Goal: Task Accomplishment & Management: Use online tool/utility

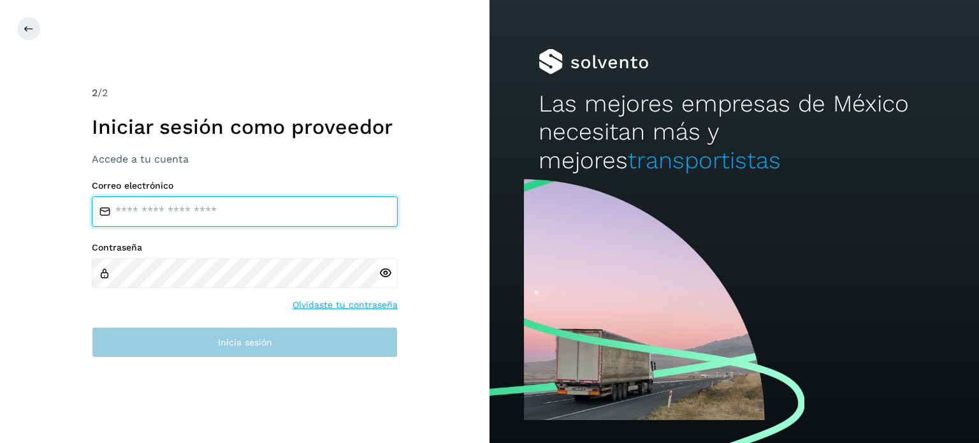
type input "**********"
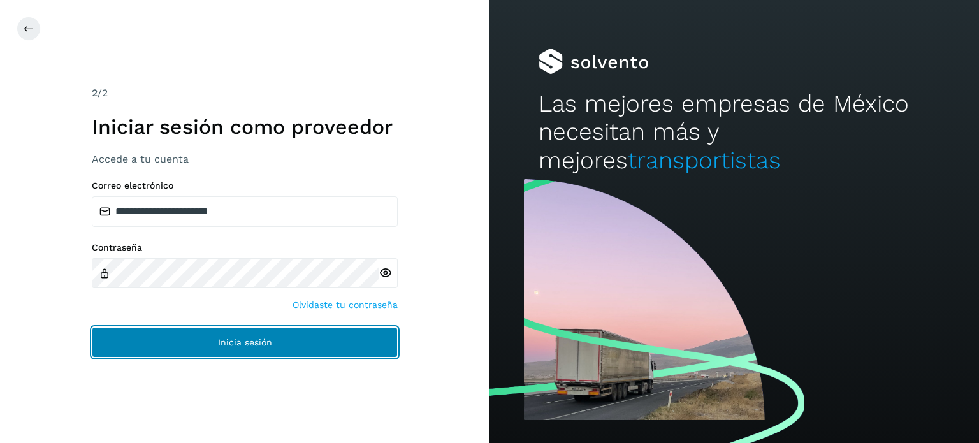
click at [200, 347] on button "Inicia sesión" at bounding box center [245, 342] width 306 height 31
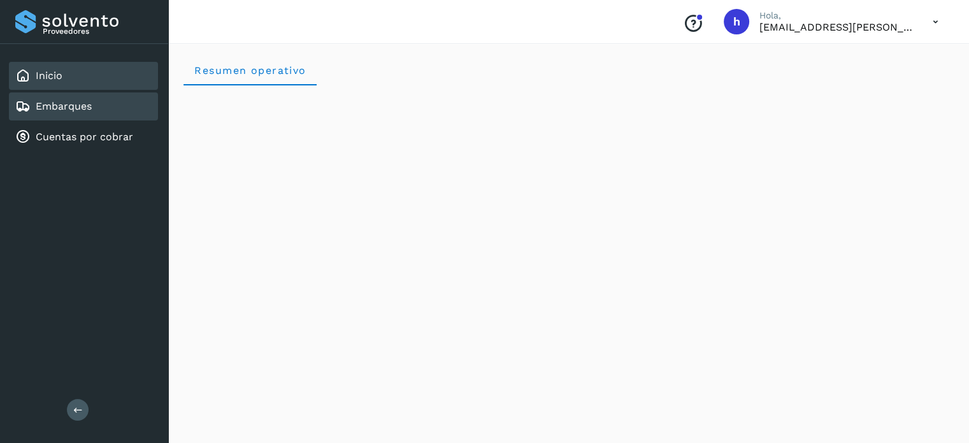
click at [93, 106] on div "Embarques" at bounding box center [83, 106] width 149 height 28
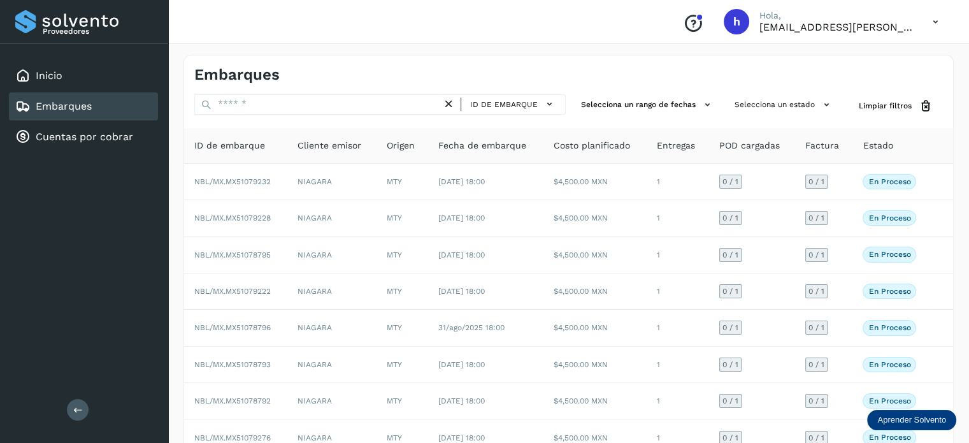
click at [537, 64] on div "Embarques" at bounding box center [568, 69] width 769 height 29
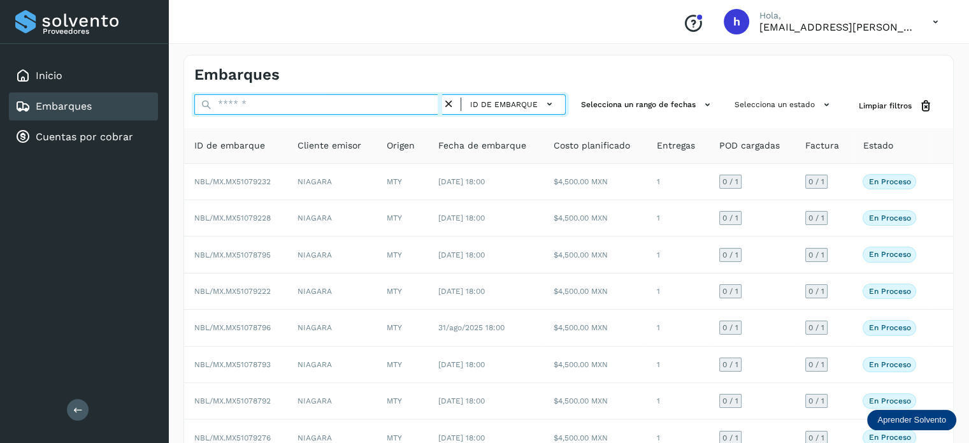
click at [371, 103] on input "text" at bounding box center [318, 104] width 248 height 20
paste input "**********"
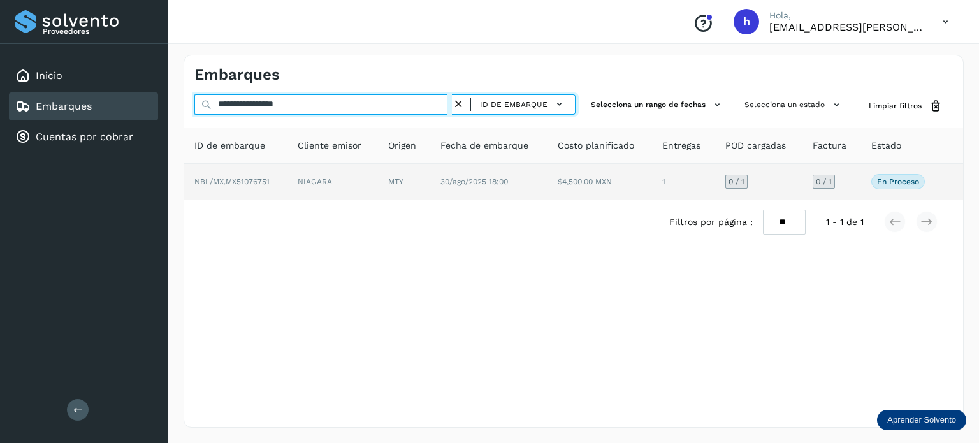
type input "**********"
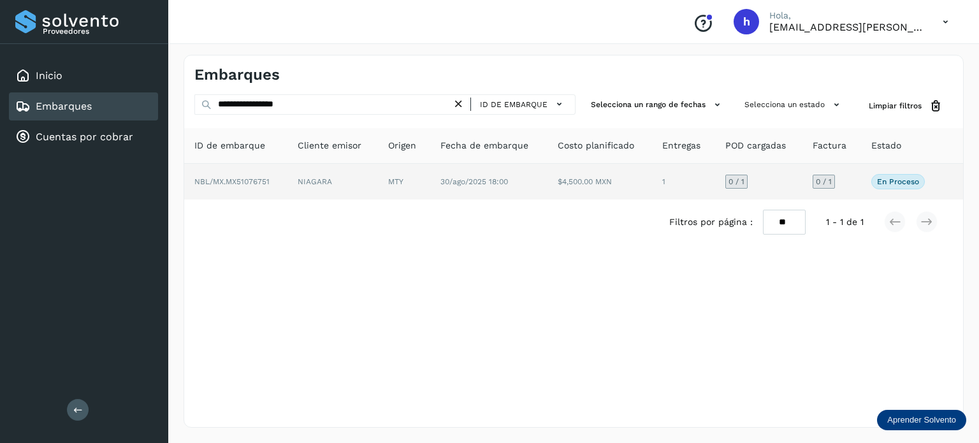
click at [360, 182] on td "NIAGARA" at bounding box center [332, 182] width 90 height 36
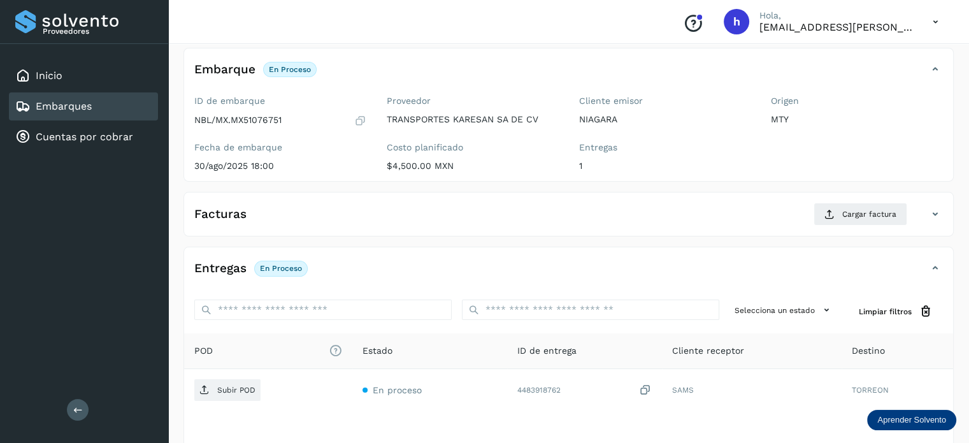
scroll to position [76, 0]
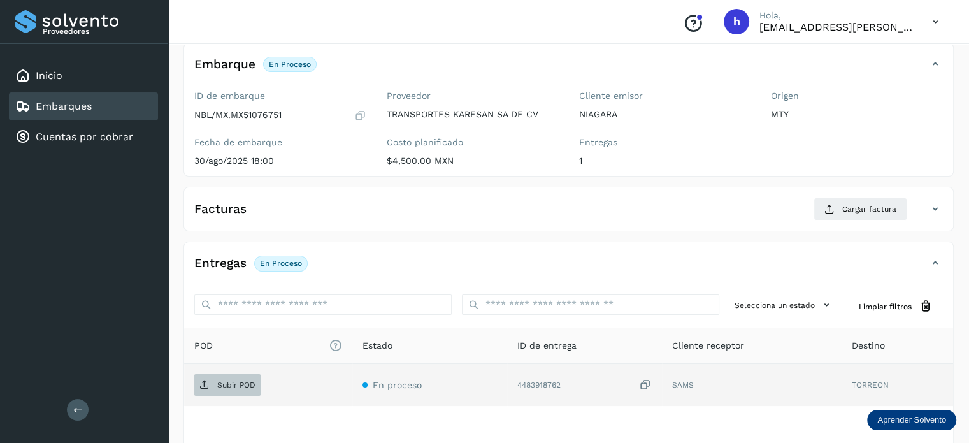
click at [235, 380] on p "Subir POD" at bounding box center [236, 384] width 38 height 9
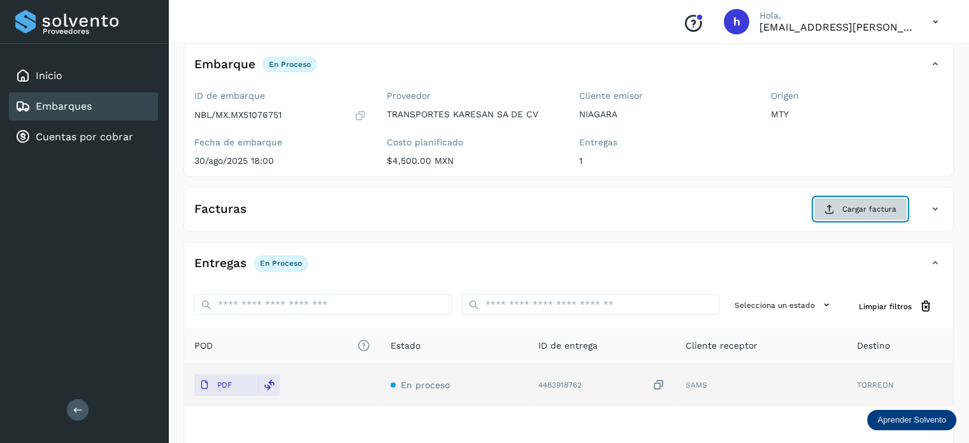
click at [861, 204] on span "Cargar factura" at bounding box center [869, 208] width 54 height 11
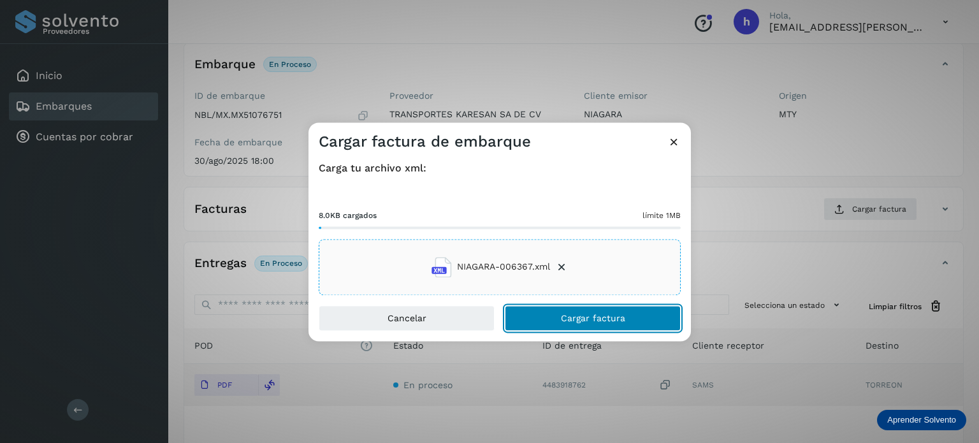
click at [601, 320] on span "Cargar factura" at bounding box center [593, 317] width 64 height 9
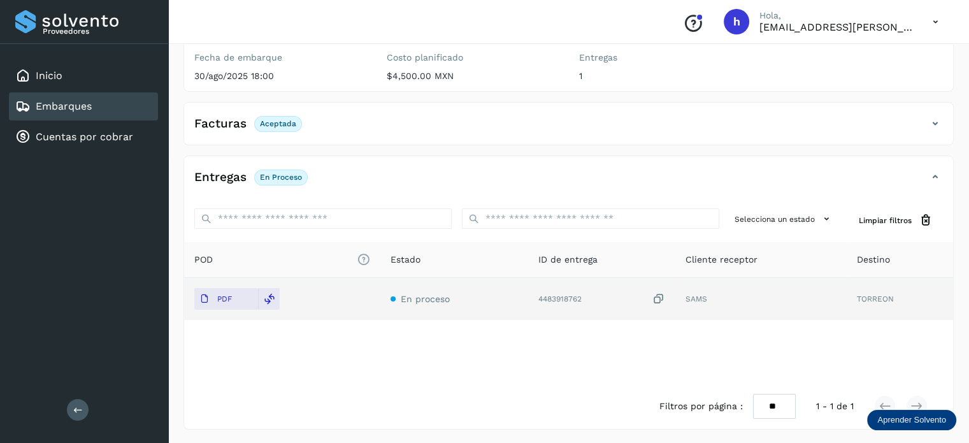
scroll to position [0, 0]
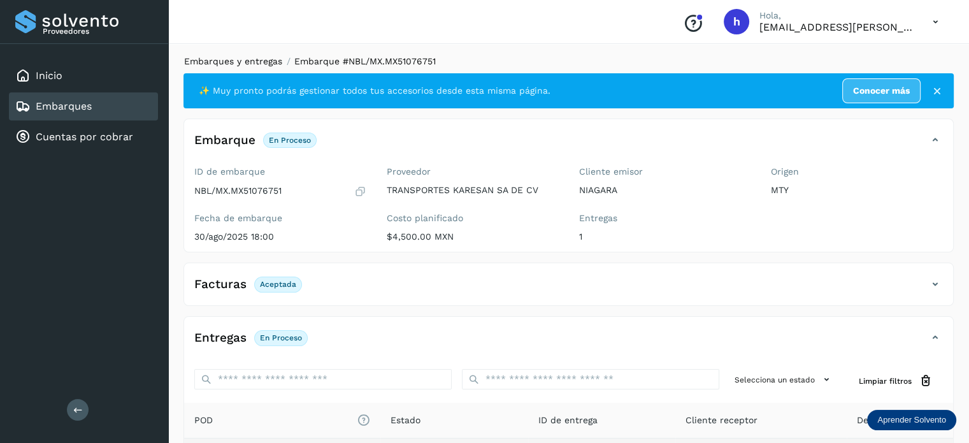
click at [237, 60] on link "Embarques y entregas" at bounding box center [233, 61] width 98 height 10
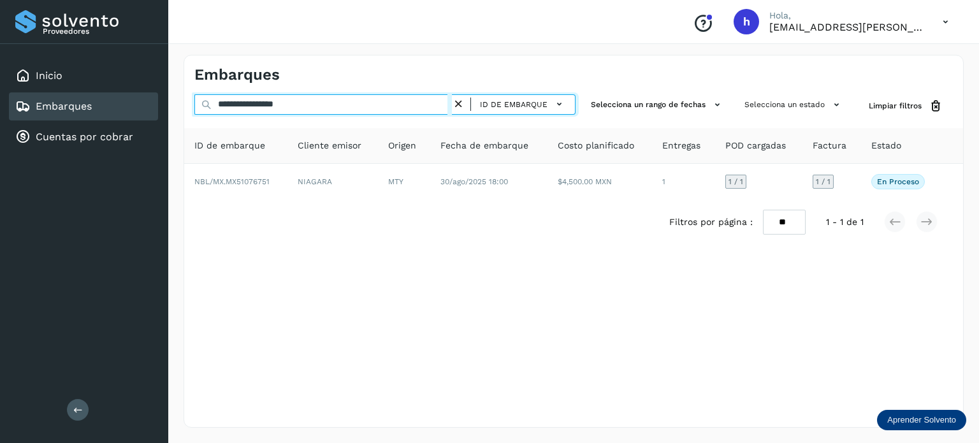
drag, startPoint x: 350, startPoint y: 104, endPoint x: 42, endPoint y: 112, distance: 307.9
click at [42, 112] on div "**********" at bounding box center [489, 221] width 979 height 443
paste input "text"
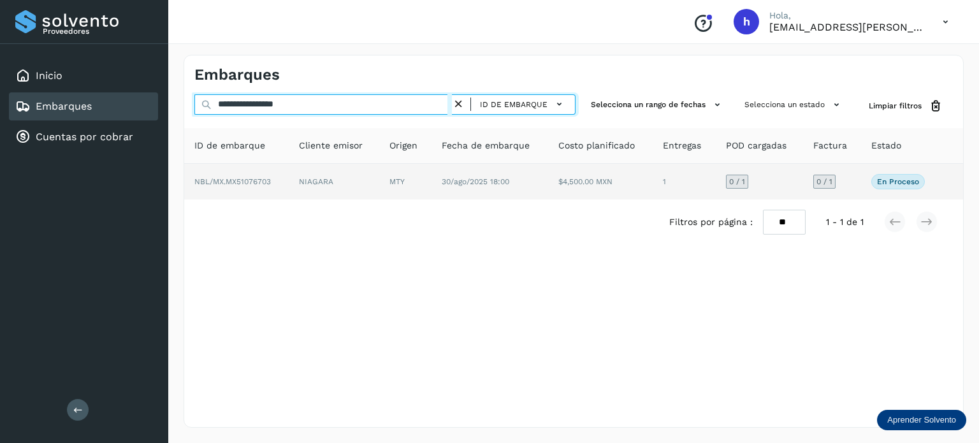
type input "**********"
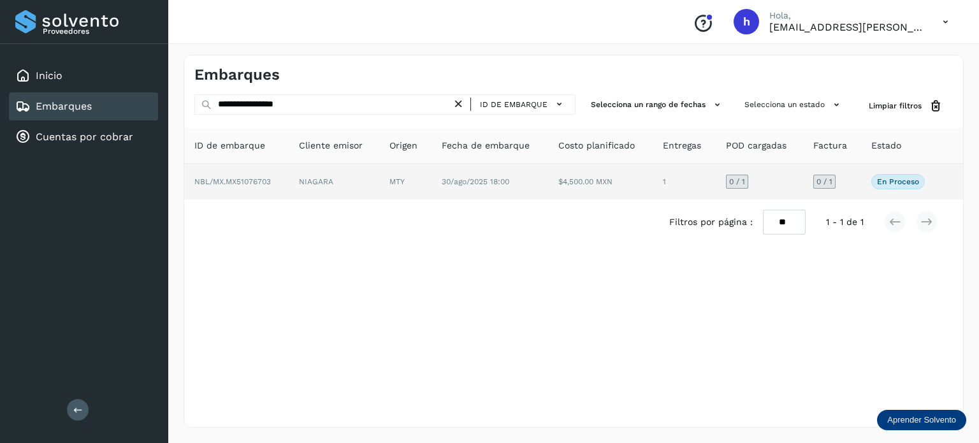
click at [313, 181] on td "NIAGARA" at bounding box center [334, 182] width 90 height 36
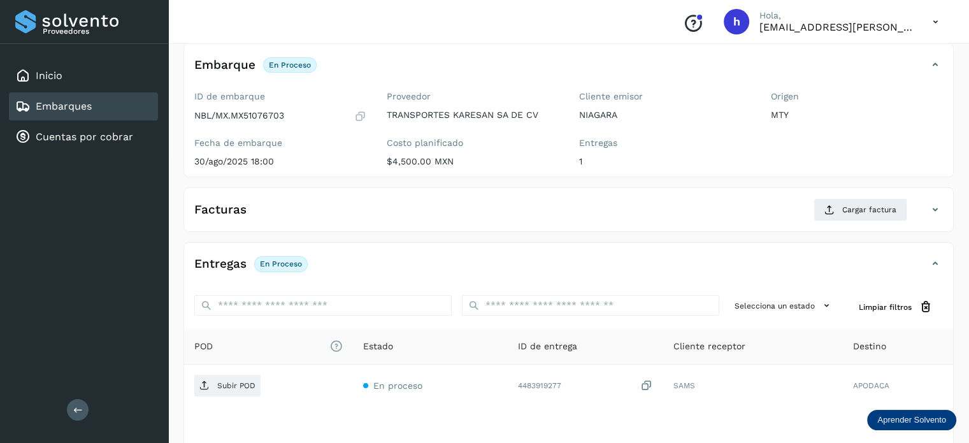
scroll to position [79, 0]
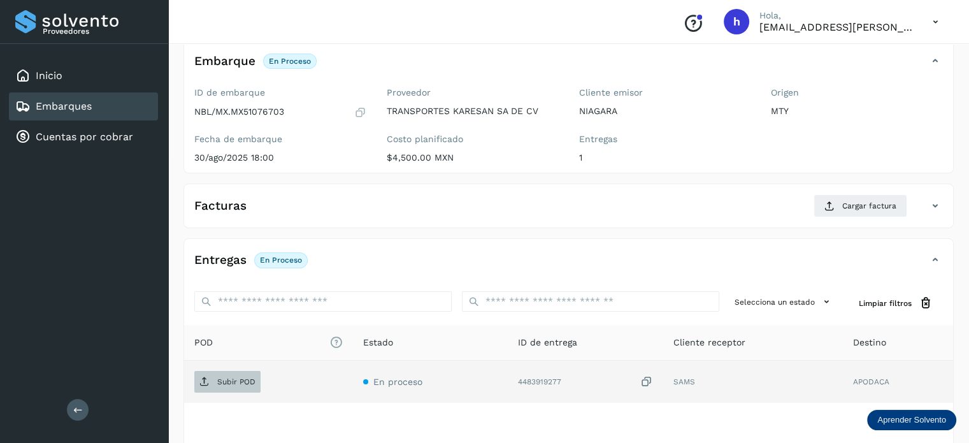
click at [242, 377] on p "Subir POD" at bounding box center [236, 381] width 38 height 9
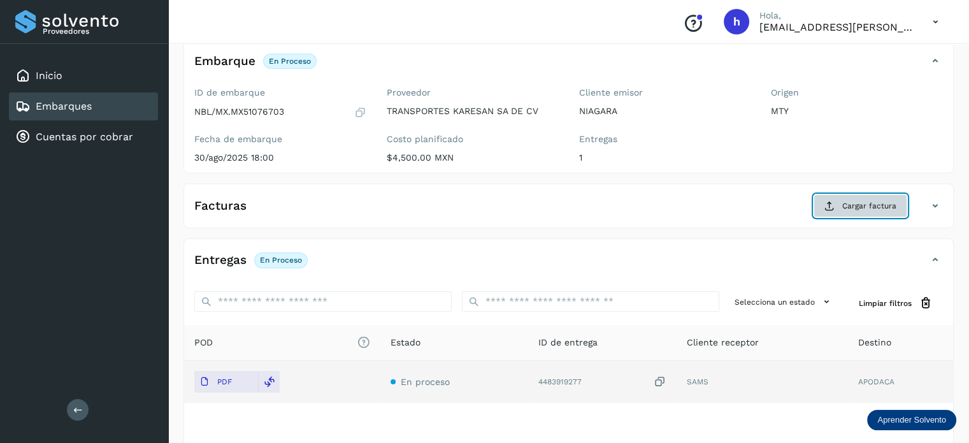
click at [868, 198] on button "Cargar factura" at bounding box center [861, 205] width 94 height 23
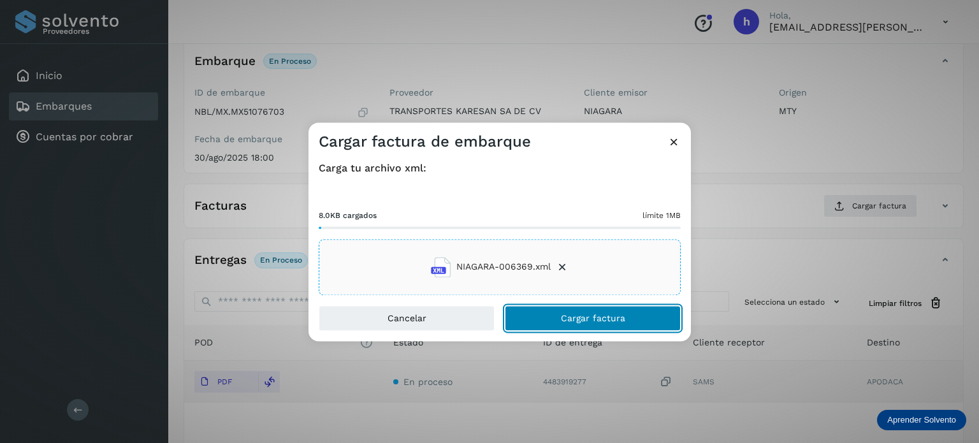
click at [636, 310] on button "Cargar factura" at bounding box center [593, 317] width 176 height 25
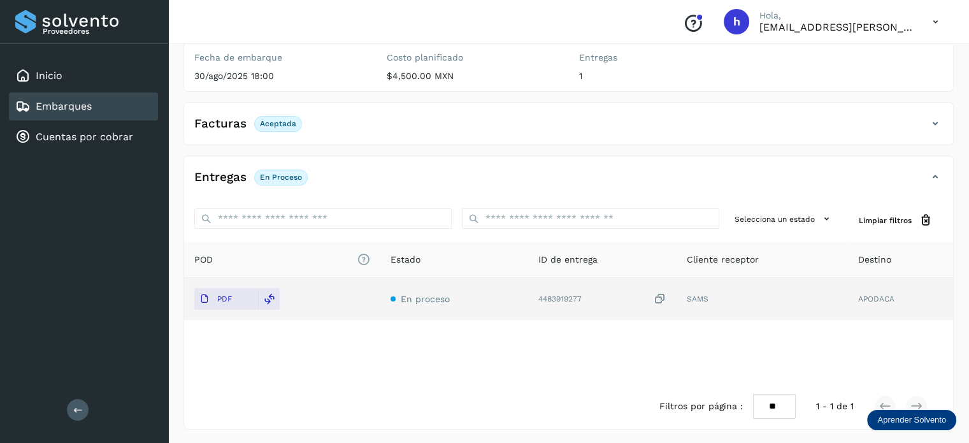
scroll to position [0, 0]
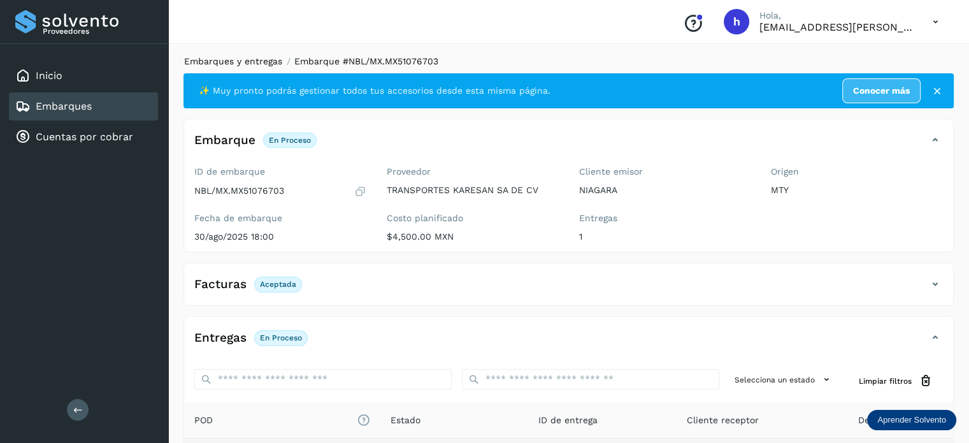
click at [235, 64] on link "Embarques y entregas" at bounding box center [233, 61] width 98 height 10
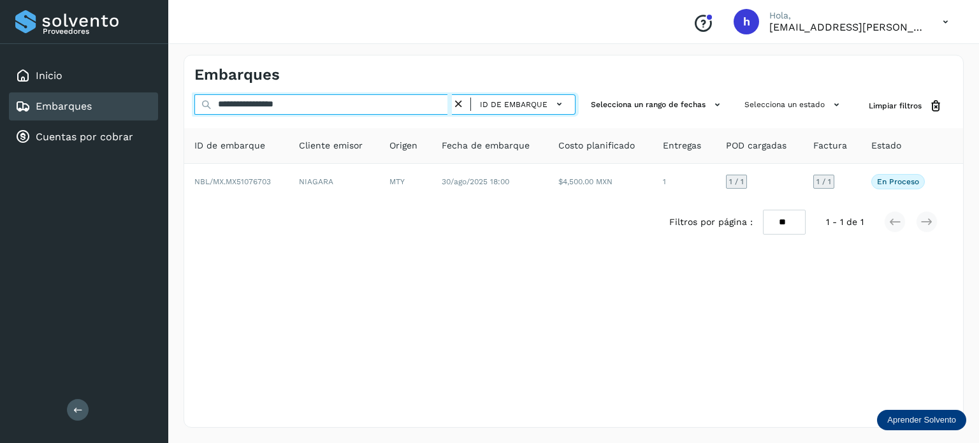
drag, startPoint x: 359, startPoint y: 112, endPoint x: 63, endPoint y: 108, distance: 296.3
click at [63, 108] on div "**********" at bounding box center [489, 221] width 979 height 443
paste input "text"
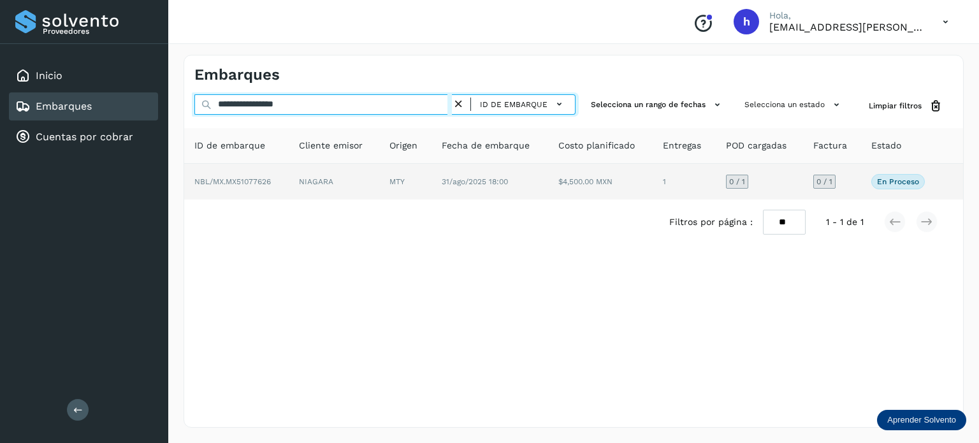
type input "**********"
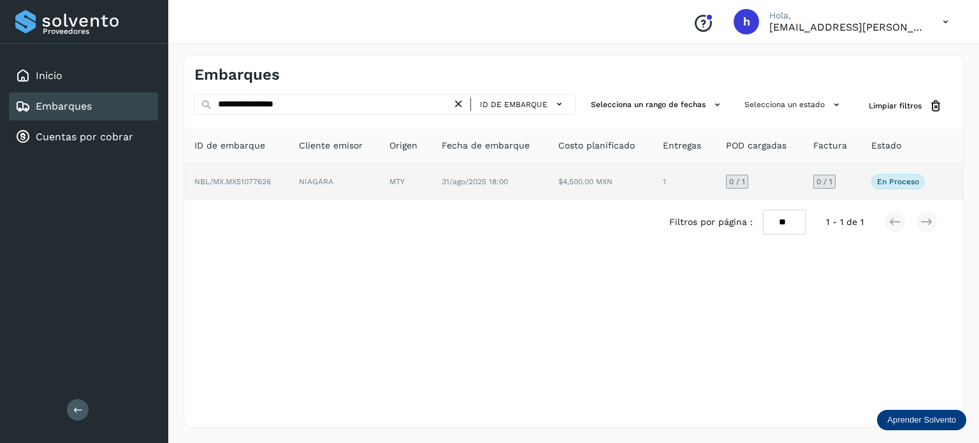
click at [317, 187] on td "NIAGARA" at bounding box center [334, 182] width 90 height 36
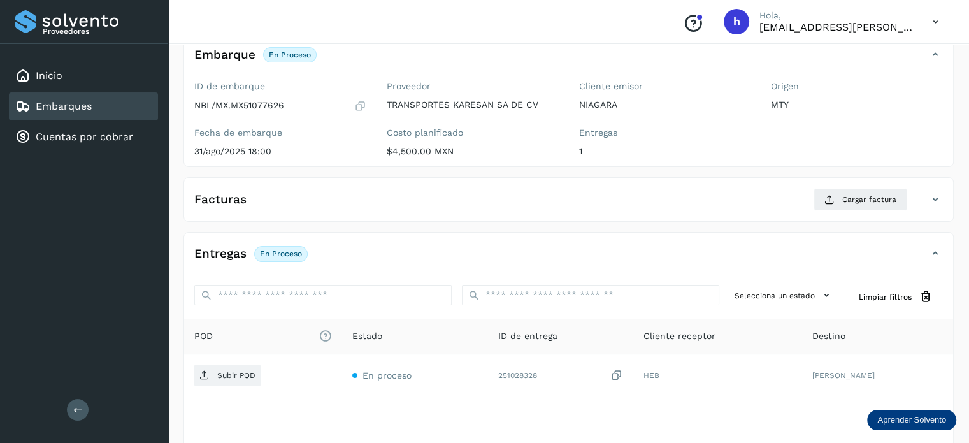
scroll to position [83, 0]
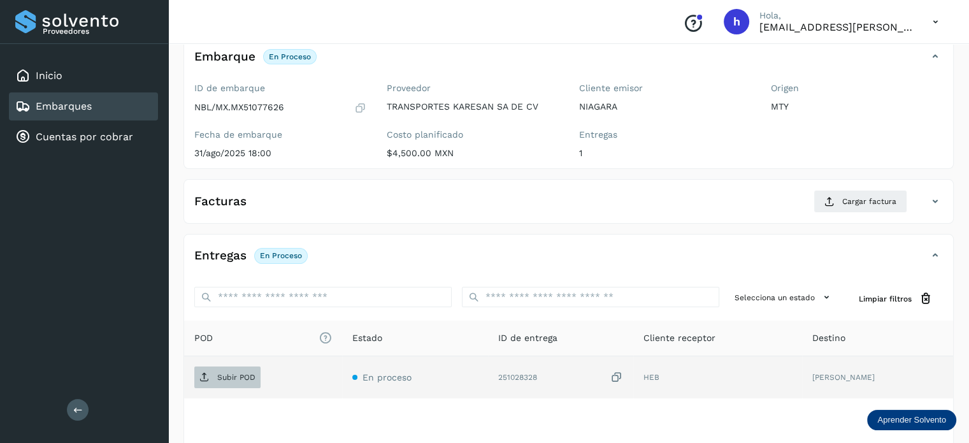
click at [232, 373] on p "Subir POD" at bounding box center [236, 377] width 38 height 9
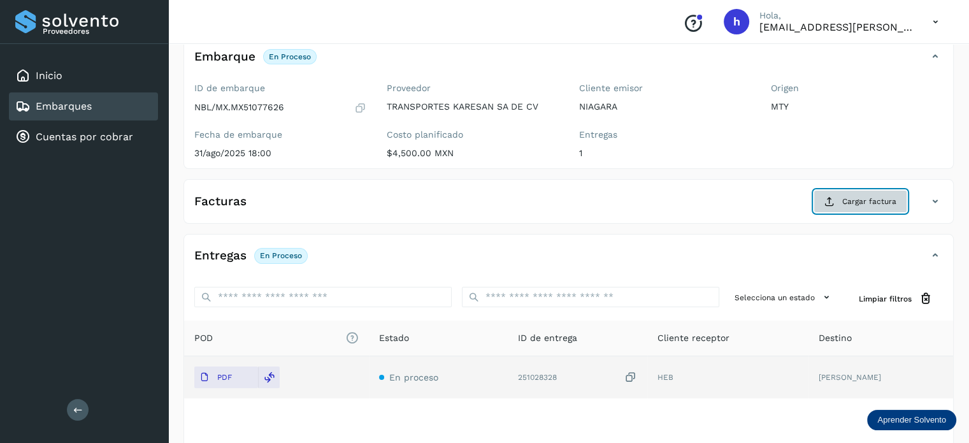
click at [873, 196] on span "Cargar factura" at bounding box center [869, 201] width 54 height 11
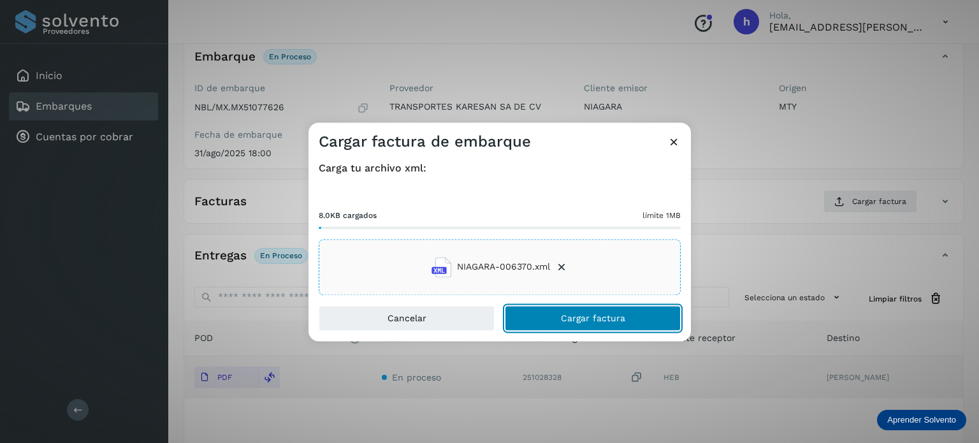
click at [641, 321] on button "Cargar factura" at bounding box center [593, 317] width 176 height 25
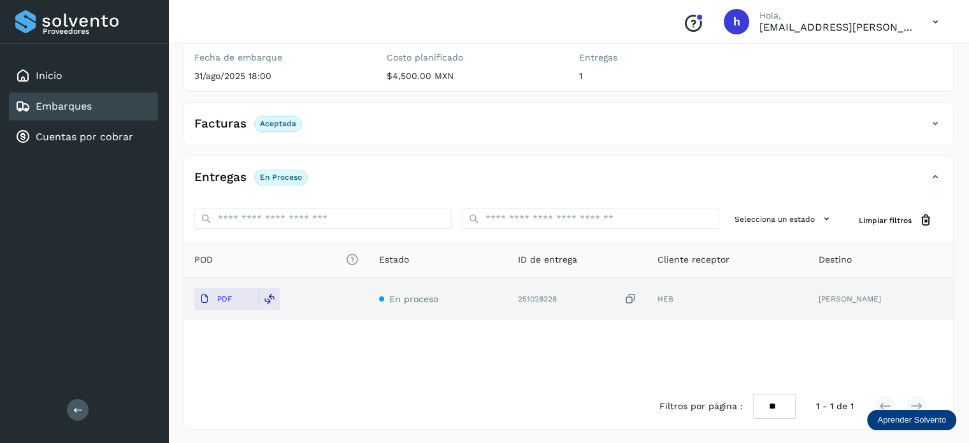
scroll to position [0, 0]
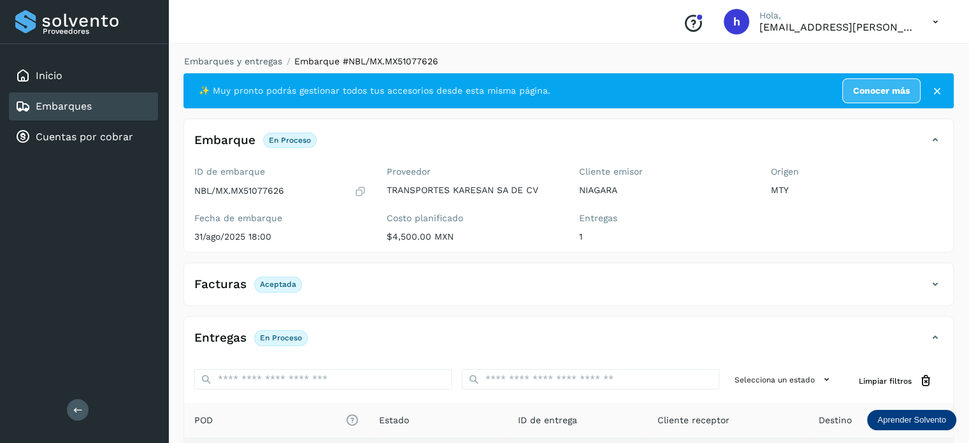
click at [268, 68] on li "Embarques y entregas" at bounding box center [229, 61] width 106 height 13
click at [253, 61] on link "Embarques y entregas" at bounding box center [233, 61] width 98 height 10
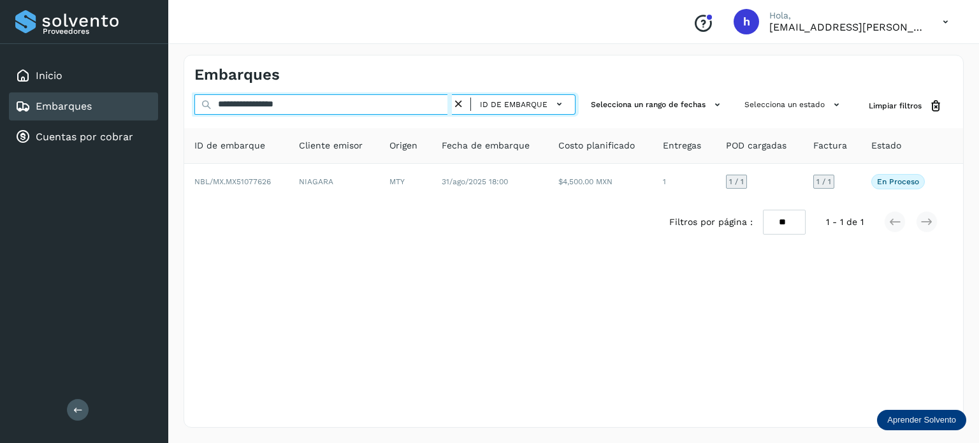
drag, startPoint x: 370, startPoint y: 108, endPoint x: 0, endPoint y: 122, distance: 370.5
click at [0, 122] on div "**********" at bounding box center [489, 221] width 979 height 443
paste input "text"
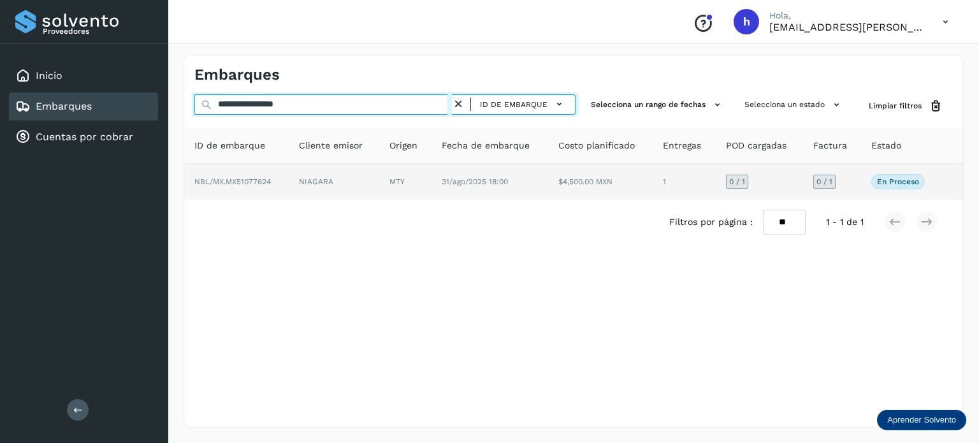
type input "**********"
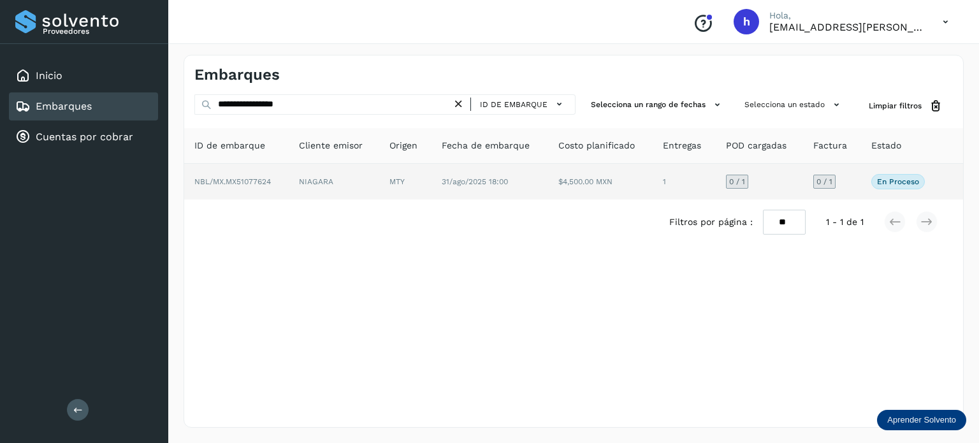
click at [245, 175] on td "NBL/MX.MX51077624" at bounding box center [236, 182] width 104 height 36
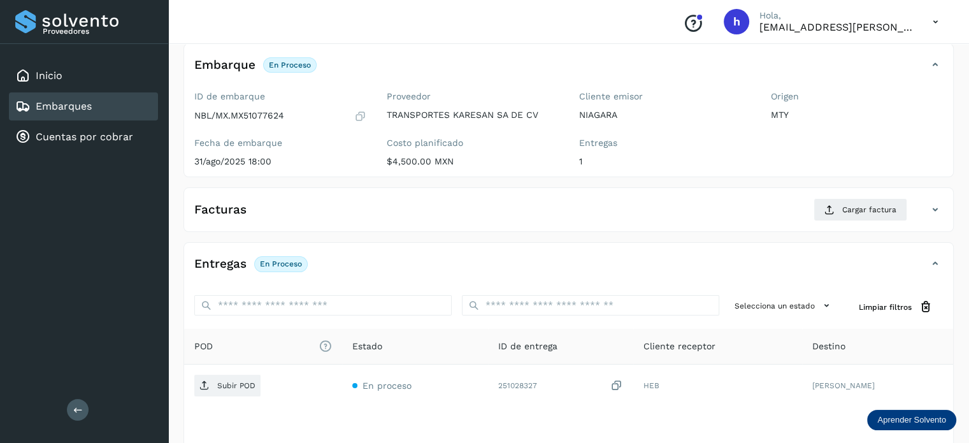
scroll to position [77, 0]
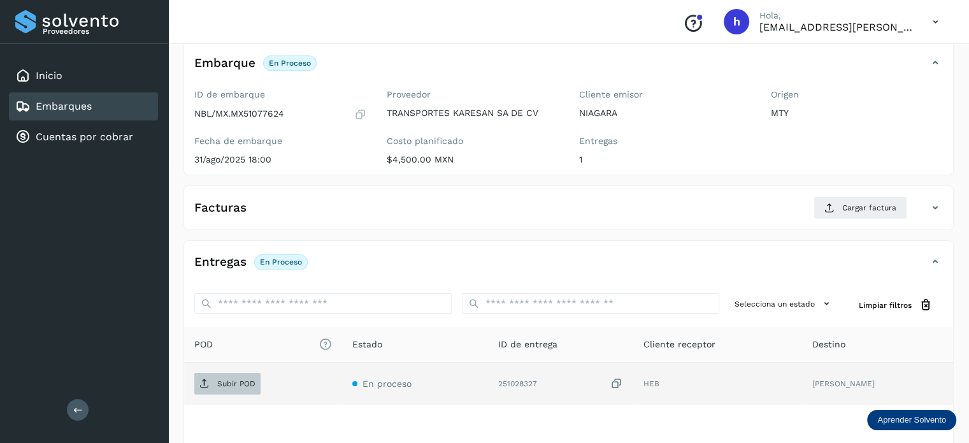
click at [235, 386] on p "Subir POD" at bounding box center [236, 383] width 38 height 9
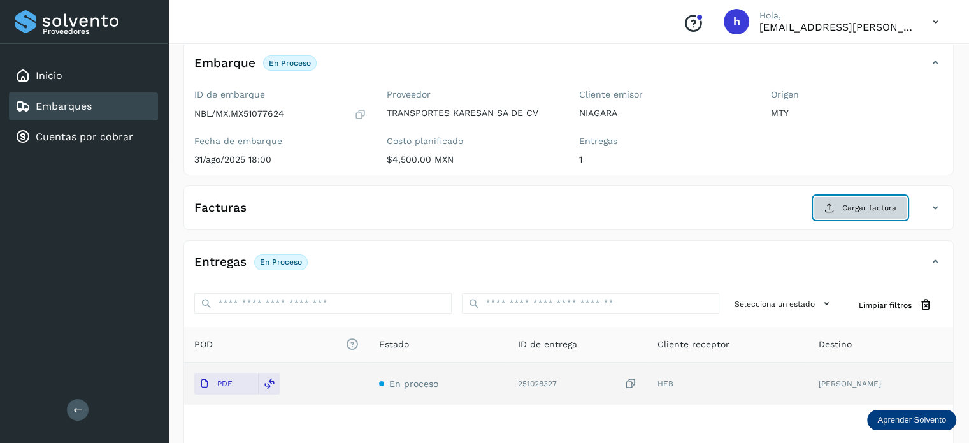
click at [872, 207] on span "Cargar factura" at bounding box center [869, 207] width 54 height 11
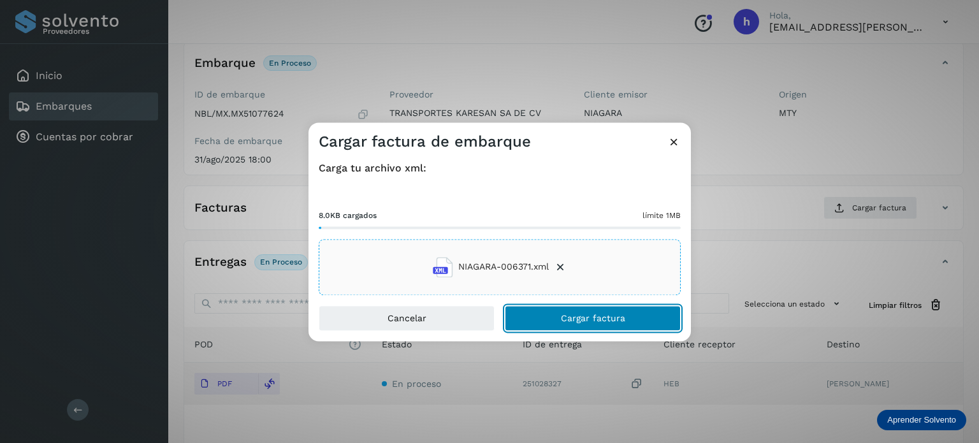
click at [636, 319] on button "Cargar factura" at bounding box center [593, 317] width 176 height 25
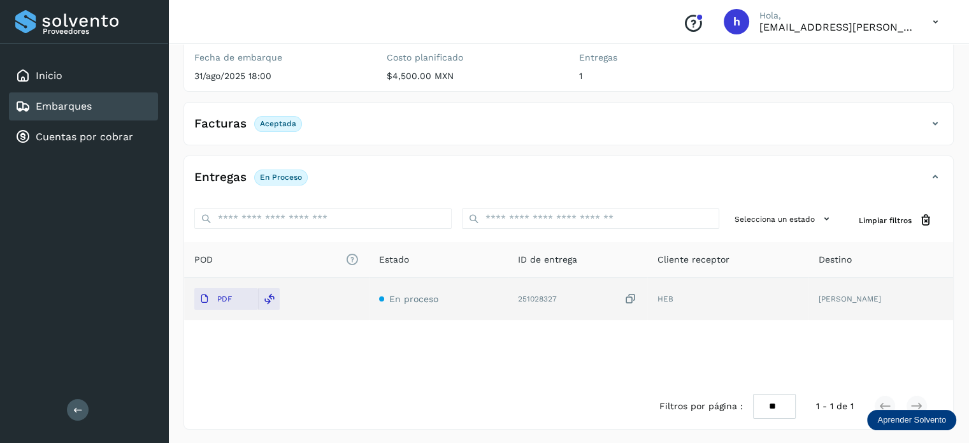
scroll to position [0, 0]
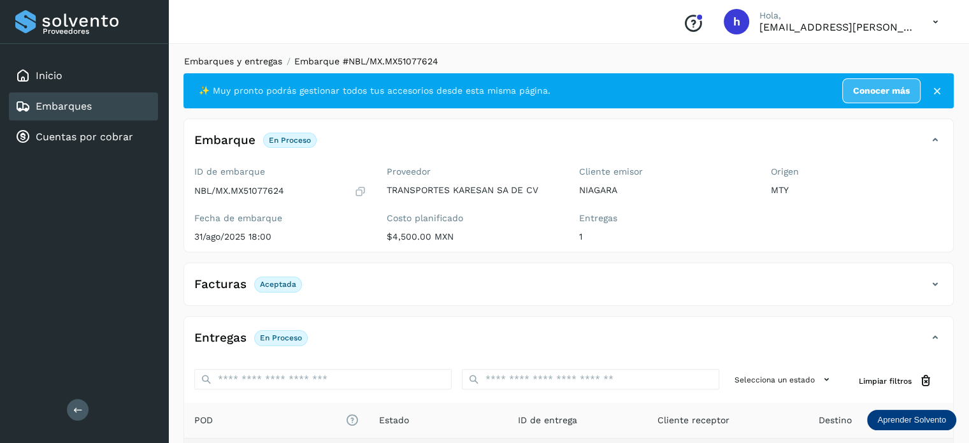
click at [242, 61] on link "Embarques y entregas" at bounding box center [233, 61] width 98 height 10
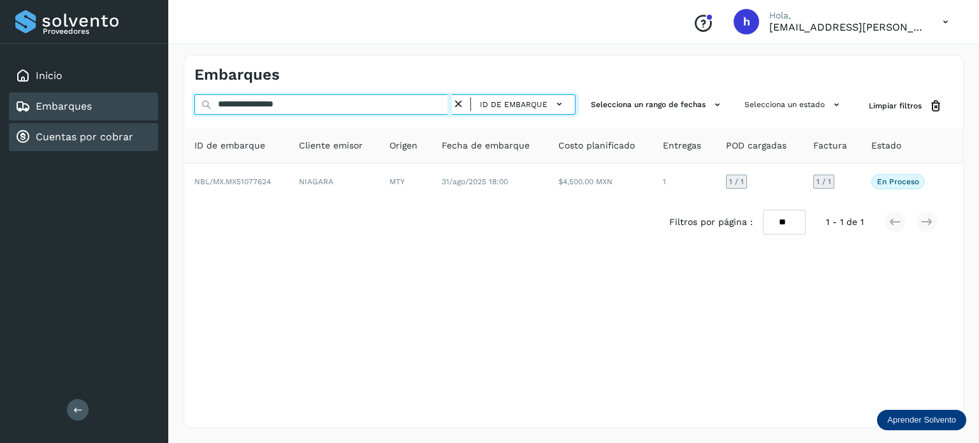
drag, startPoint x: 324, startPoint y: 110, endPoint x: 57, endPoint y: 123, distance: 267.3
click at [57, 123] on div "**********" at bounding box center [489, 221] width 979 height 443
paste input "text"
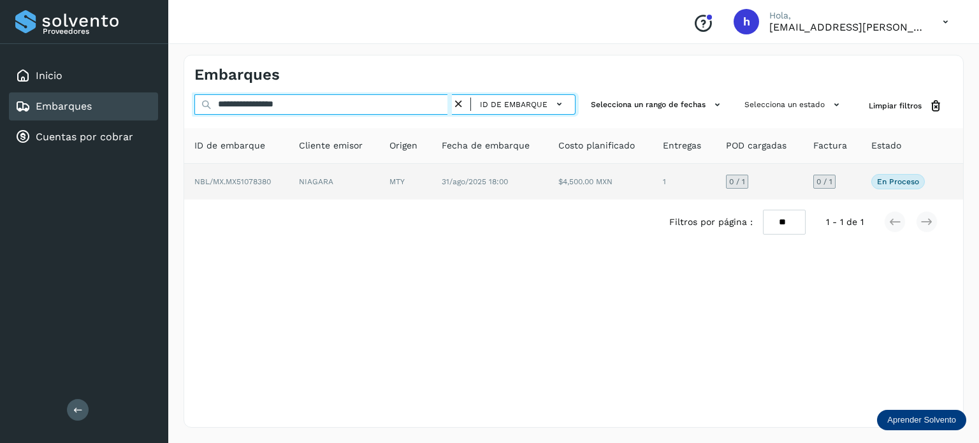
type input "**********"
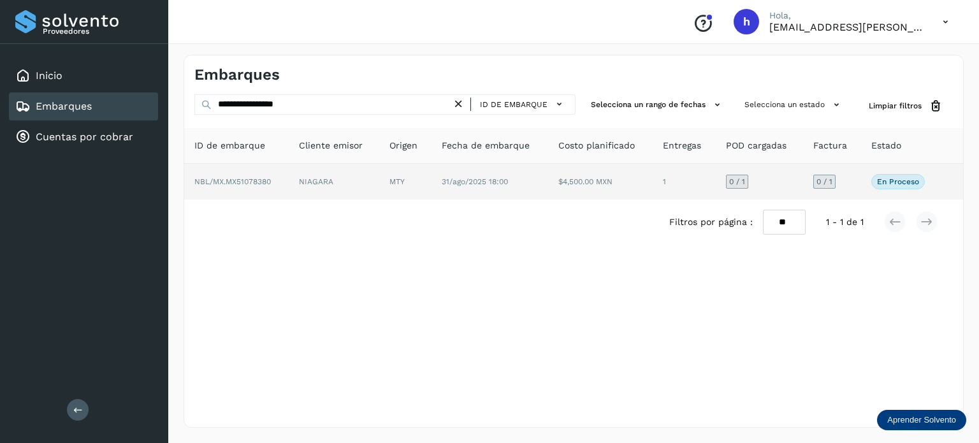
click at [320, 180] on td "NIAGARA" at bounding box center [334, 182] width 90 height 36
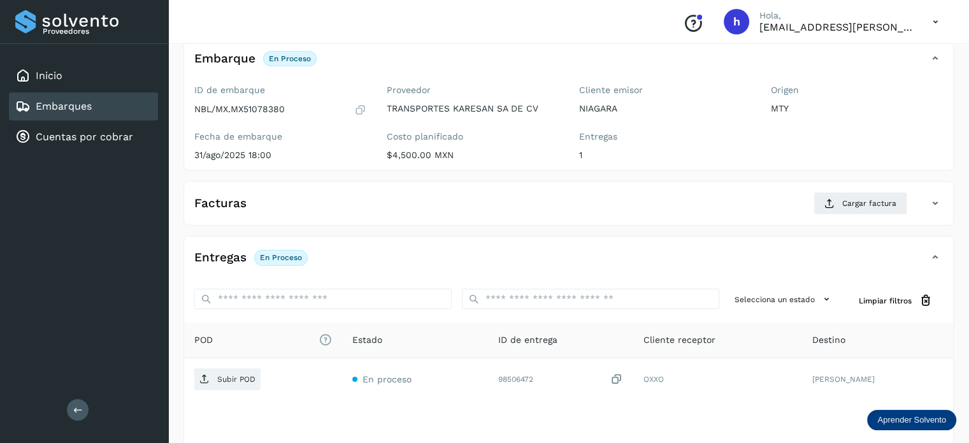
scroll to position [84, 0]
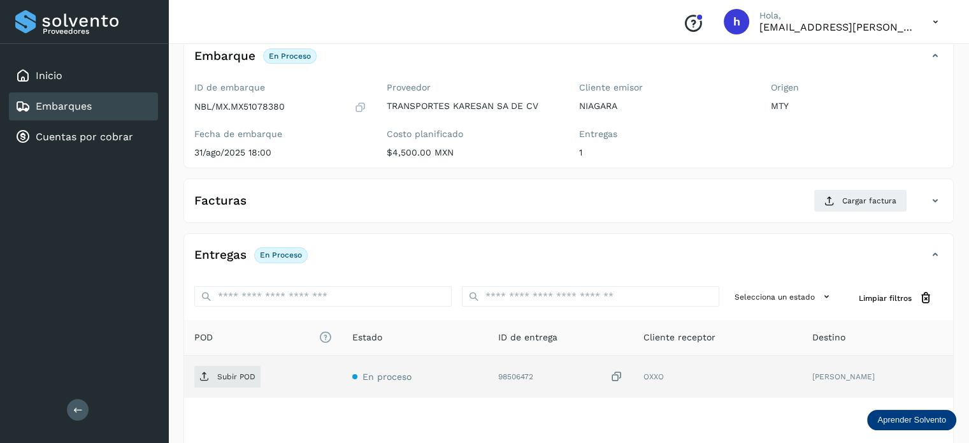
click at [246, 387] on td "Subir POD" at bounding box center [263, 377] width 158 height 42
click at [236, 373] on p "Subir POD" at bounding box center [236, 376] width 38 height 9
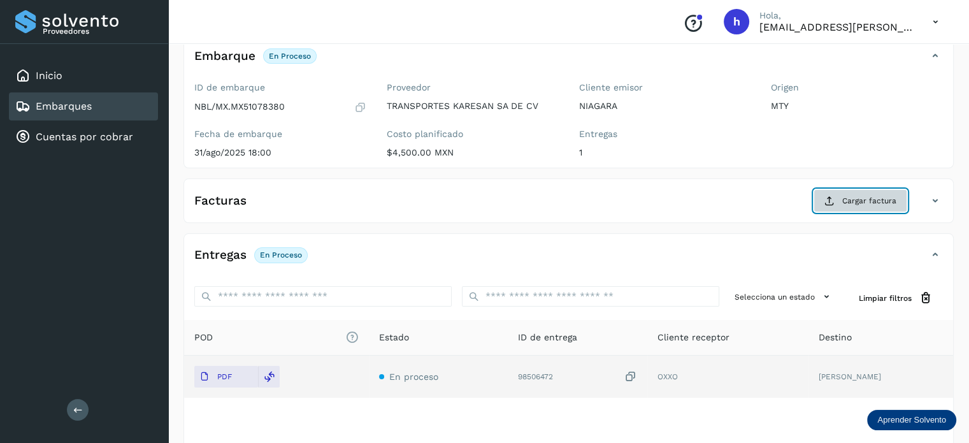
click at [877, 204] on span "Cargar factura" at bounding box center [869, 200] width 54 height 11
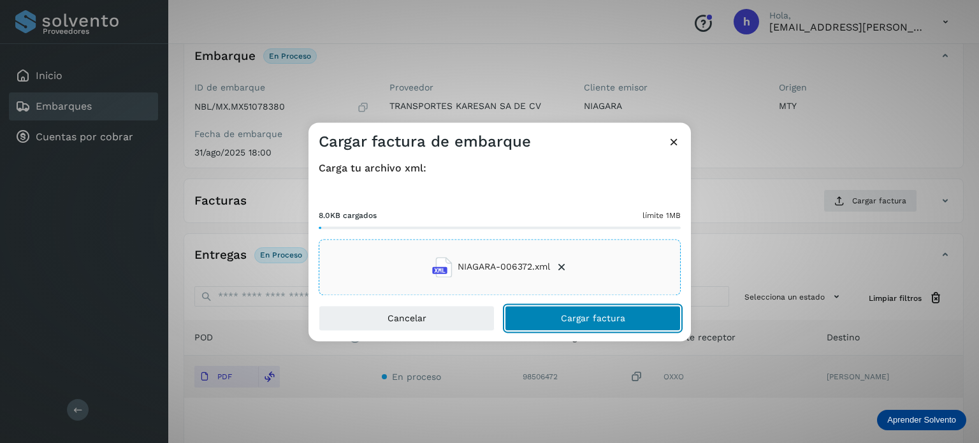
click at [630, 318] on button "Cargar factura" at bounding box center [593, 317] width 176 height 25
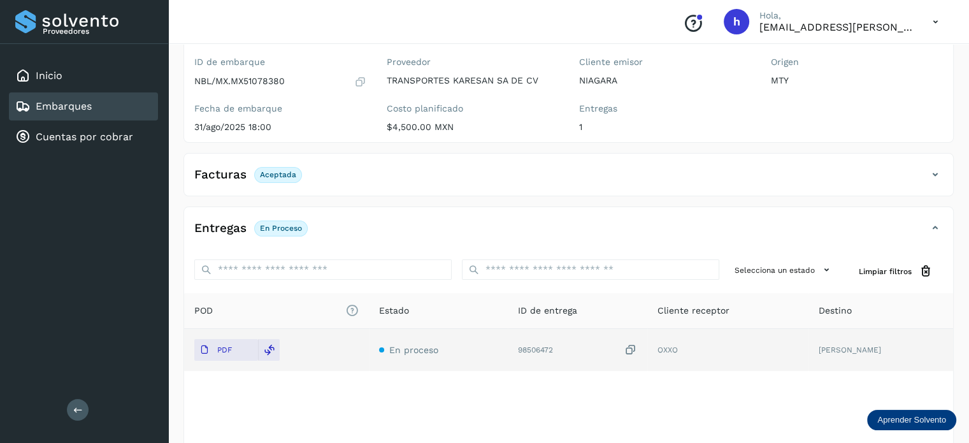
scroll to position [0, 0]
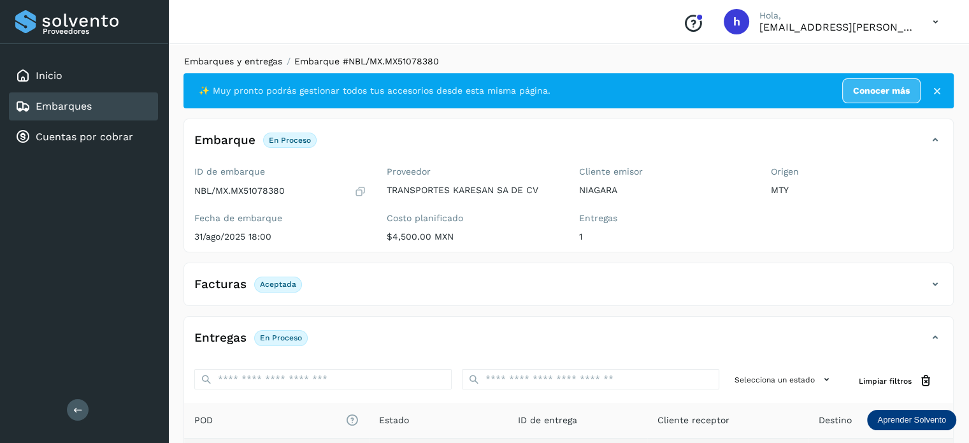
click at [238, 63] on link "Embarques y entregas" at bounding box center [233, 61] width 98 height 10
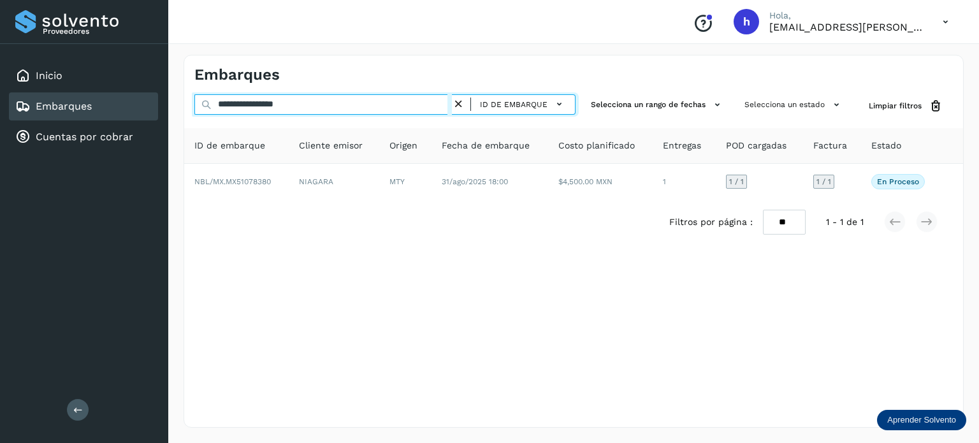
drag, startPoint x: 368, startPoint y: 101, endPoint x: 91, endPoint y: 99, distance: 277.2
click at [91, 99] on div "**********" at bounding box center [489, 221] width 979 height 443
paste input "text"
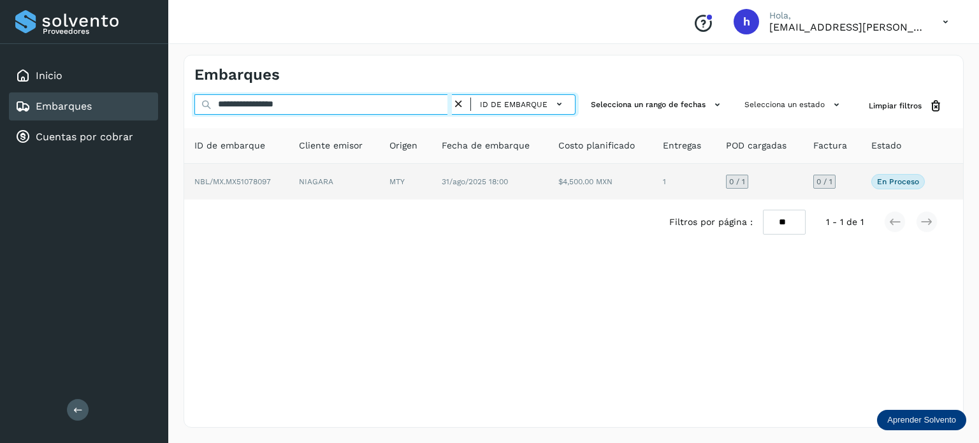
type input "**********"
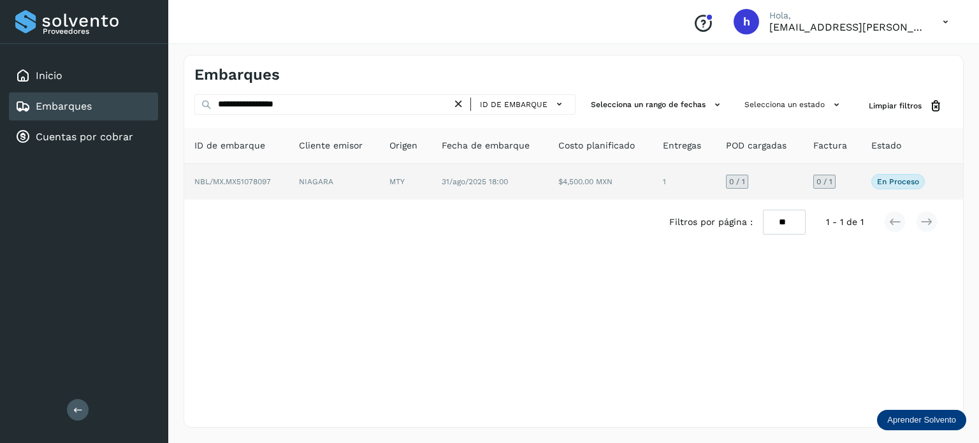
click at [305, 173] on td "NIAGARA" at bounding box center [334, 182] width 90 height 36
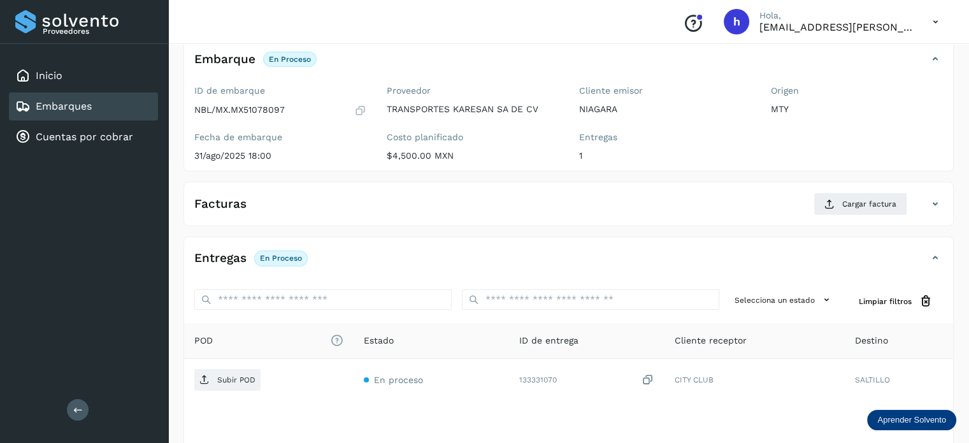
scroll to position [79, 0]
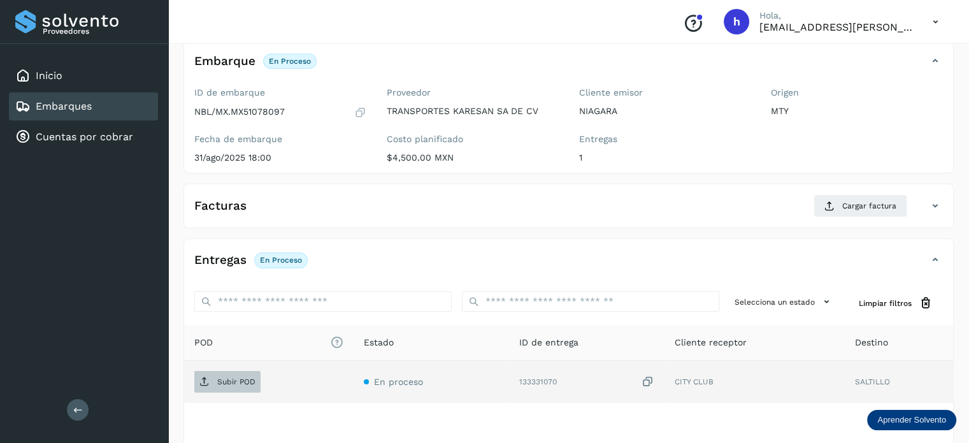
click at [242, 371] on span "Subir POD" at bounding box center [227, 381] width 66 height 20
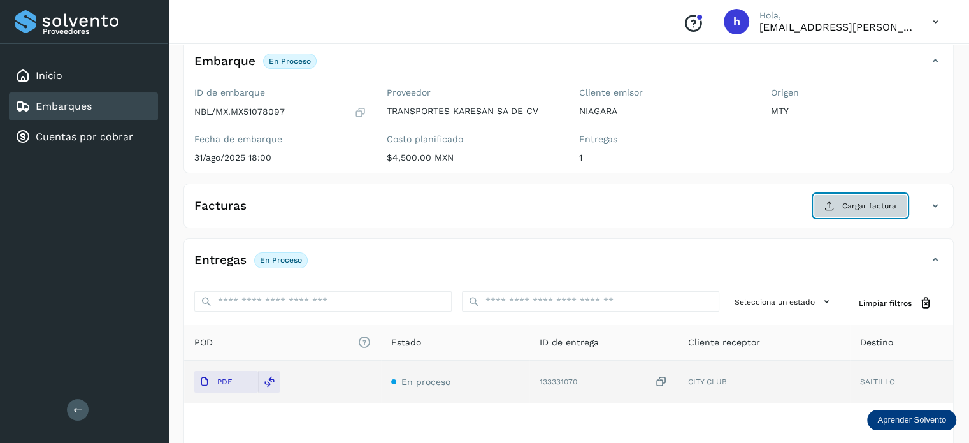
click at [857, 201] on span "Cargar factura" at bounding box center [869, 205] width 54 height 11
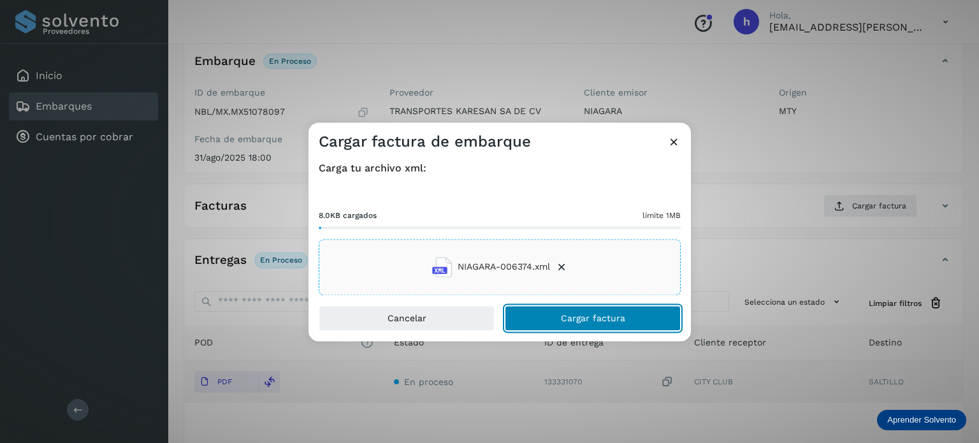
click at [624, 319] on button "Cargar factura" at bounding box center [593, 317] width 176 height 25
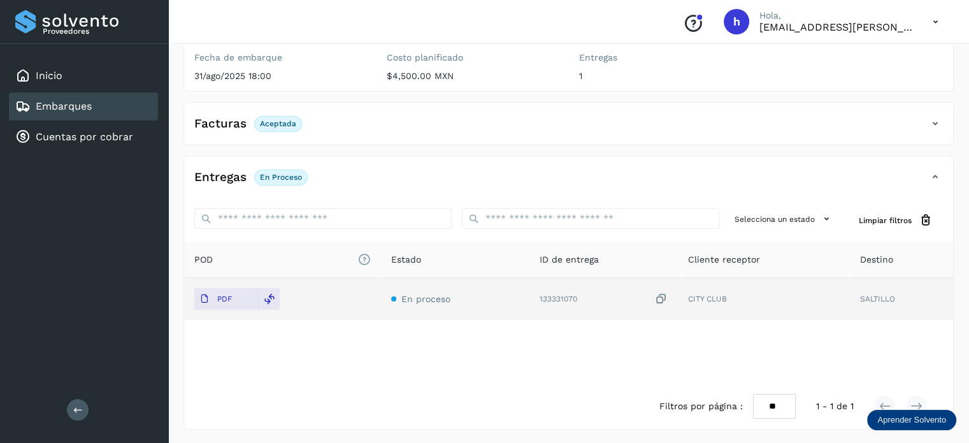
scroll to position [0, 0]
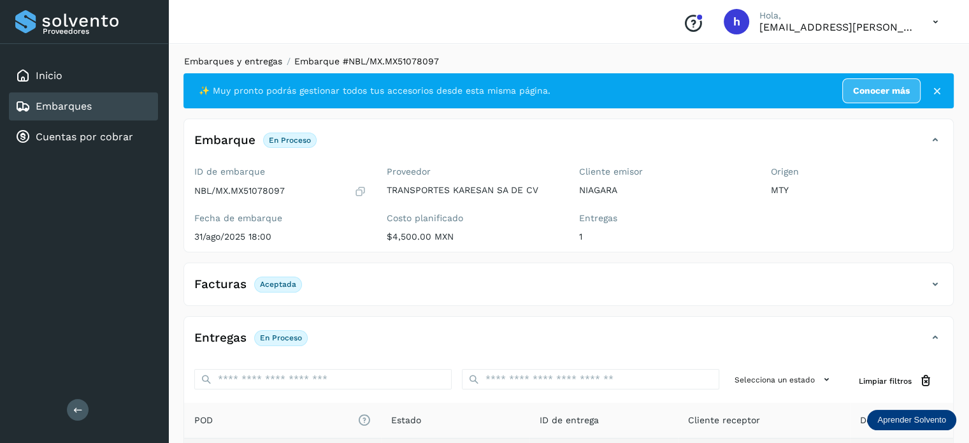
click at [267, 59] on link "Embarques y entregas" at bounding box center [233, 61] width 98 height 10
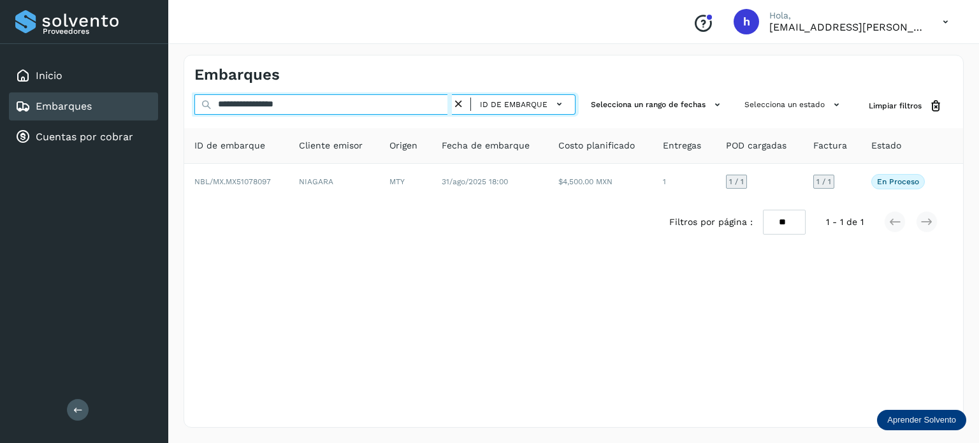
drag, startPoint x: 321, startPoint y: 109, endPoint x: 15, endPoint y: 120, distance: 306.0
click at [15, 120] on div "**********" at bounding box center [489, 221] width 979 height 443
paste input "text"
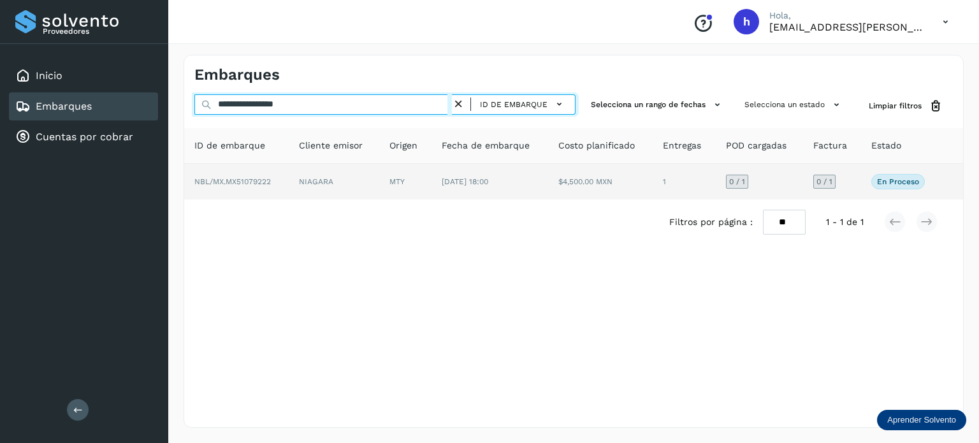
type input "**********"
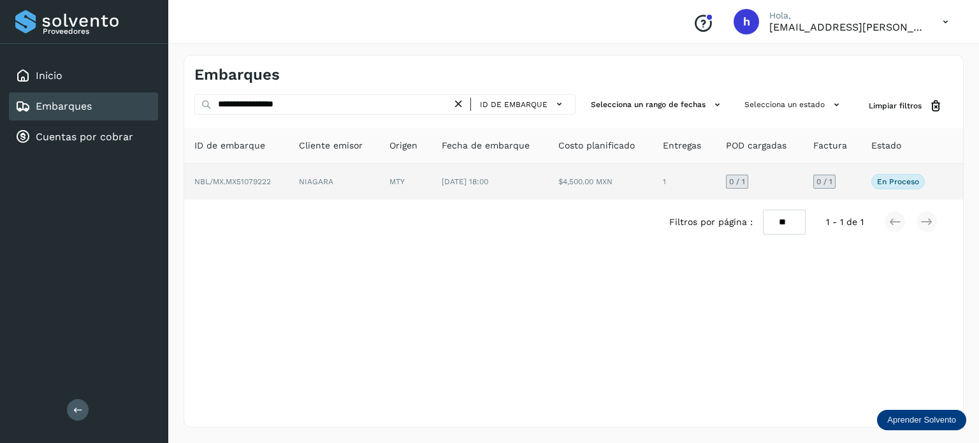
click at [239, 182] on span "NBL/MX.MX51079222" at bounding box center [232, 181] width 76 height 9
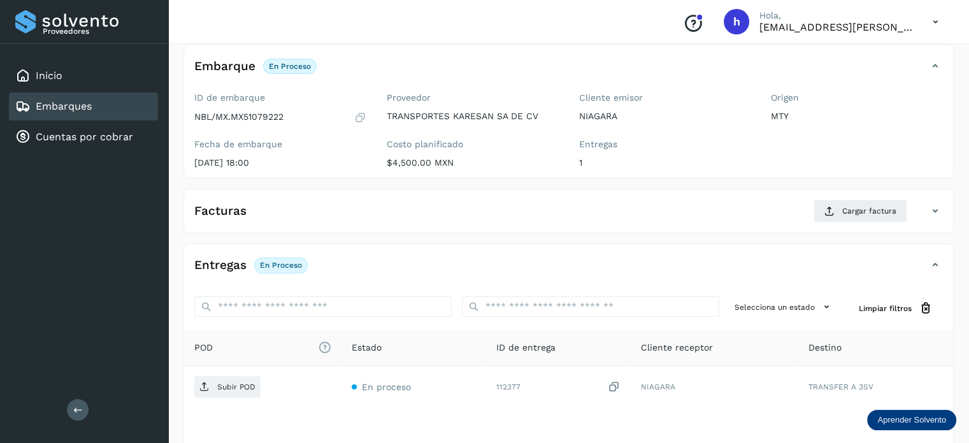
scroll to position [79, 0]
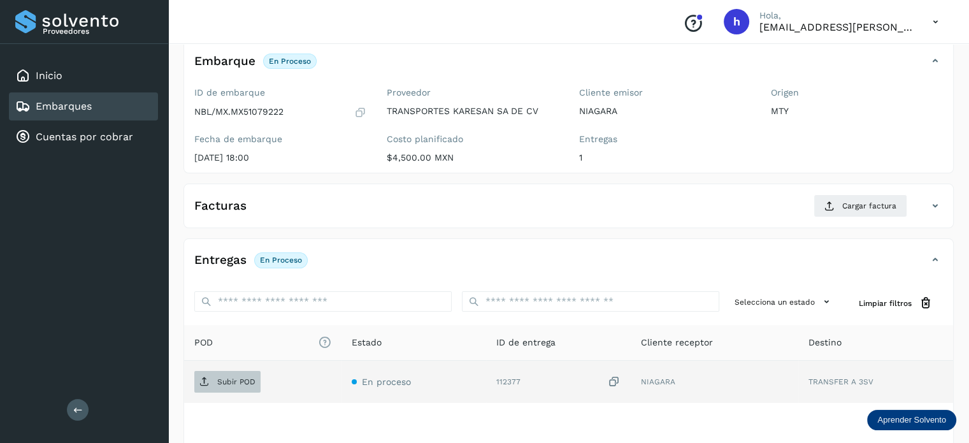
click at [237, 373] on span "Subir POD" at bounding box center [227, 381] width 66 height 20
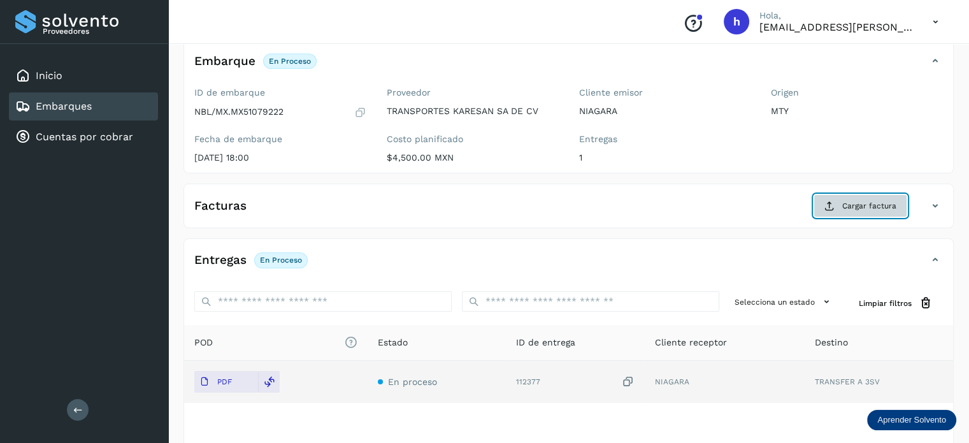
click at [863, 203] on span "Cargar factura" at bounding box center [869, 205] width 54 height 11
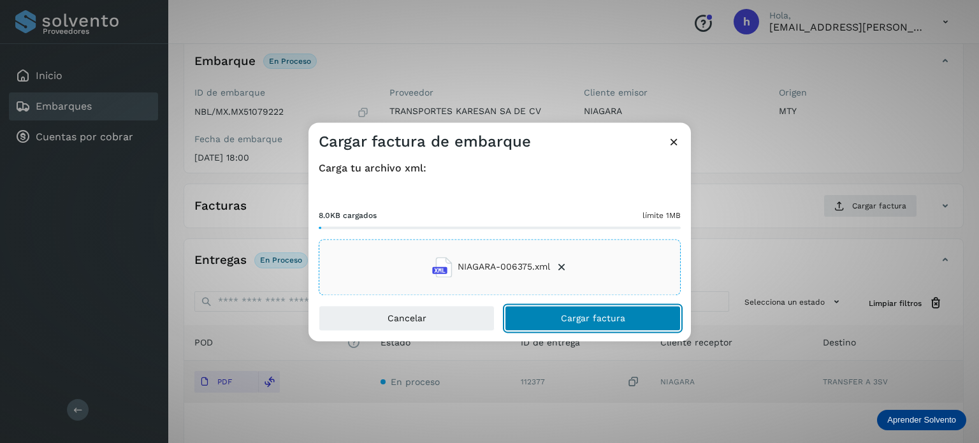
click at [624, 315] on button "Cargar factura" at bounding box center [593, 317] width 176 height 25
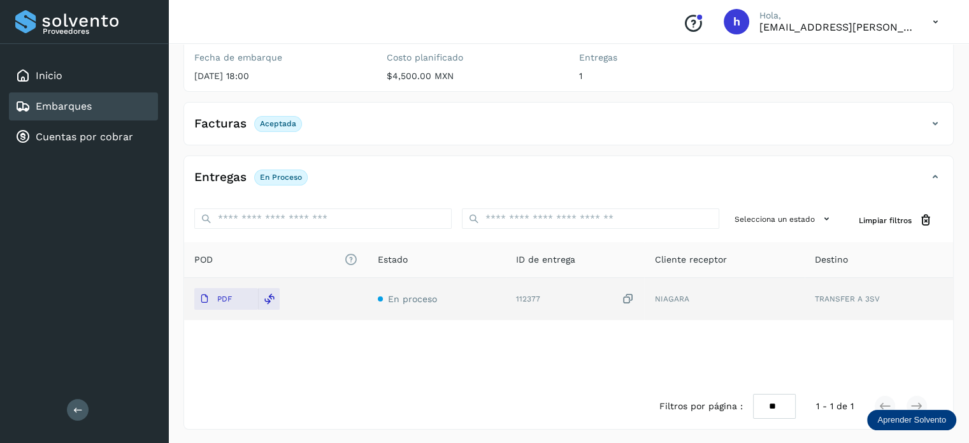
scroll to position [0, 0]
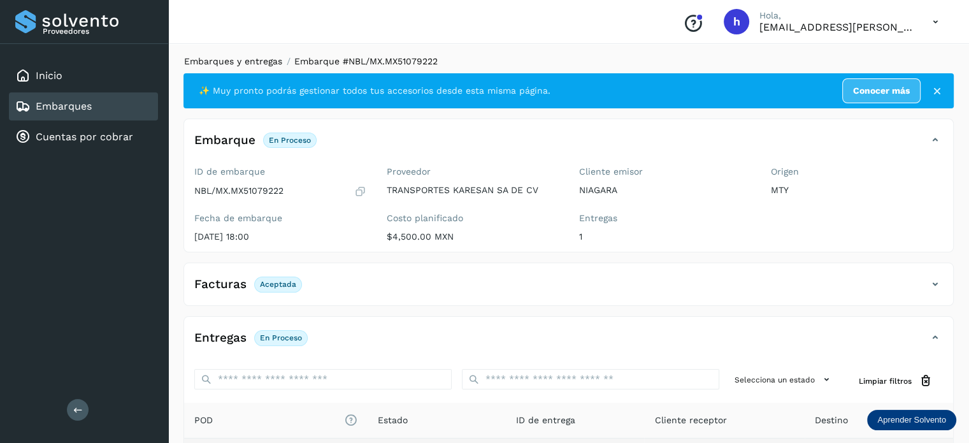
click at [268, 61] on link "Embarques y entregas" at bounding box center [233, 61] width 98 height 10
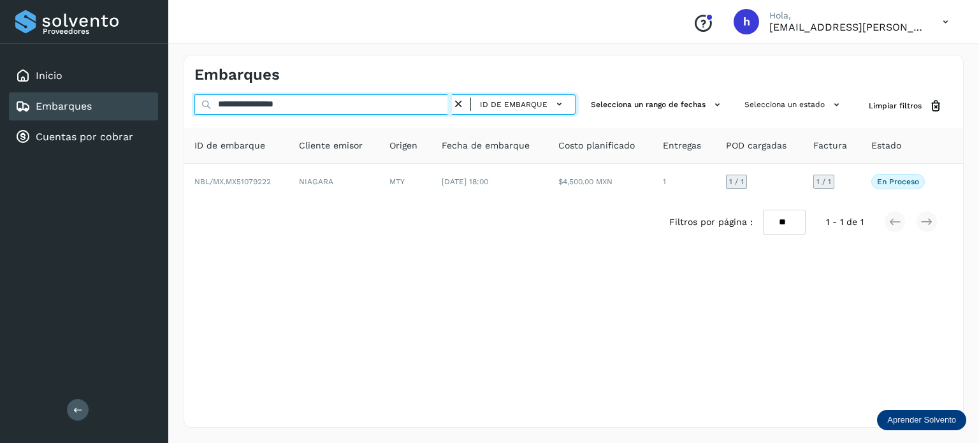
drag, startPoint x: 372, startPoint y: 109, endPoint x: 3, endPoint y: 114, distance: 369.6
click at [3, 114] on div "**********" at bounding box center [489, 221] width 979 height 443
paste input "text"
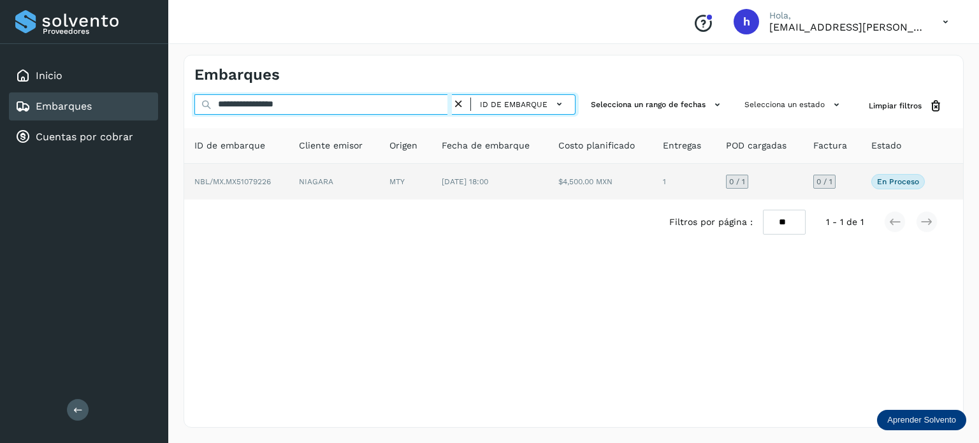
type input "**********"
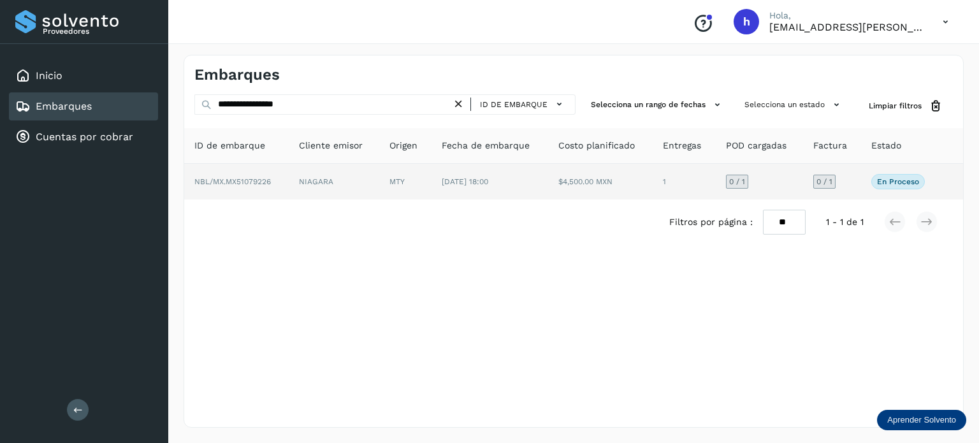
click at [258, 174] on td "NBL/MX.MX51079226" at bounding box center [236, 182] width 104 height 36
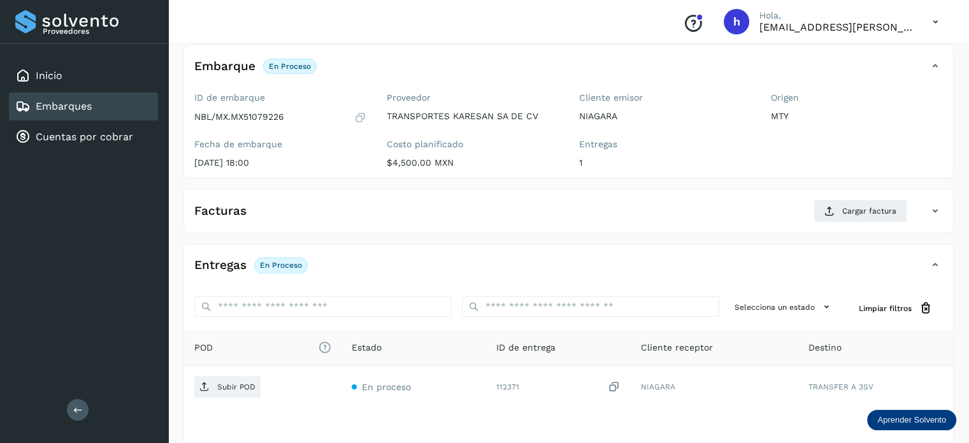
scroll to position [79, 0]
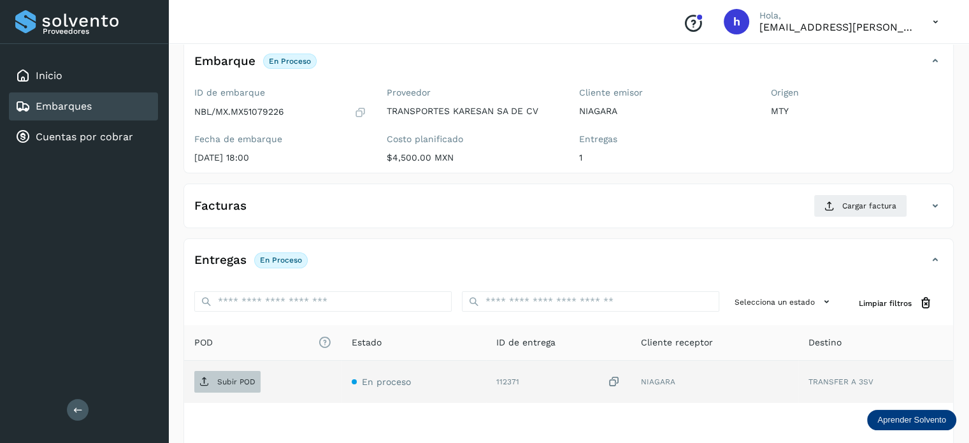
click at [246, 377] on p "Subir POD" at bounding box center [236, 381] width 38 height 9
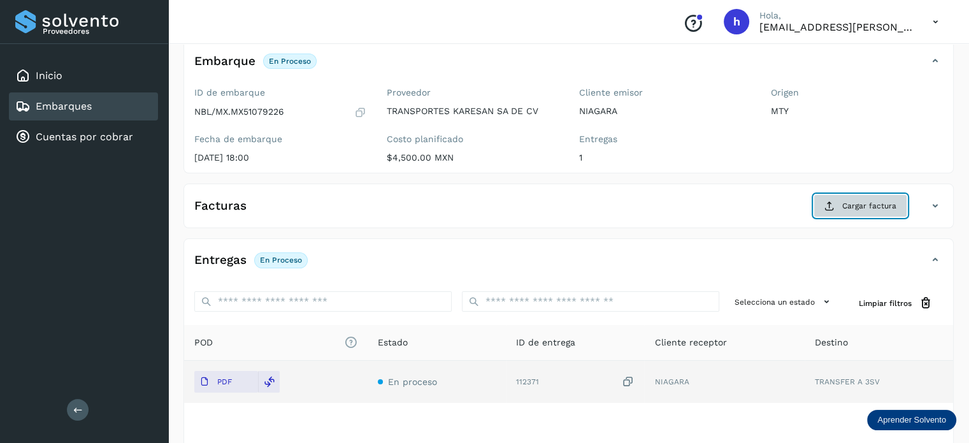
click at [855, 204] on span "Cargar factura" at bounding box center [869, 205] width 54 height 11
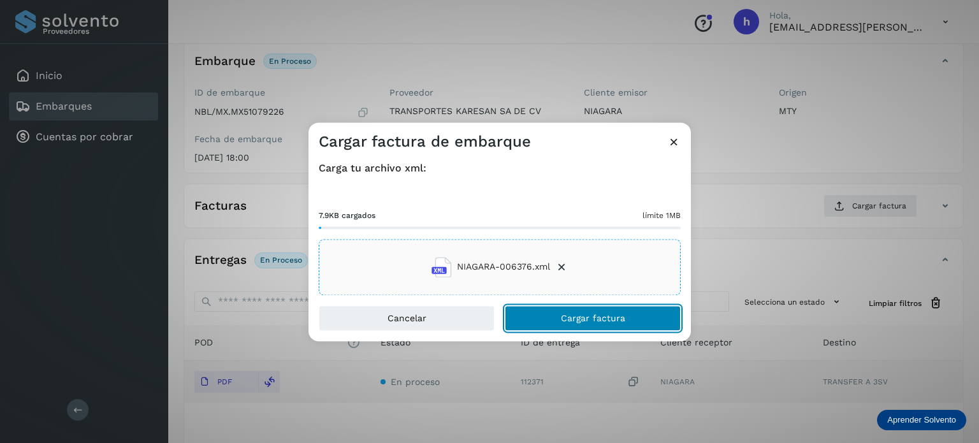
click at [635, 320] on button "Cargar factura" at bounding box center [593, 317] width 176 height 25
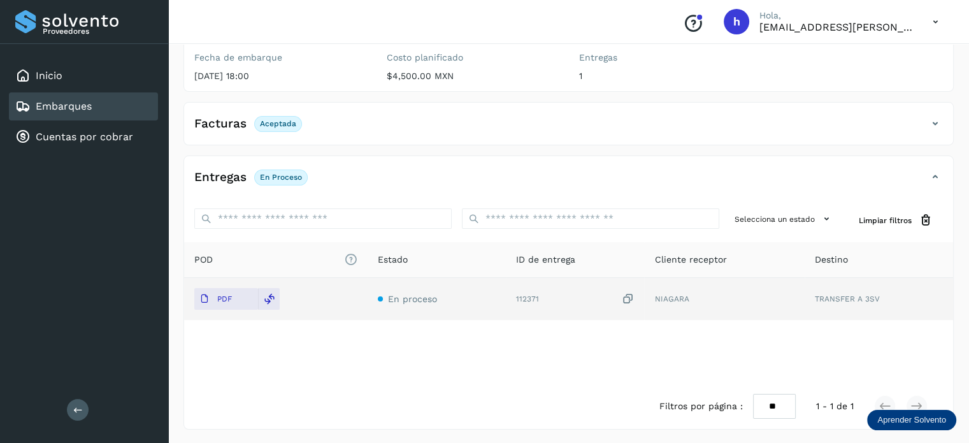
scroll to position [0, 0]
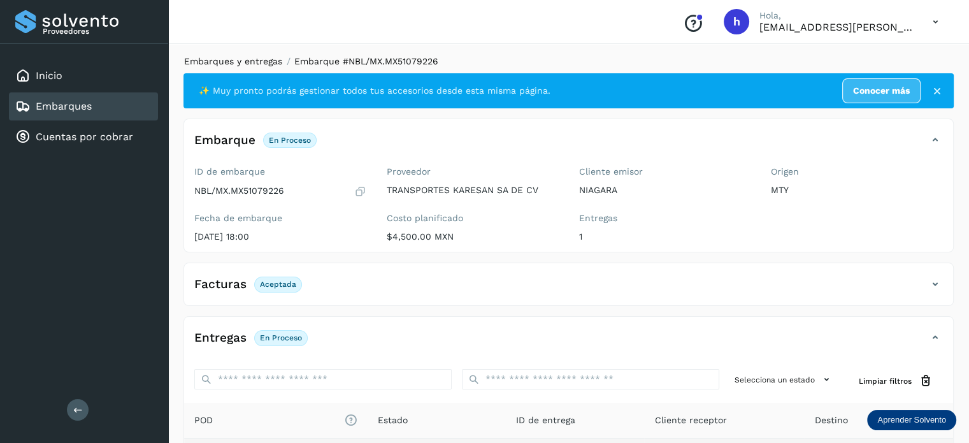
click at [237, 59] on link "Embarques y entregas" at bounding box center [233, 61] width 98 height 10
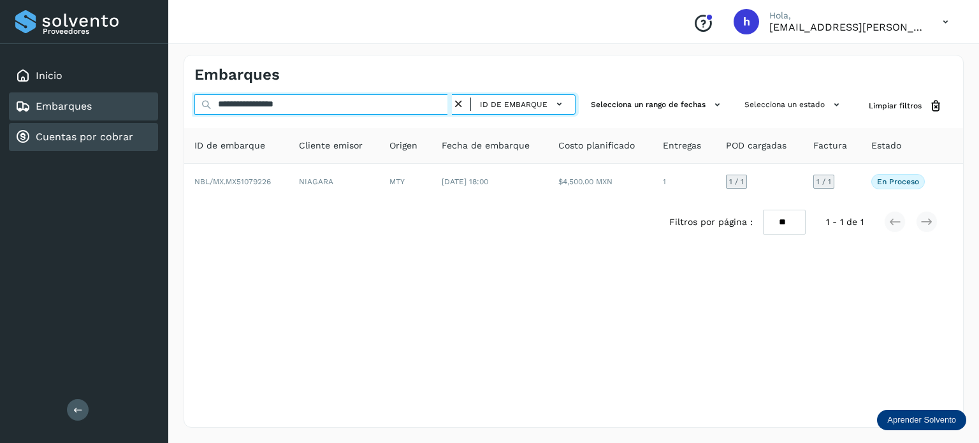
drag, startPoint x: 342, startPoint y: 106, endPoint x: 15, endPoint y: 122, distance: 326.6
click at [15, 122] on div "**********" at bounding box center [489, 221] width 979 height 443
paste input "text"
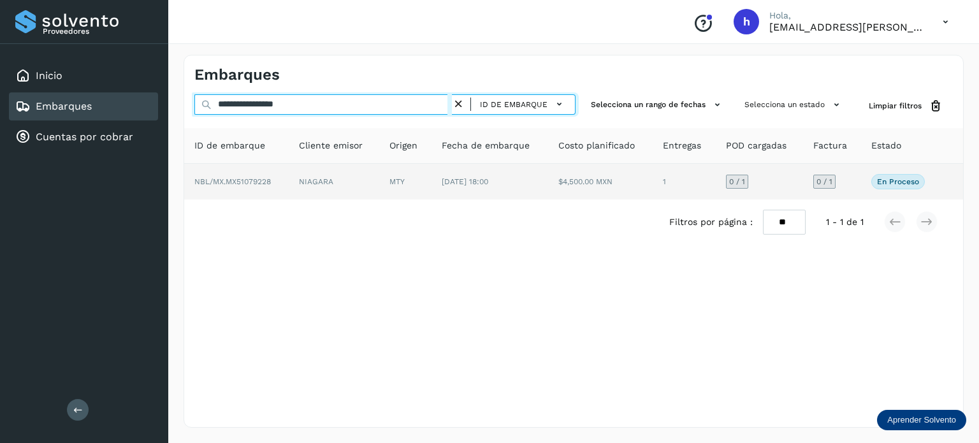
type input "**********"
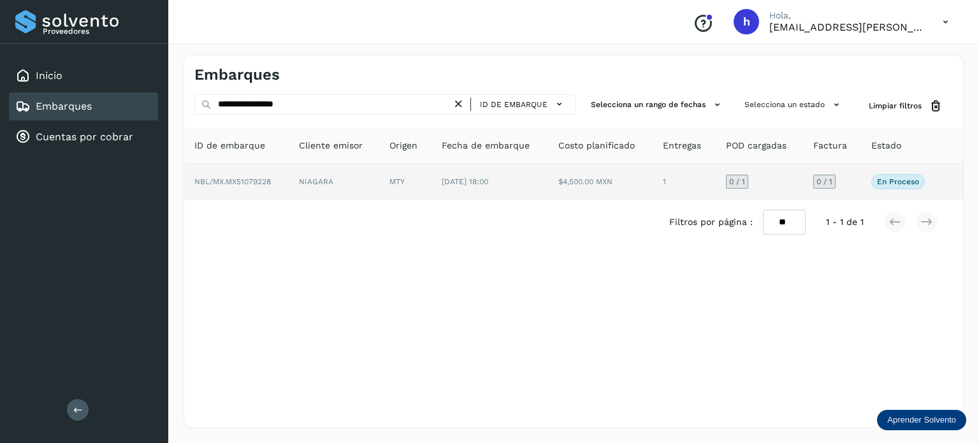
click at [268, 179] on span "NBL/MX.MX51079228" at bounding box center [232, 181] width 76 height 9
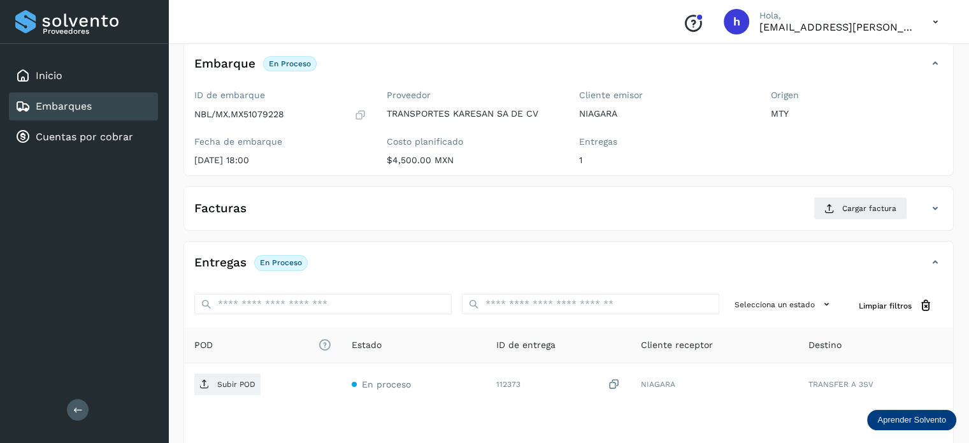
scroll to position [77, 0]
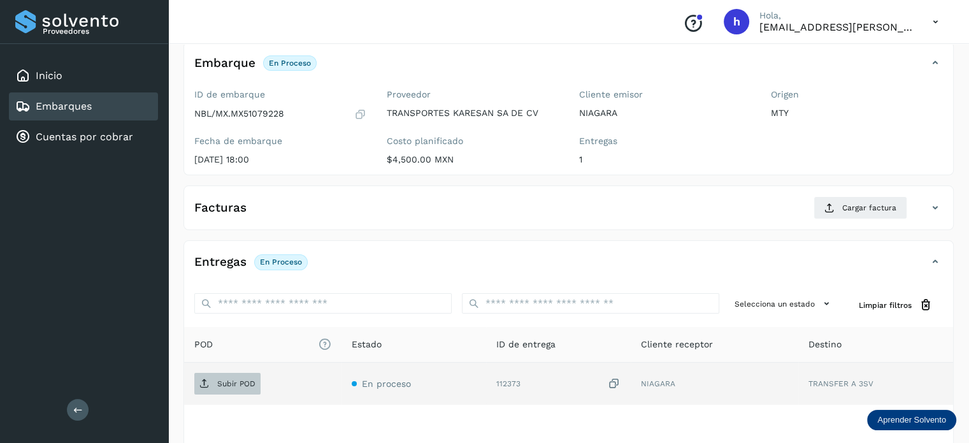
click at [227, 380] on p "Subir POD" at bounding box center [236, 383] width 38 height 9
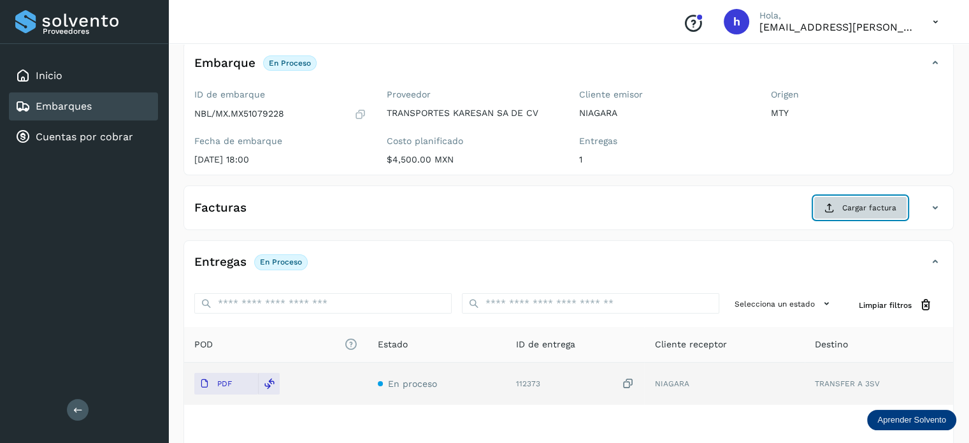
click at [850, 210] on span "Cargar factura" at bounding box center [869, 207] width 54 height 11
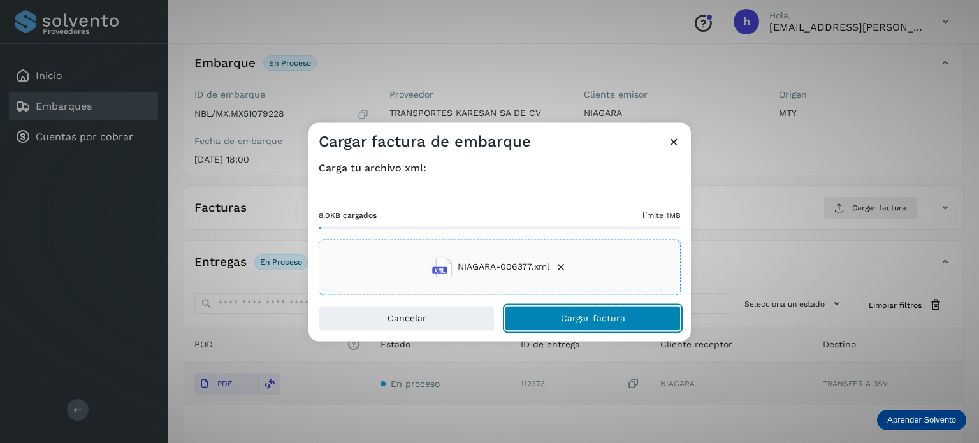
click at [633, 317] on button "Cargar factura" at bounding box center [593, 317] width 176 height 25
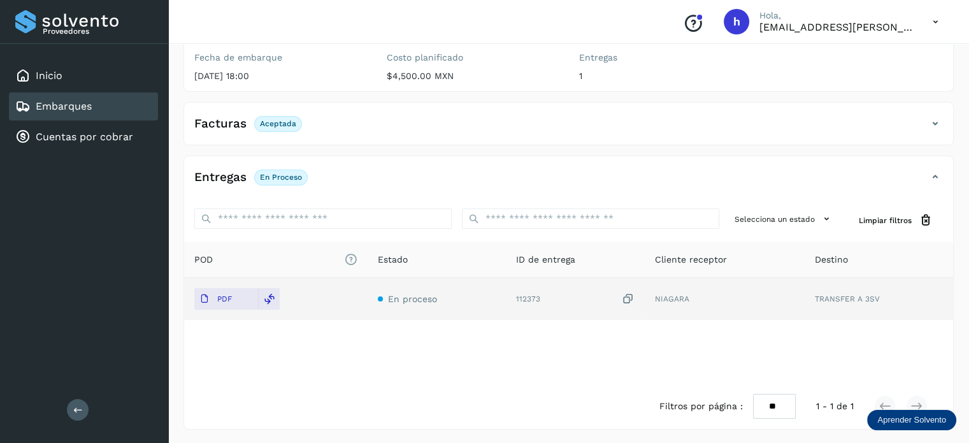
scroll to position [0, 0]
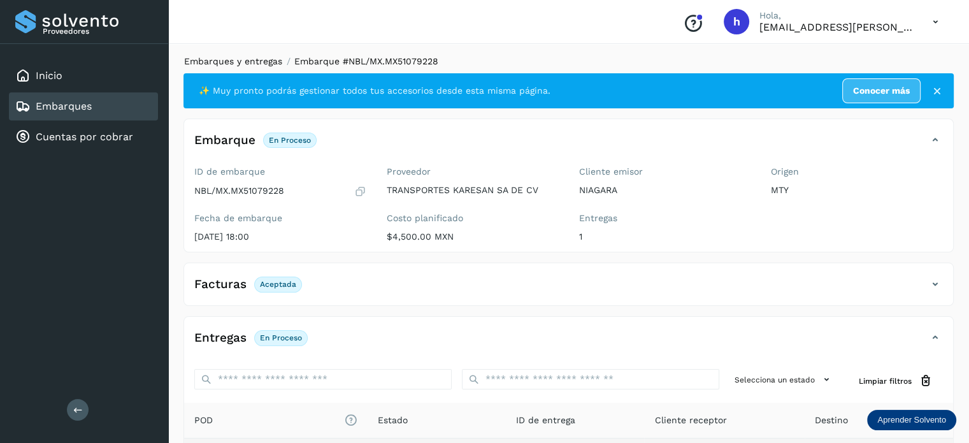
click at [234, 59] on link "Embarques y entregas" at bounding box center [233, 61] width 98 height 10
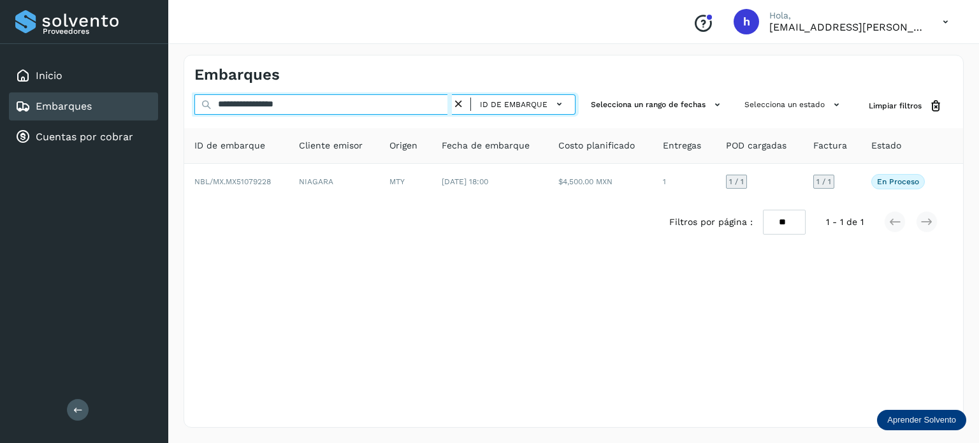
drag, startPoint x: 328, startPoint y: 106, endPoint x: 7, endPoint y: 142, distance: 323.2
click at [7, 142] on div "**********" at bounding box center [489, 221] width 979 height 443
paste input "text"
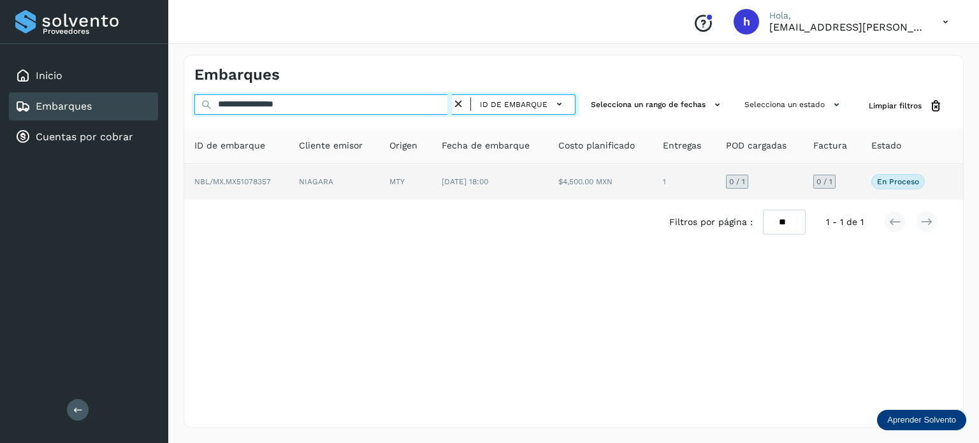
type input "**********"
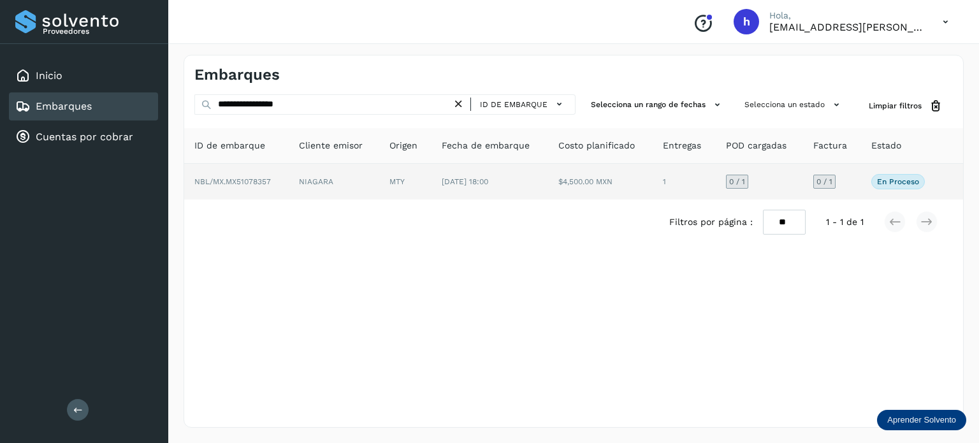
click at [267, 180] on span "NBL/MX.MX51078357" at bounding box center [232, 181] width 76 height 9
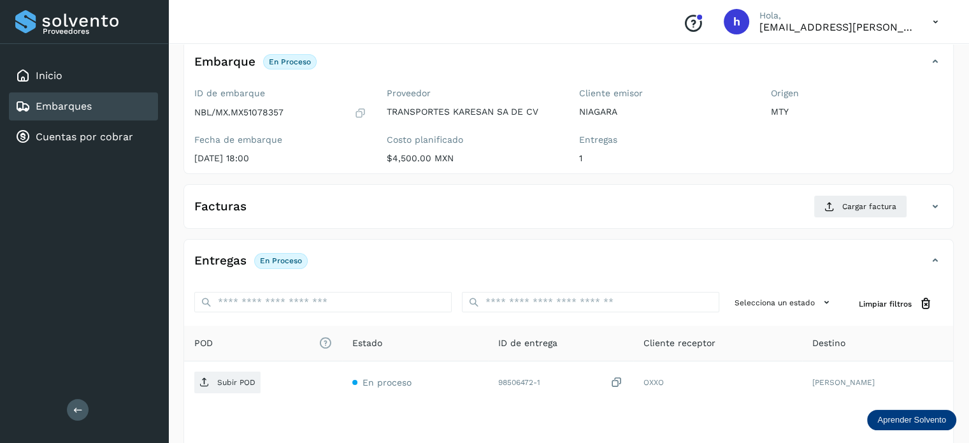
scroll to position [79, 0]
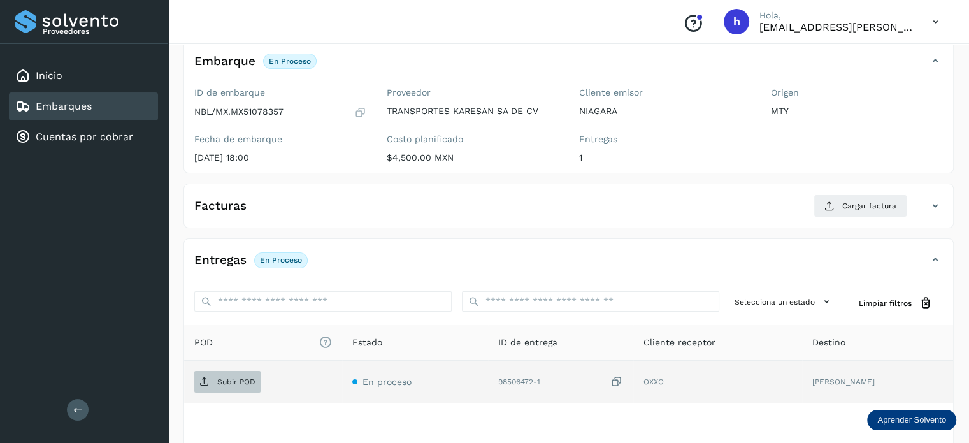
click at [239, 382] on p "Subir POD" at bounding box center [236, 381] width 38 height 9
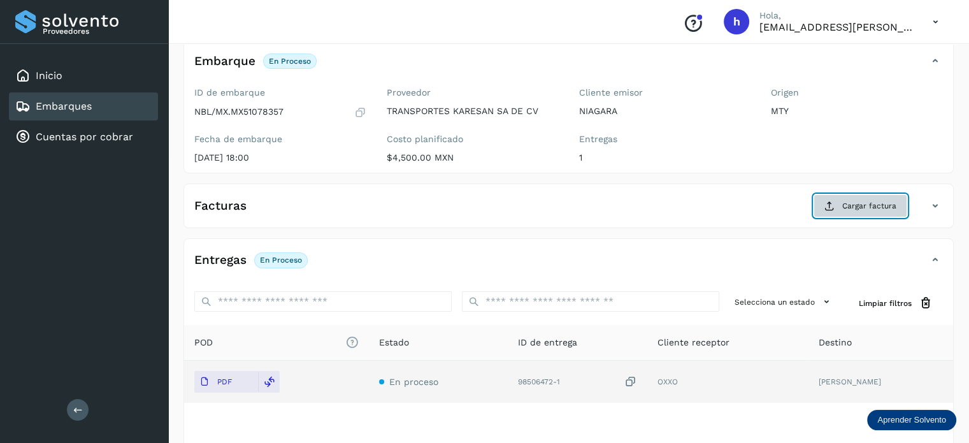
click at [851, 203] on span "Cargar factura" at bounding box center [869, 205] width 54 height 11
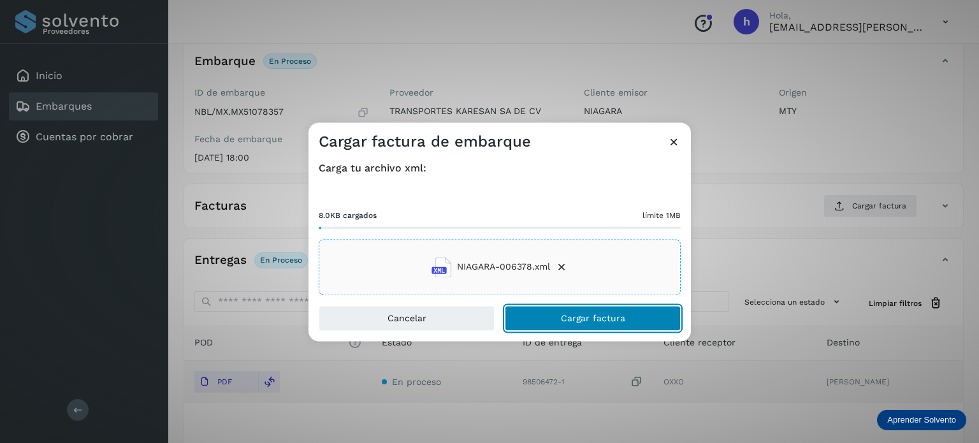
click at [625, 327] on button "Cargar factura" at bounding box center [593, 317] width 176 height 25
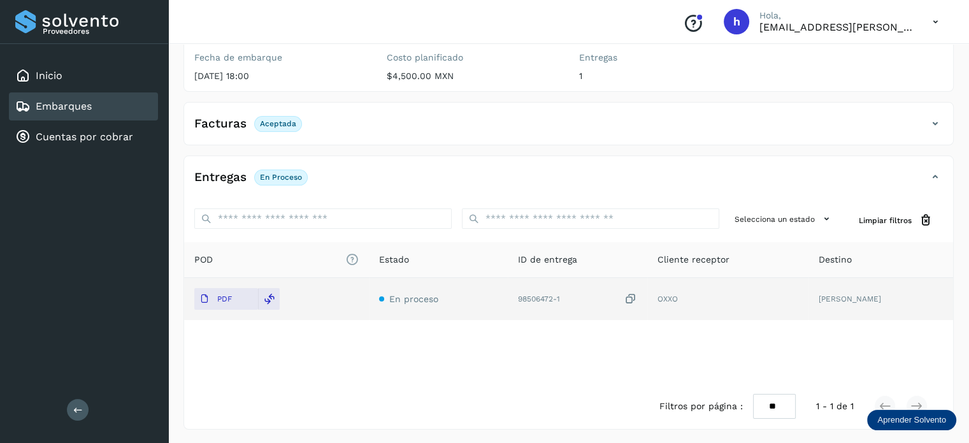
scroll to position [0, 0]
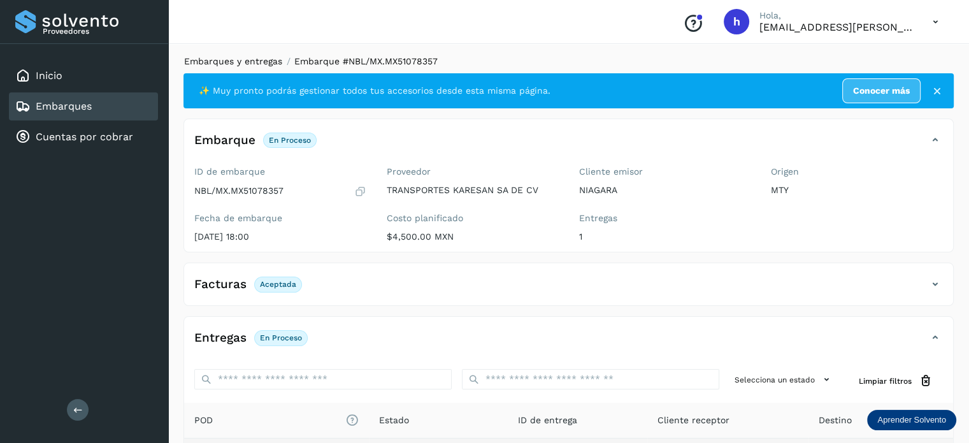
click at [254, 63] on link "Embarques y entregas" at bounding box center [233, 61] width 98 height 10
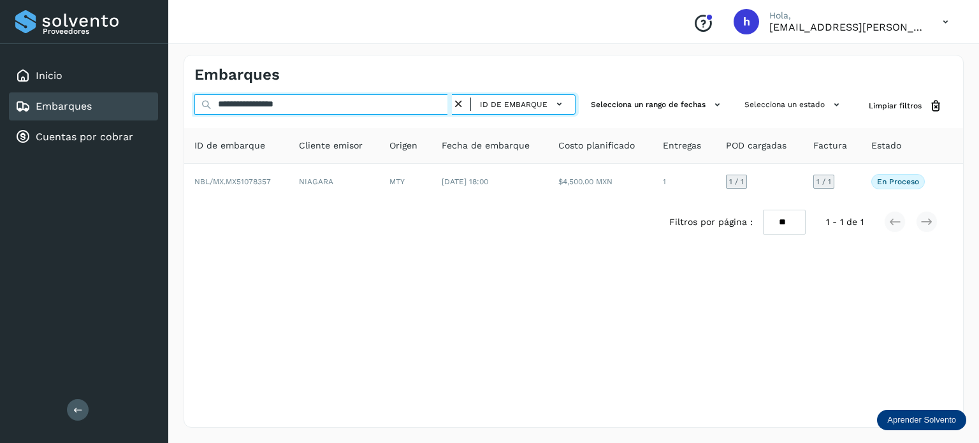
drag, startPoint x: 334, startPoint y: 104, endPoint x: 17, endPoint y: 115, distance: 317.5
click at [17, 115] on div "**********" at bounding box center [489, 221] width 979 height 443
paste input "text"
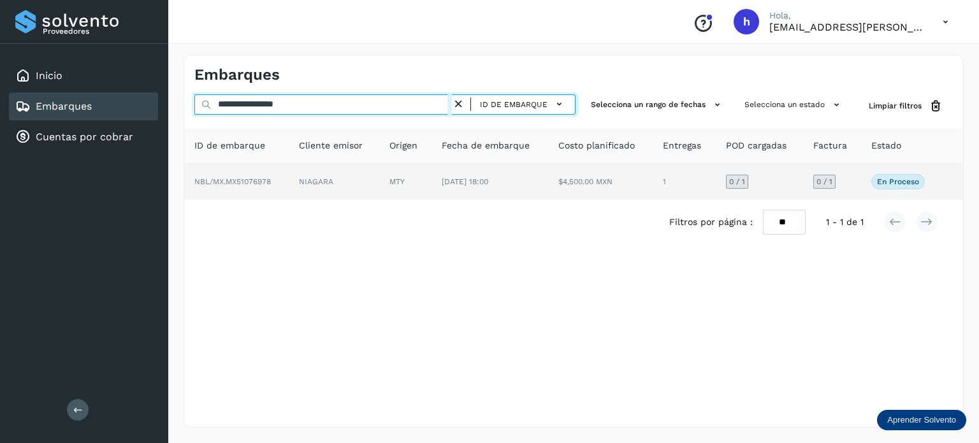
type input "**********"
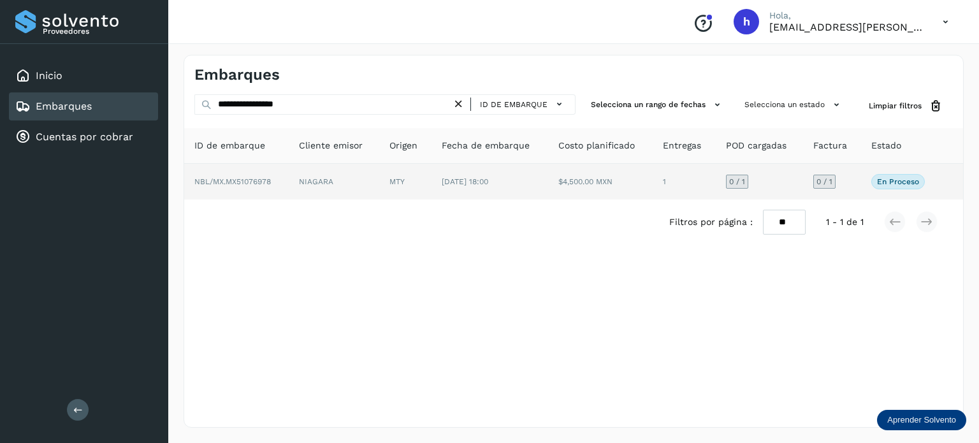
click at [255, 180] on span "NBL/MX.MX51076978" at bounding box center [232, 181] width 76 height 9
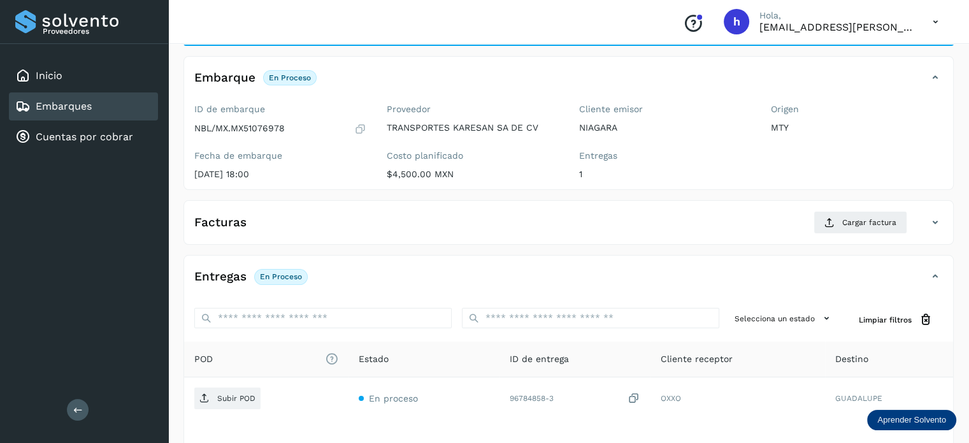
scroll to position [74, 0]
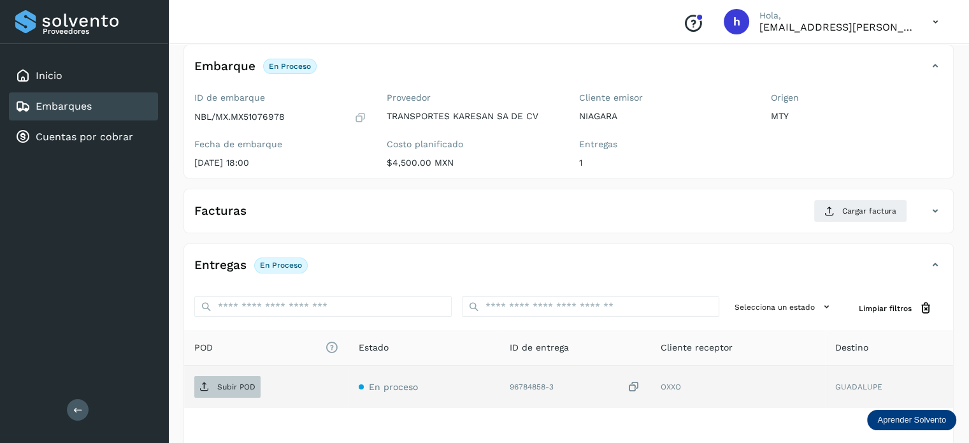
click at [248, 382] on p "Subir POD" at bounding box center [236, 386] width 38 height 9
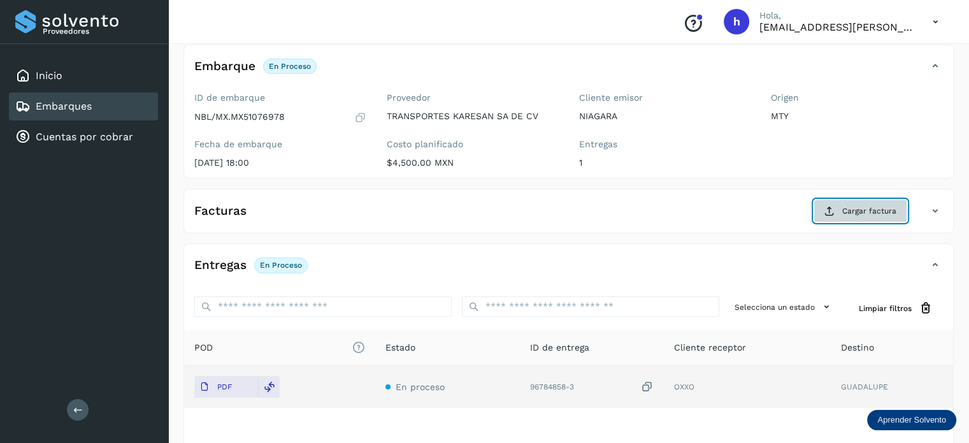
click at [870, 212] on span "Cargar factura" at bounding box center [869, 210] width 54 height 11
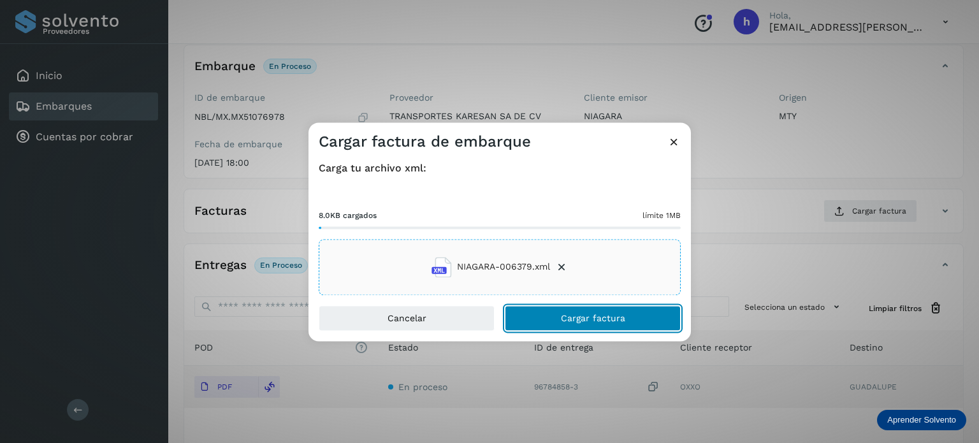
click at [631, 317] on button "Cargar factura" at bounding box center [593, 317] width 176 height 25
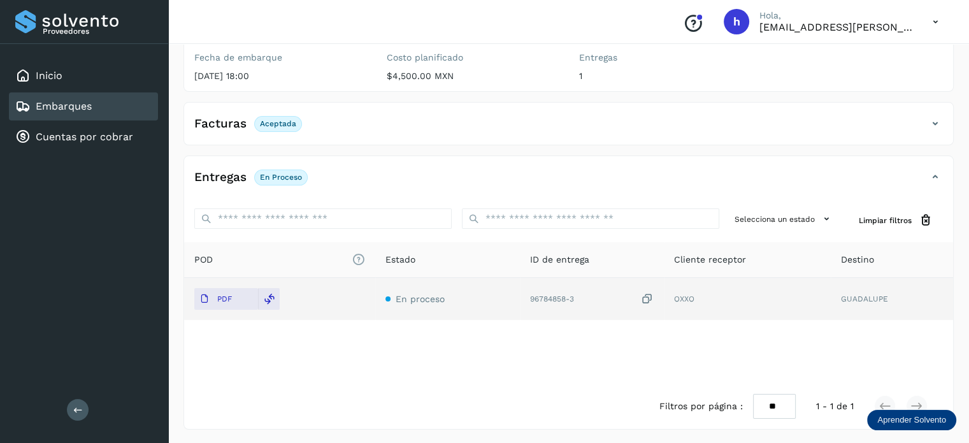
scroll to position [0, 0]
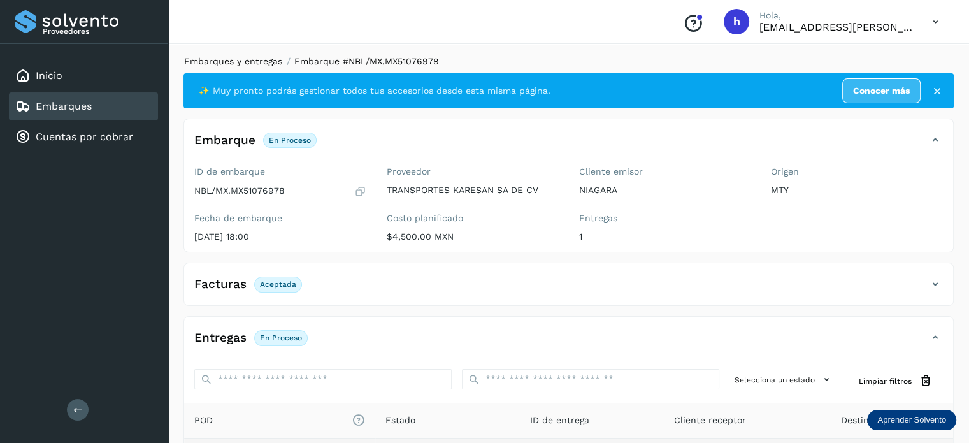
click at [220, 64] on link "Embarques y entregas" at bounding box center [233, 61] width 98 height 10
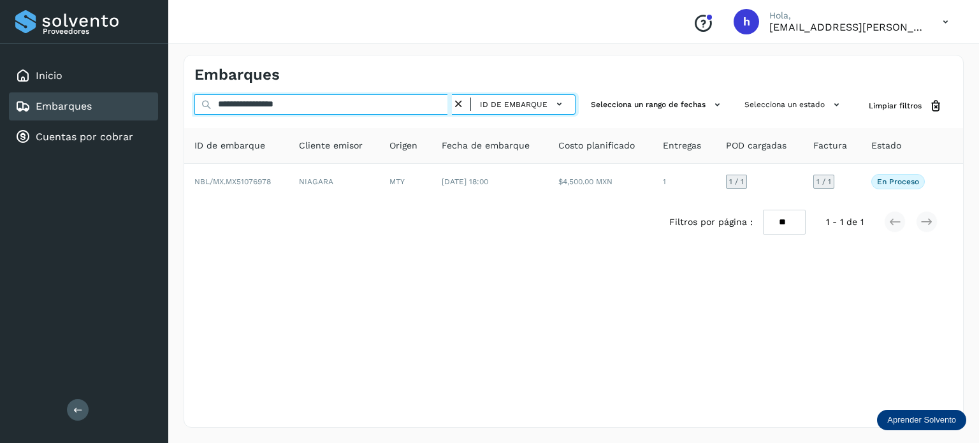
drag, startPoint x: 328, startPoint y: 96, endPoint x: 61, endPoint y: 108, distance: 267.2
click at [61, 108] on div "**********" at bounding box center [489, 221] width 979 height 443
paste input "text"
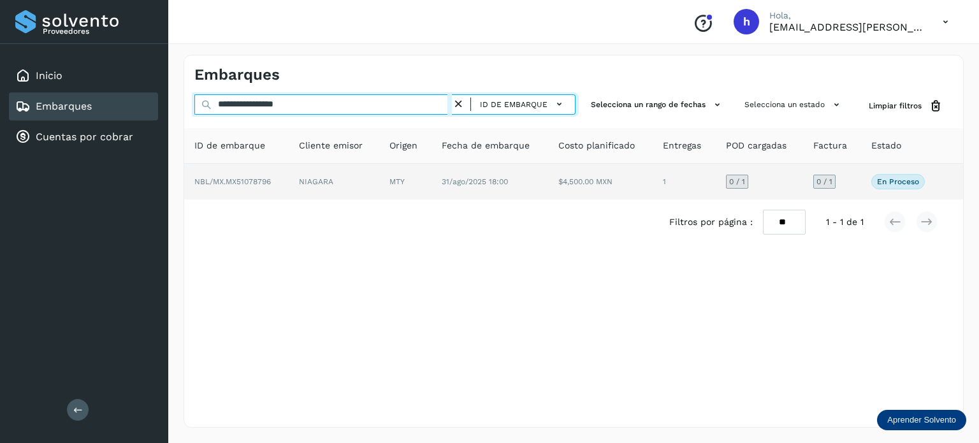
type input "**********"
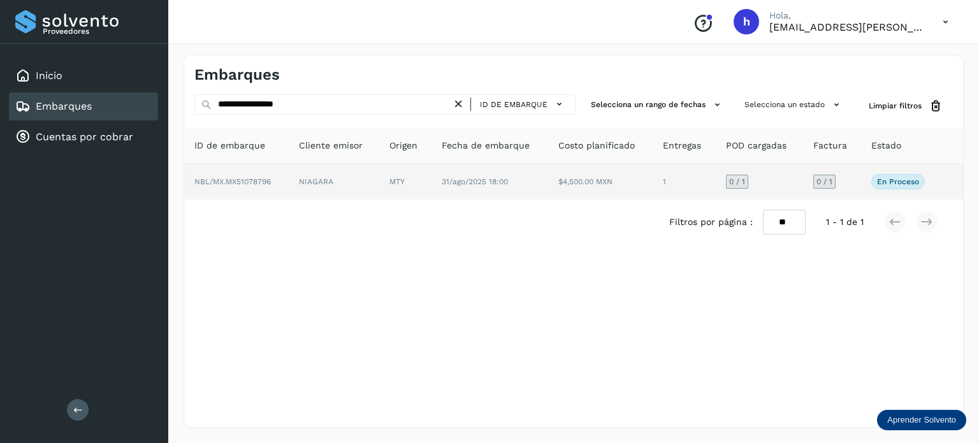
click at [288, 190] on td "NBL/MX.MX51078796" at bounding box center [236, 182] width 104 height 36
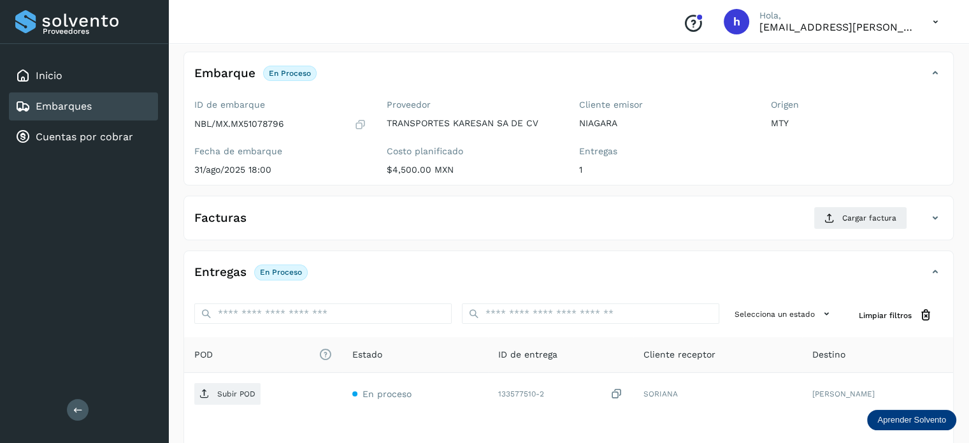
scroll to position [74, 0]
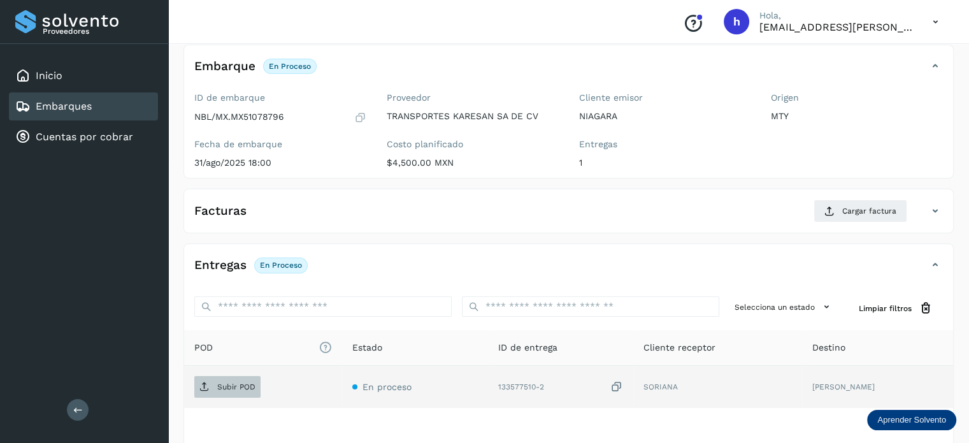
click at [238, 382] on p "Subir POD" at bounding box center [236, 386] width 38 height 9
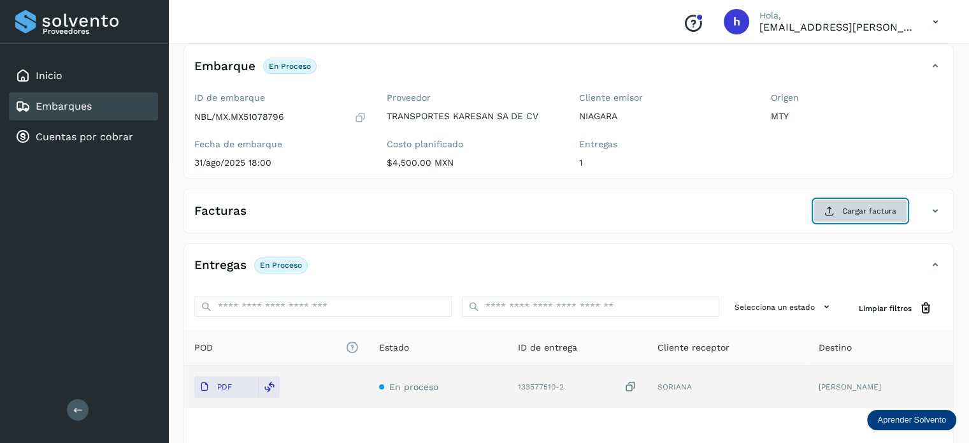
click at [877, 211] on span "Cargar factura" at bounding box center [869, 210] width 54 height 11
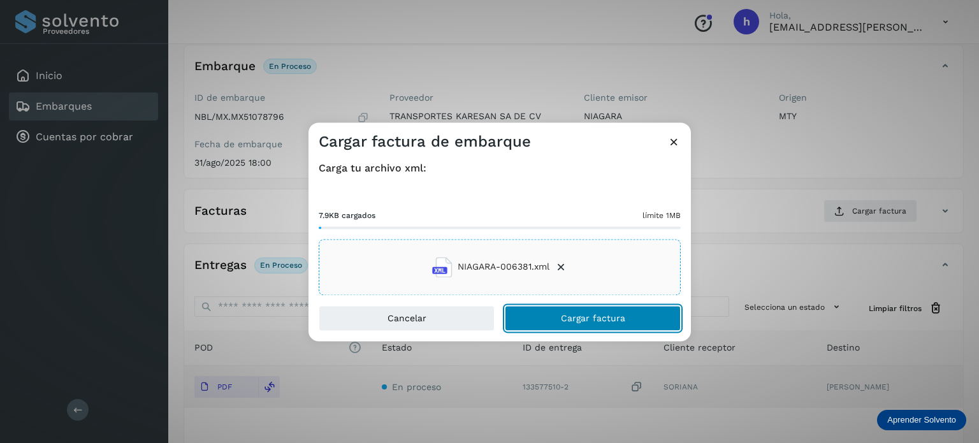
click at [630, 317] on button "Cargar factura" at bounding box center [593, 317] width 176 height 25
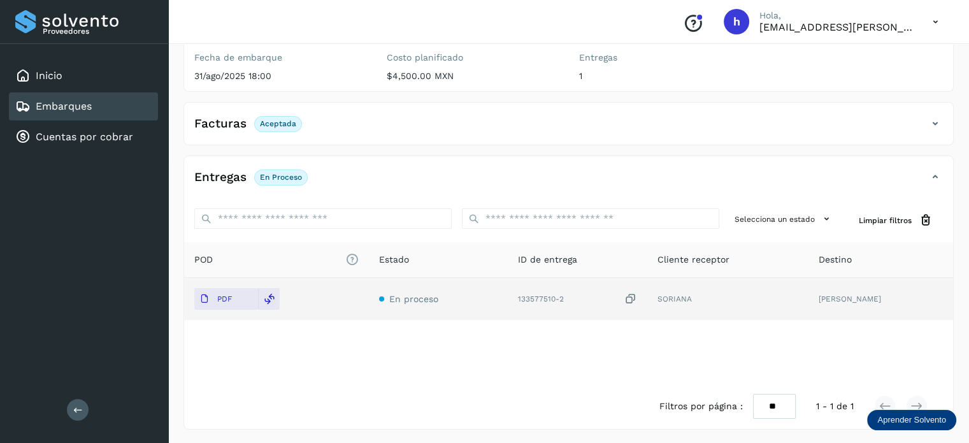
scroll to position [0, 0]
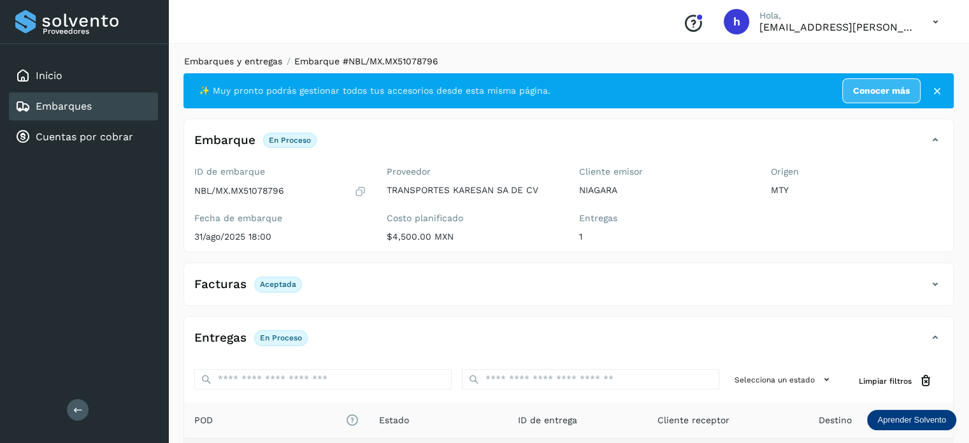
click at [256, 60] on link "Embarques y entregas" at bounding box center [233, 61] width 98 height 10
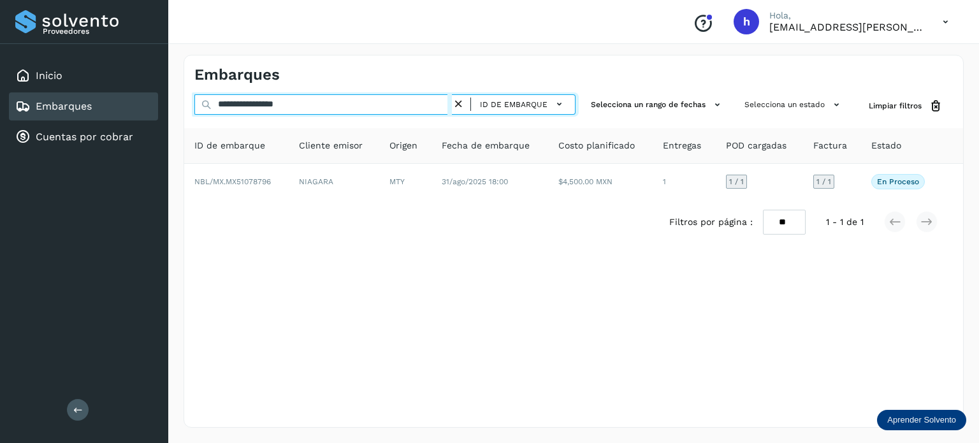
drag, startPoint x: 357, startPoint y: 108, endPoint x: 0, endPoint y: 127, distance: 357.3
click at [0, 127] on div "**********" at bounding box center [489, 221] width 979 height 443
paste input "text"
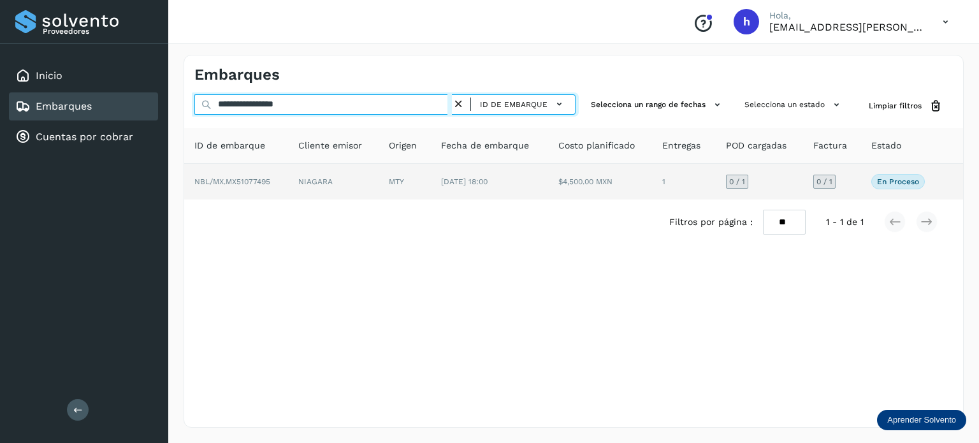
type input "**********"
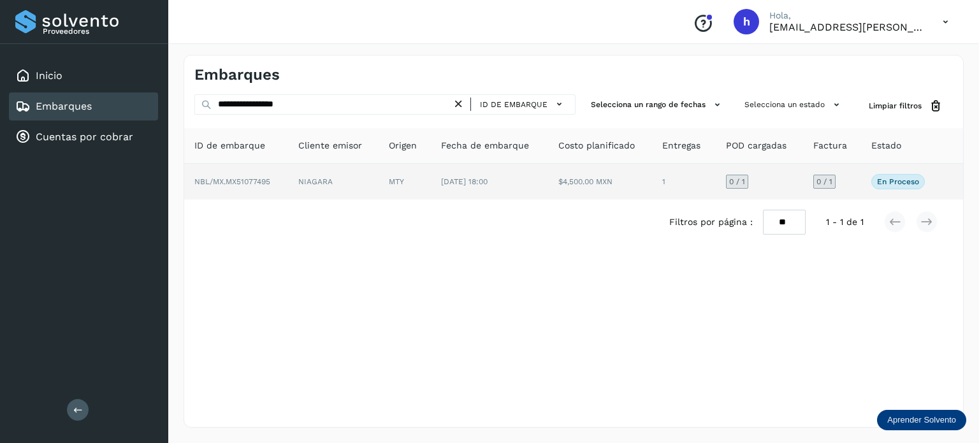
click at [265, 180] on span "NBL/MX.MX51077495" at bounding box center [232, 181] width 76 height 9
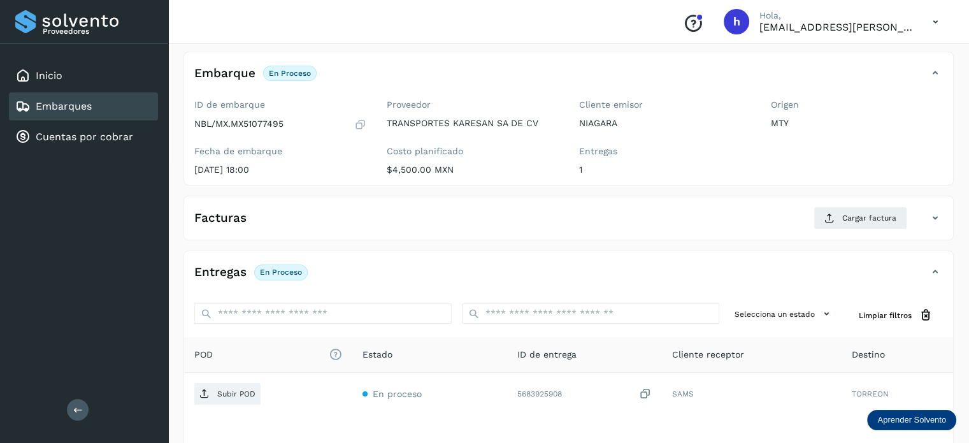
scroll to position [75, 0]
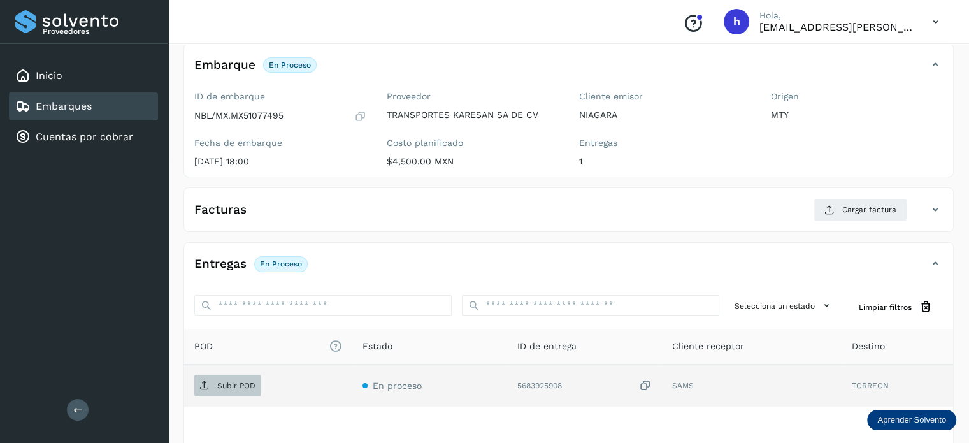
click at [237, 382] on p "Subir POD" at bounding box center [236, 385] width 38 height 9
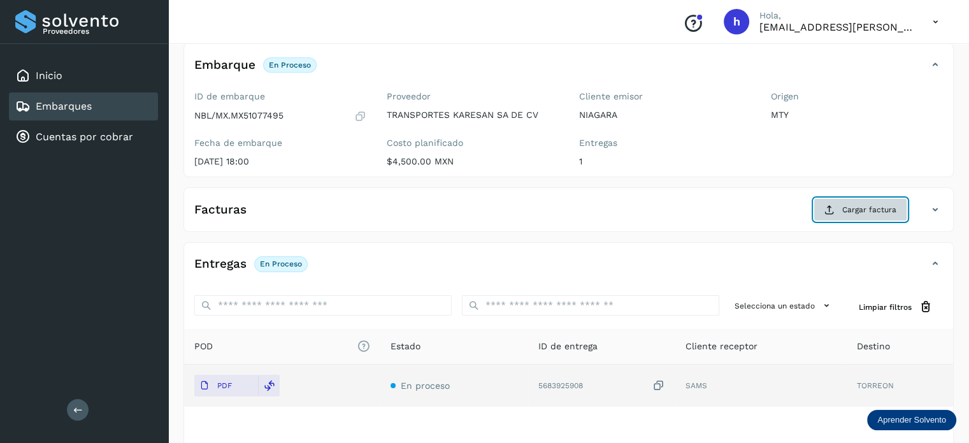
click at [857, 205] on span "Cargar factura" at bounding box center [869, 209] width 54 height 11
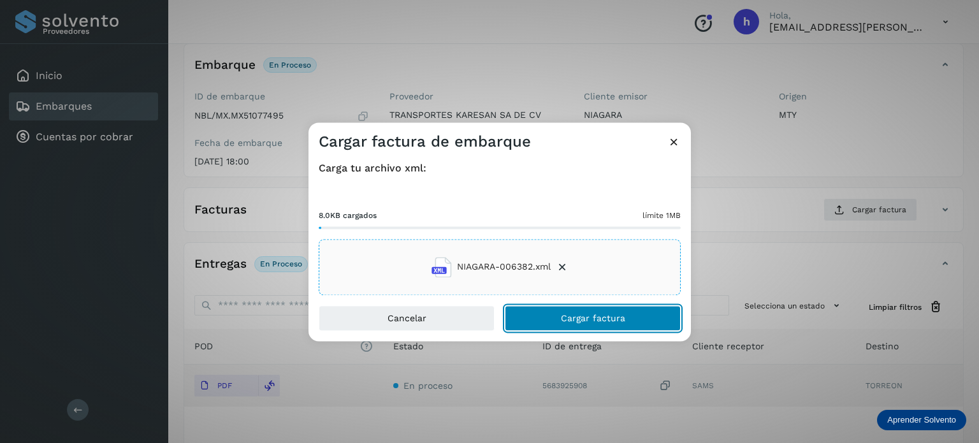
click at [632, 315] on button "Cargar factura" at bounding box center [593, 317] width 176 height 25
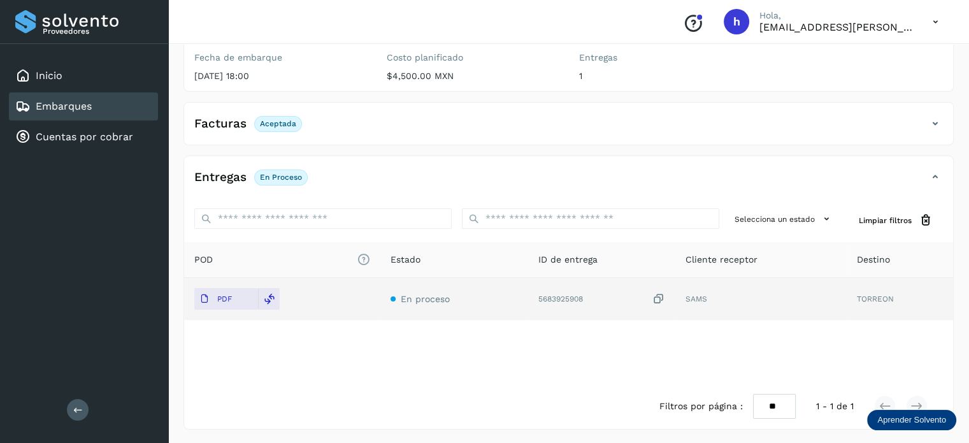
scroll to position [0, 0]
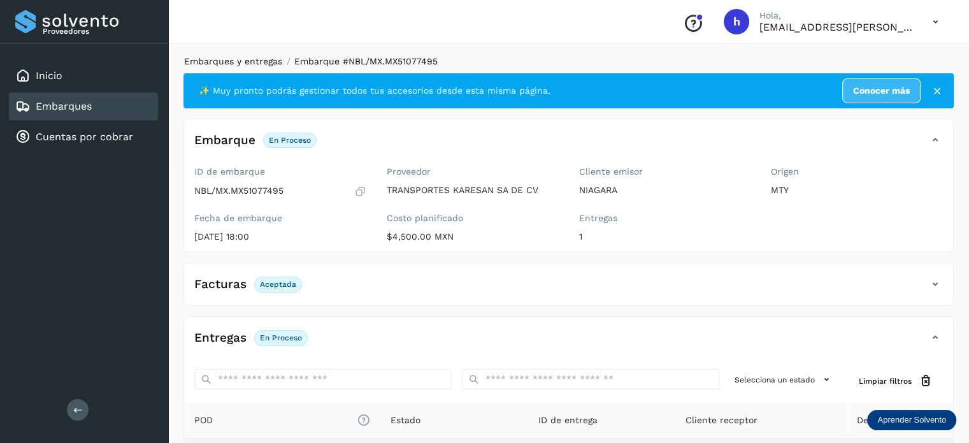
click at [242, 57] on link "Embarques y entregas" at bounding box center [233, 61] width 98 height 10
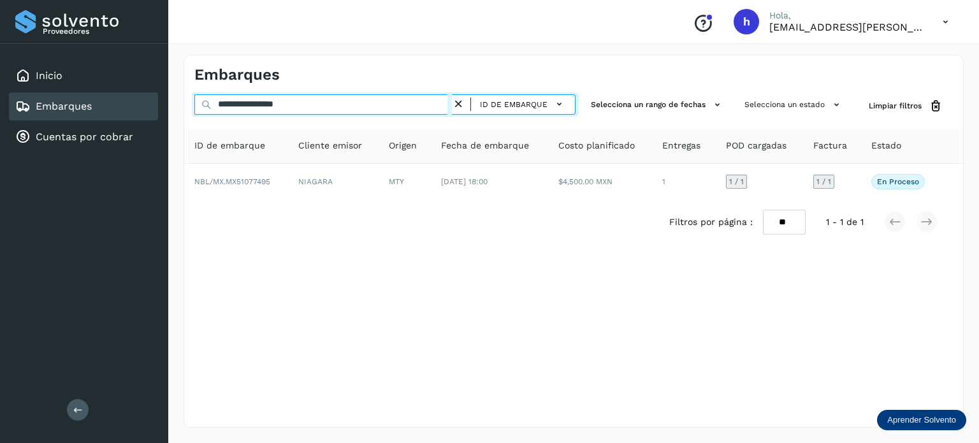
drag, startPoint x: 339, startPoint y: 103, endPoint x: 17, endPoint y: 119, distance: 322.8
click at [17, 119] on div "**********" at bounding box center [489, 221] width 979 height 443
paste input "text"
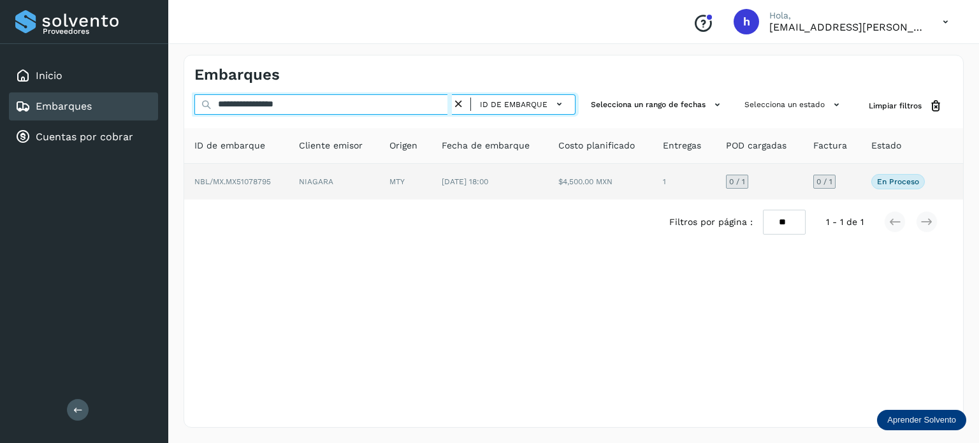
type input "**********"
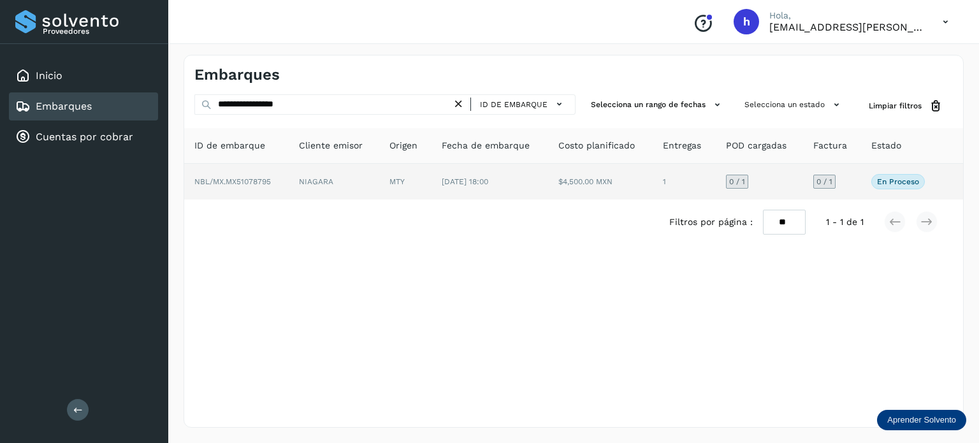
click at [280, 178] on td "NBL/MX.MX51078795" at bounding box center [236, 182] width 104 height 36
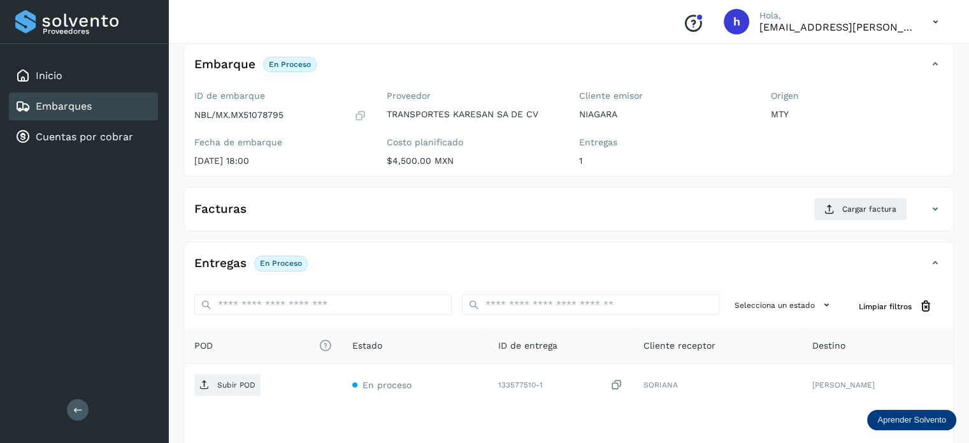
scroll to position [79, 0]
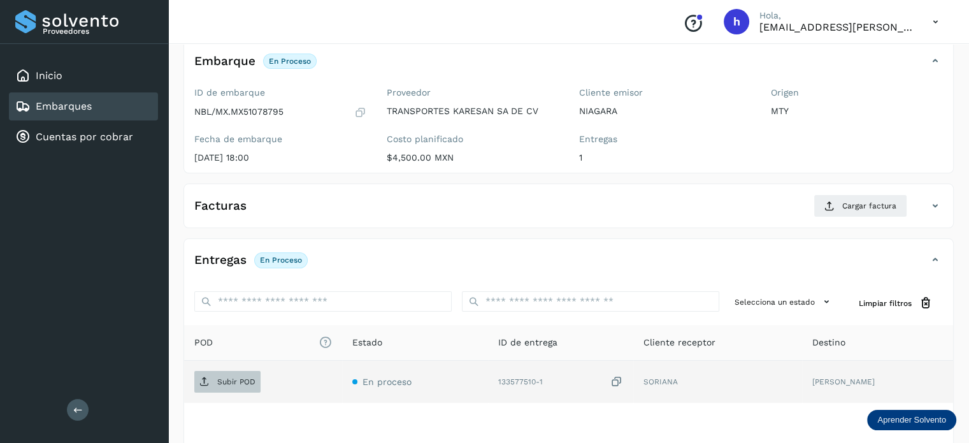
click at [236, 377] on p "Subir POD" at bounding box center [236, 381] width 38 height 9
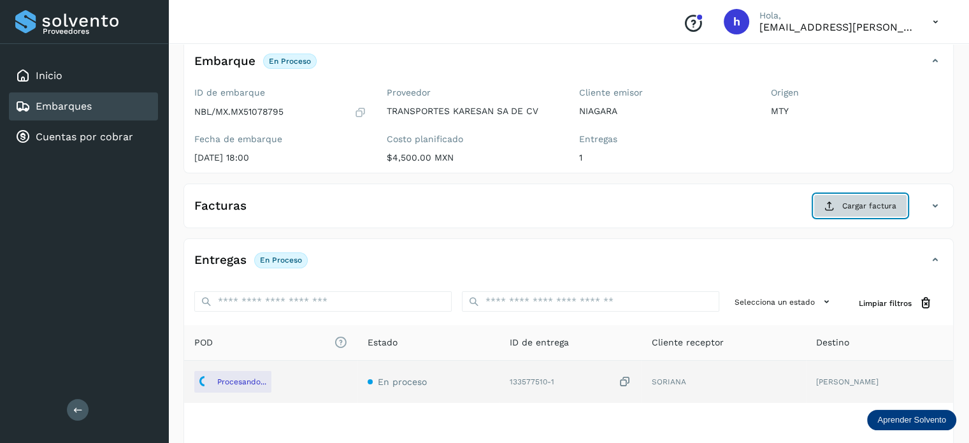
click at [864, 206] on span "Cargar factura" at bounding box center [869, 205] width 54 height 11
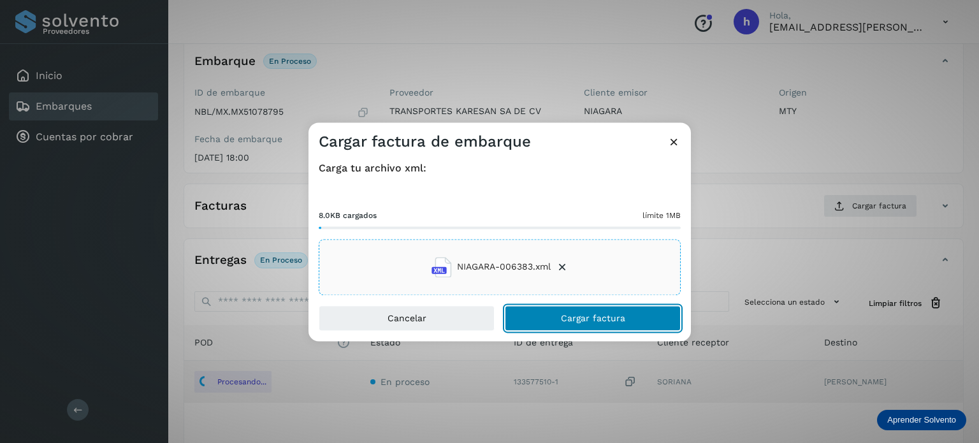
click at [637, 320] on button "Cargar factura" at bounding box center [593, 317] width 176 height 25
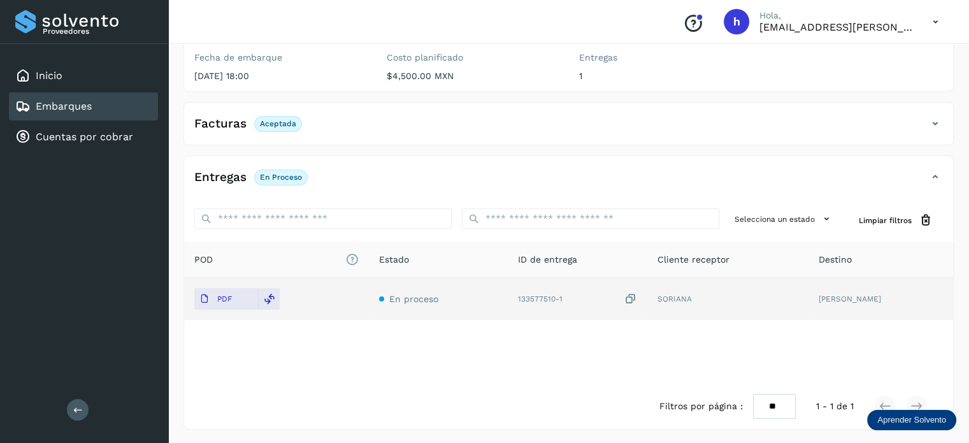
scroll to position [0, 0]
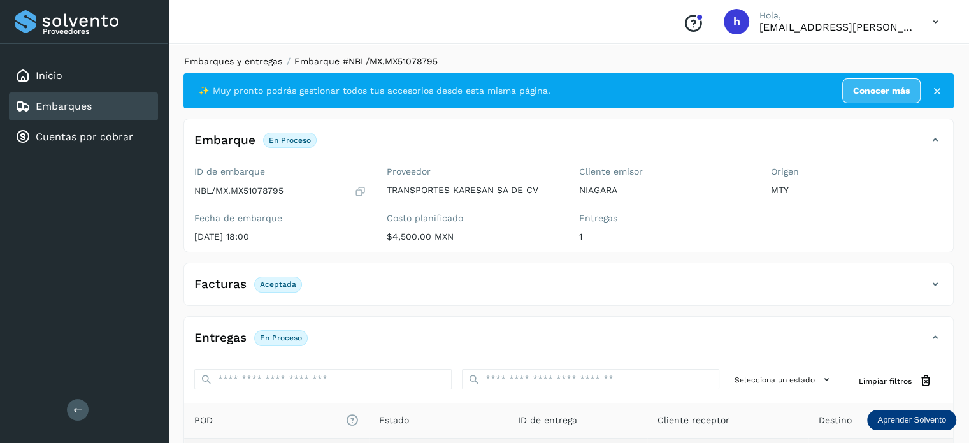
click at [243, 62] on link "Embarques y entregas" at bounding box center [233, 61] width 98 height 10
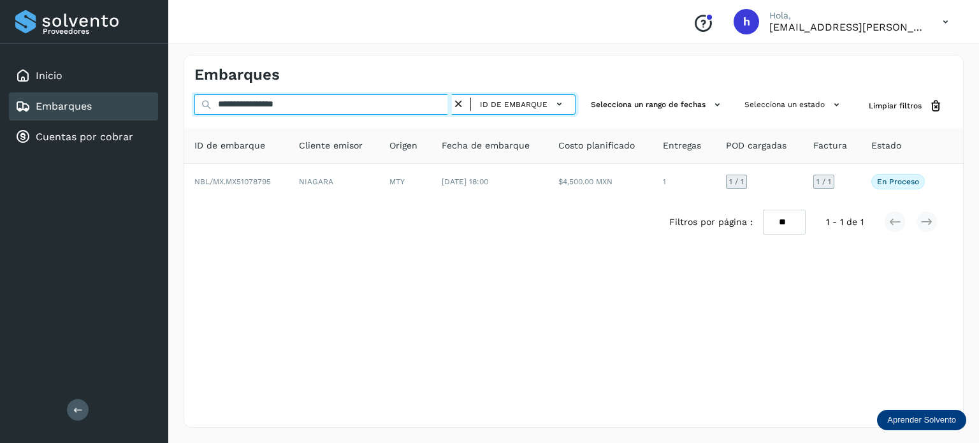
drag, startPoint x: 323, startPoint y: 109, endPoint x: 0, endPoint y: 157, distance: 326.6
click at [0, 157] on div "**********" at bounding box center [489, 221] width 979 height 443
paste input "text"
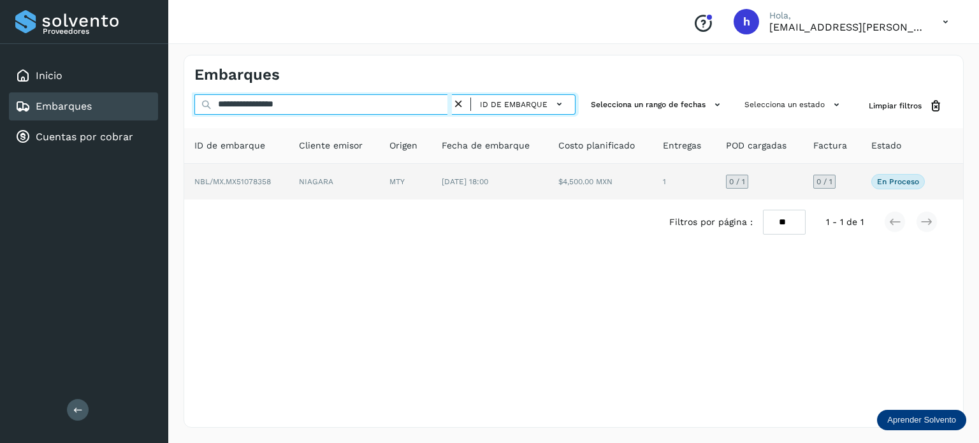
type input "**********"
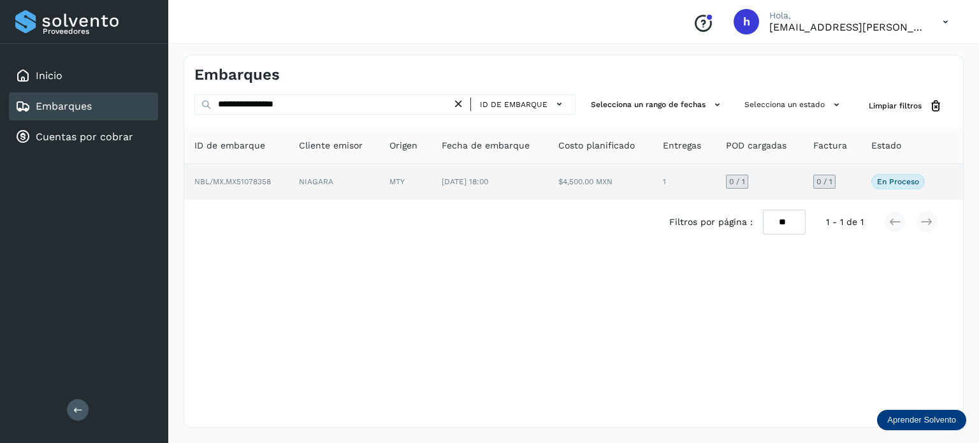
click at [271, 185] on td "NBL/MX.MX51078358" at bounding box center [236, 182] width 104 height 36
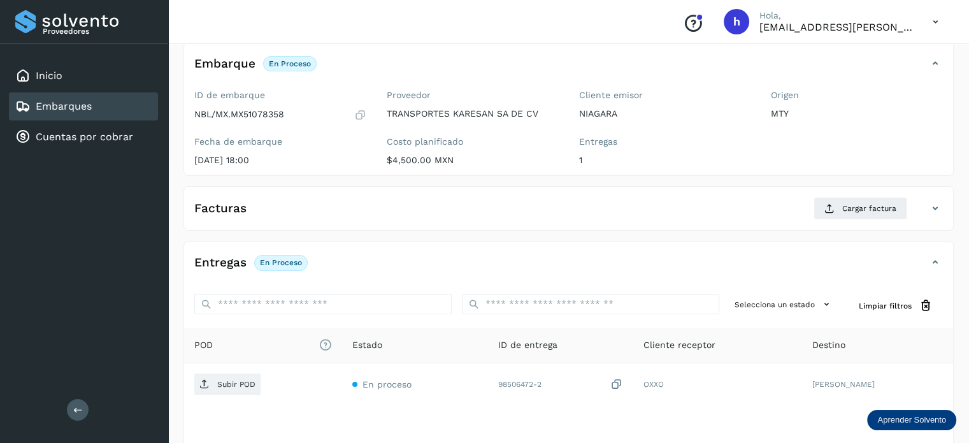
scroll to position [77, 0]
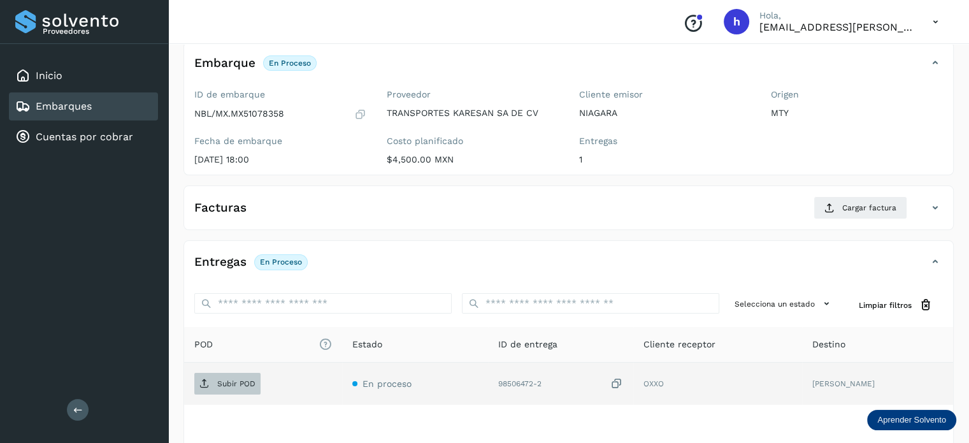
click at [238, 380] on p "Subir POD" at bounding box center [236, 383] width 38 height 9
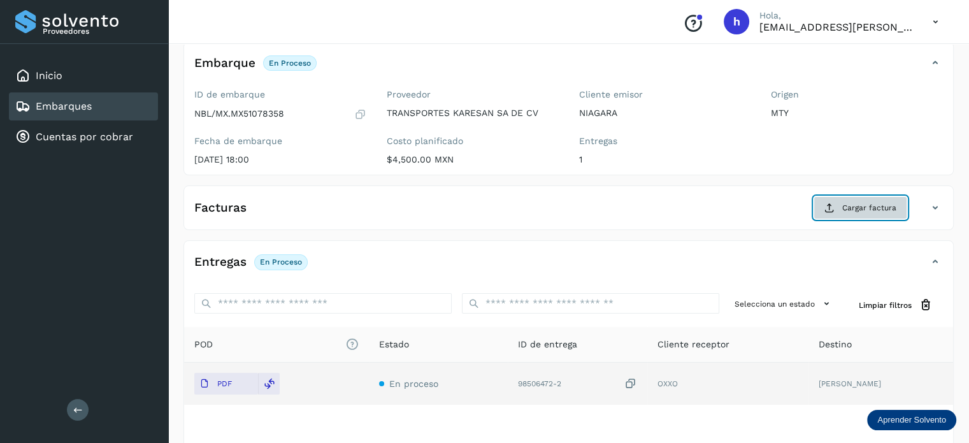
click at [858, 208] on span "Cargar factura" at bounding box center [869, 207] width 54 height 11
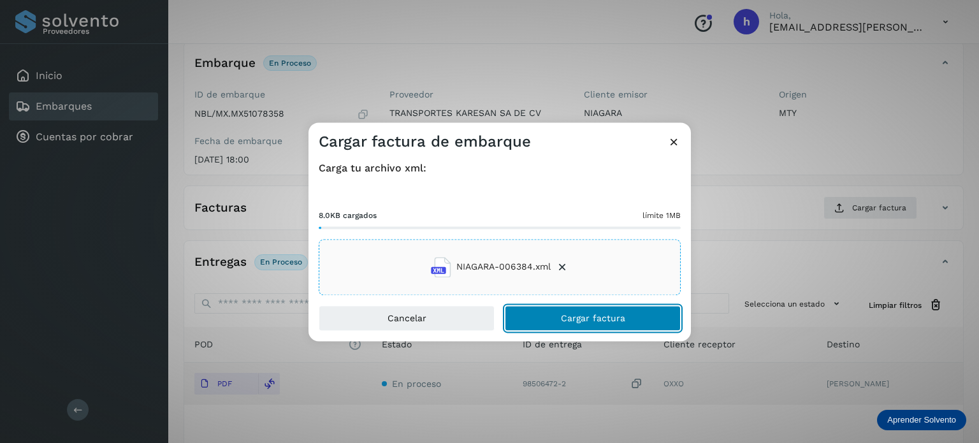
click at [634, 313] on button "Cargar factura" at bounding box center [593, 317] width 176 height 25
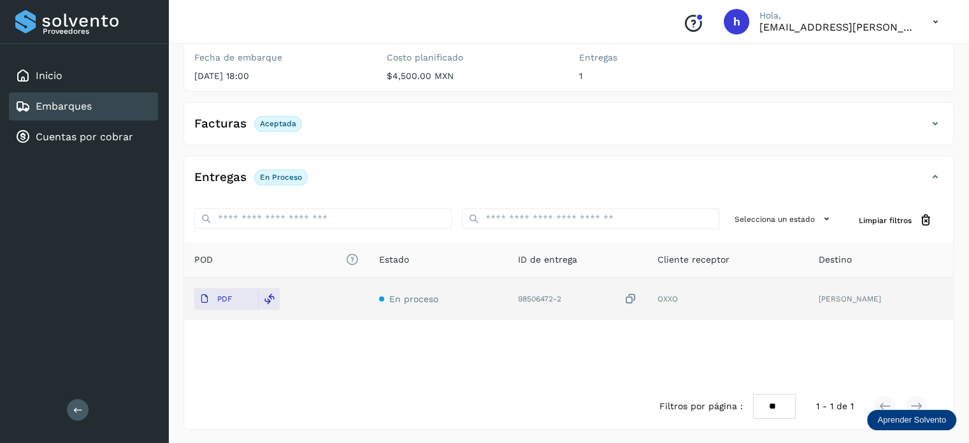
scroll to position [0, 0]
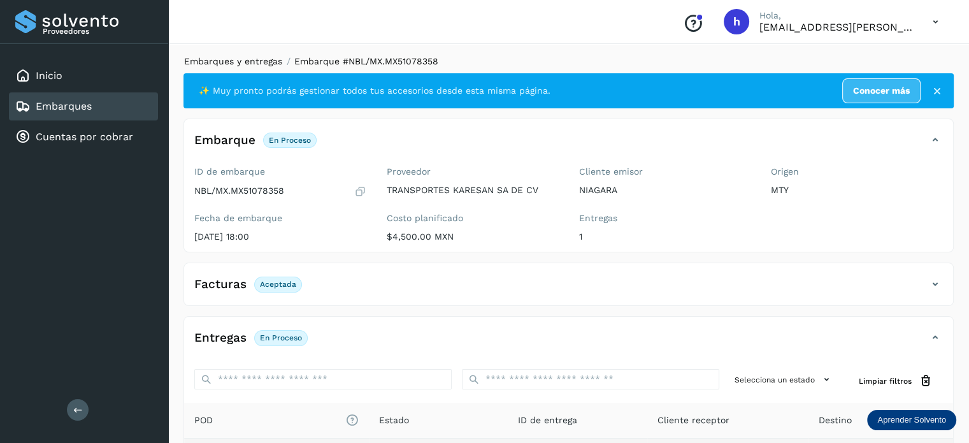
click at [251, 60] on link "Embarques y entregas" at bounding box center [233, 61] width 98 height 10
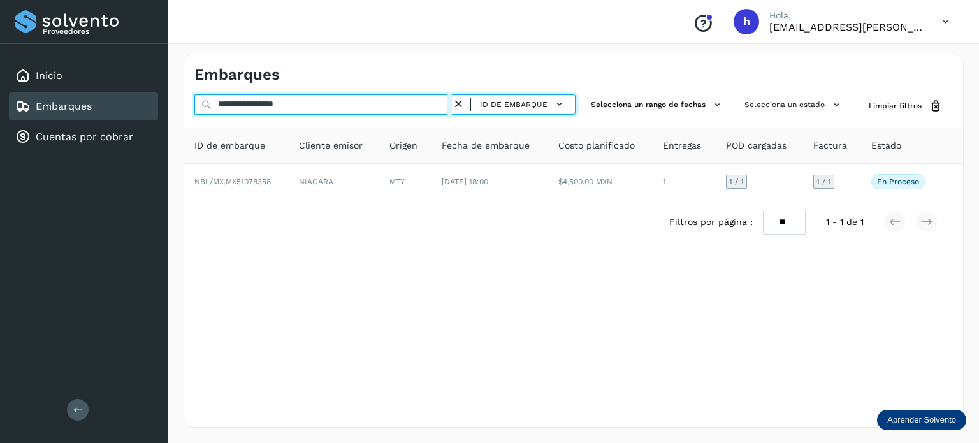
drag, startPoint x: 319, startPoint y: 101, endPoint x: 78, endPoint y: 101, distance: 240.2
click at [78, 101] on div "**********" at bounding box center [489, 221] width 979 height 443
paste input "text"
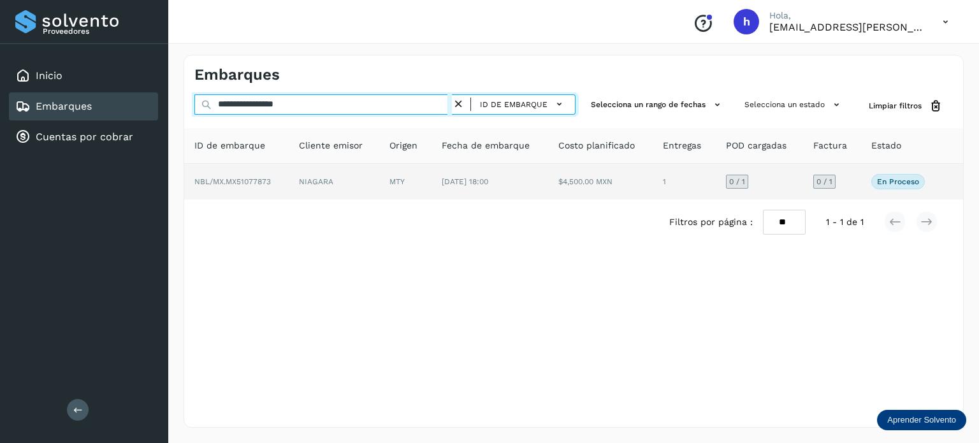
type input "**********"
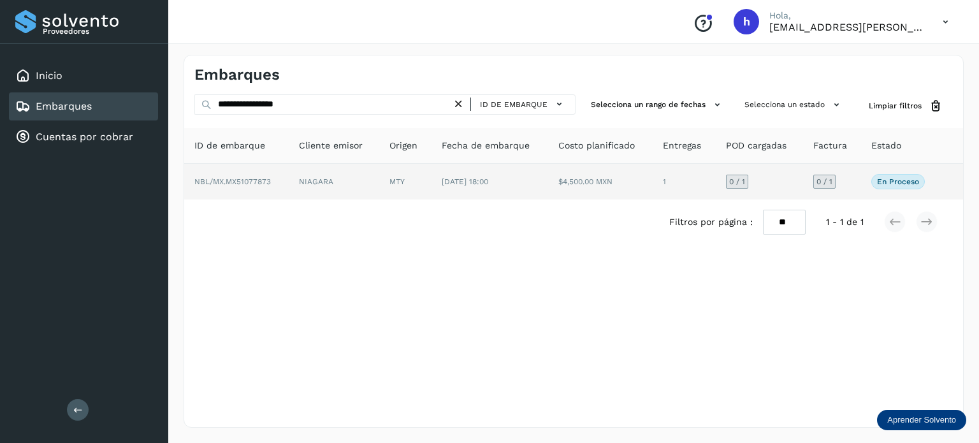
click at [364, 170] on td "NIAGARA" at bounding box center [334, 182] width 90 height 36
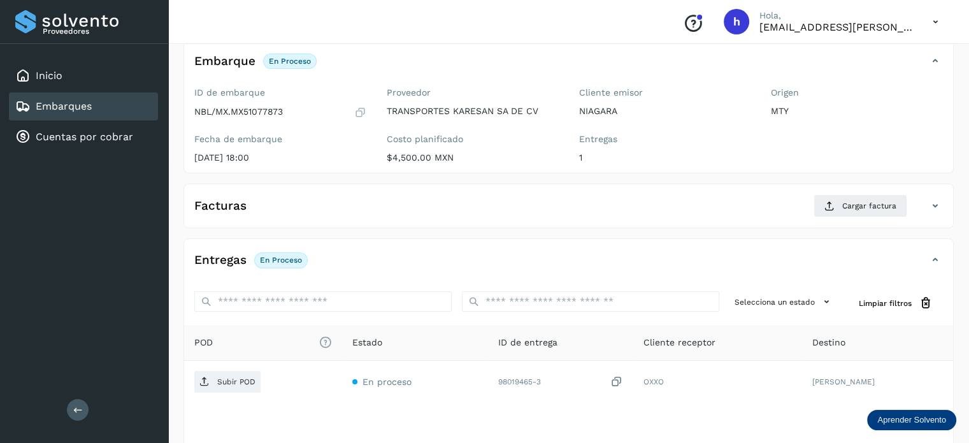
scroll to position [80, 0]
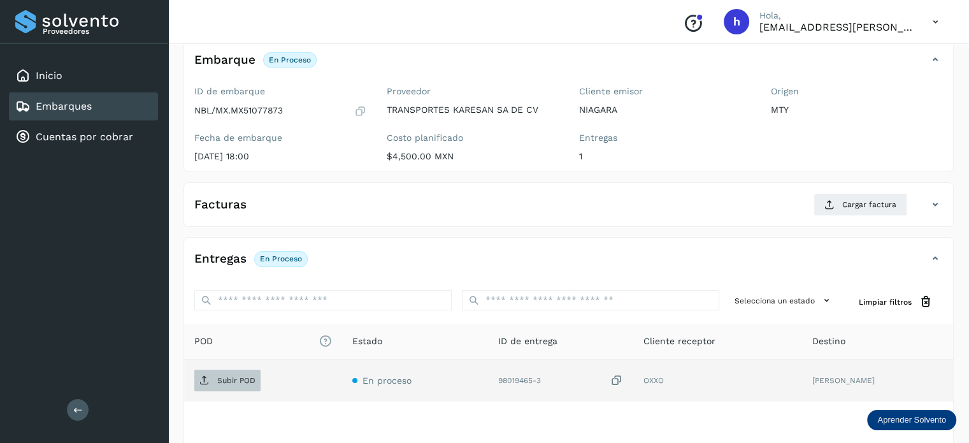
click at [240, 383] on p "Subir POD" at bounding box center [236, 380] width 38 height 9
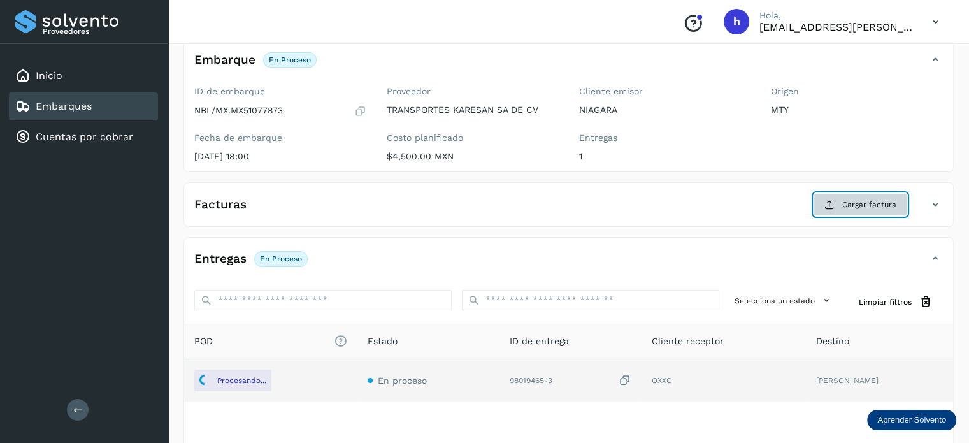
click at [862, 200] on span "Cargar factura" at bounding box center [869, 204] width 54 height 11
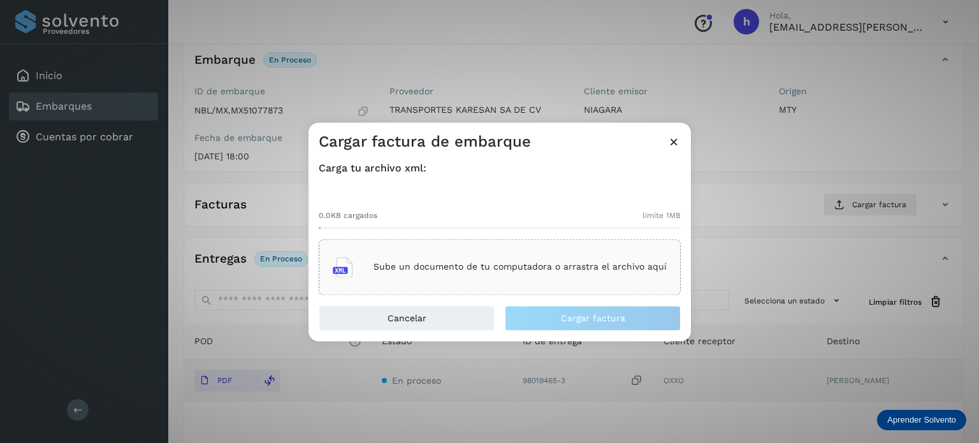
click at [671, 140] on icon at bounding box center [673, 141] width 13 height 13
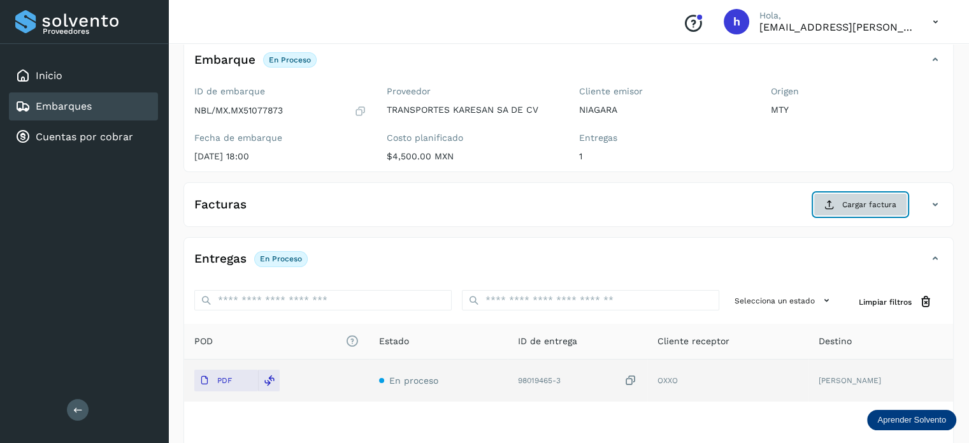
click at [846, 209] on span "Cargar factura" at bounding box center [869, 204] width 54 height 11
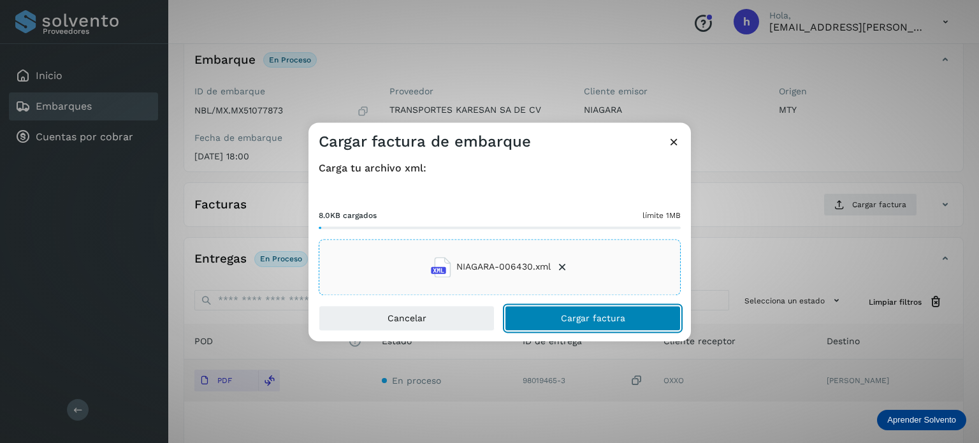
click at [606, 315] on span "Cargar factura" at bounding box center [593, 317] width 64 height 9
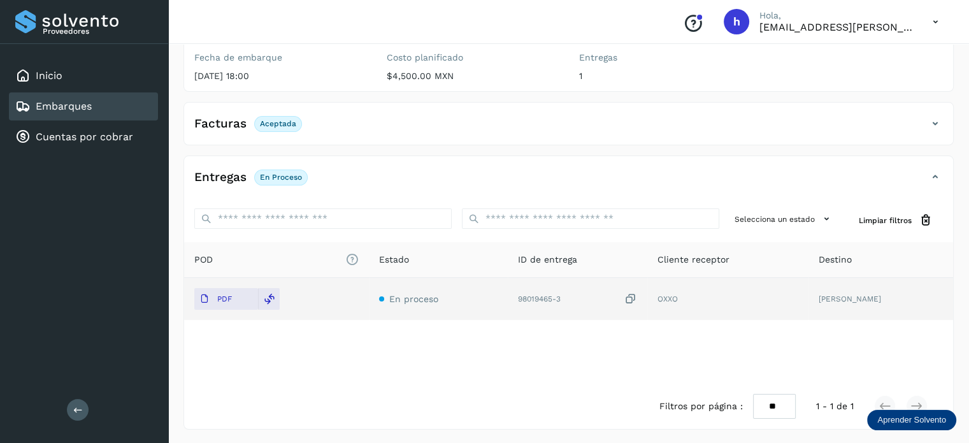
scroll to position [0, 0]
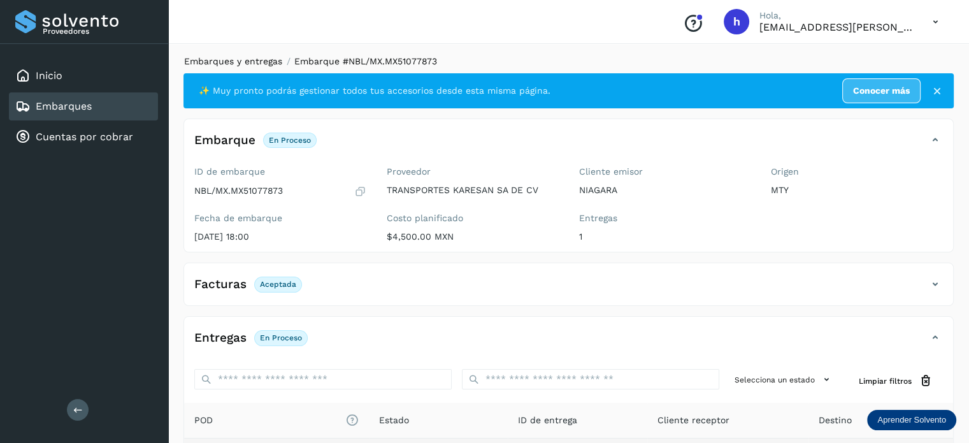
click at [259, 62] on link "Embarques y entregas" at bounding box center [233, 61] width 98 height 10
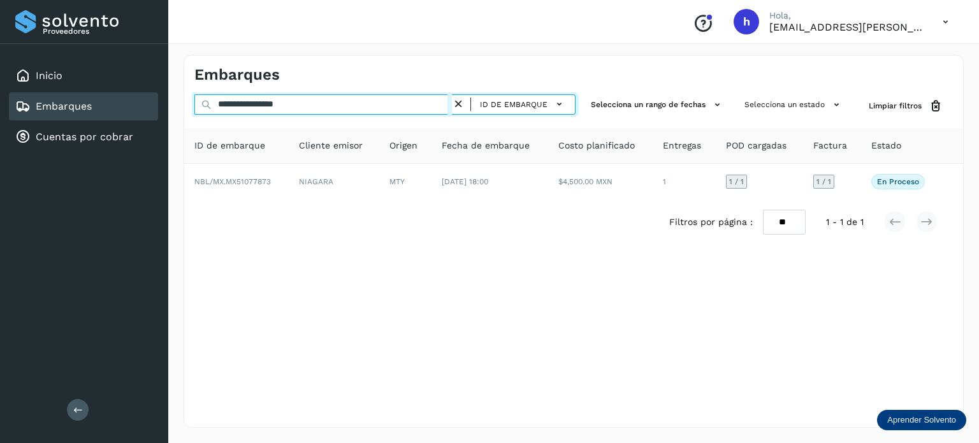
drag, startPoint x: 397, startPoint y: 97, endPoint x: 0, endPoint y: 98, distance: 397.0
click at [0, 98] on div "**********" at bounding box center [489, 221] width 979 height 443
paste input "text"
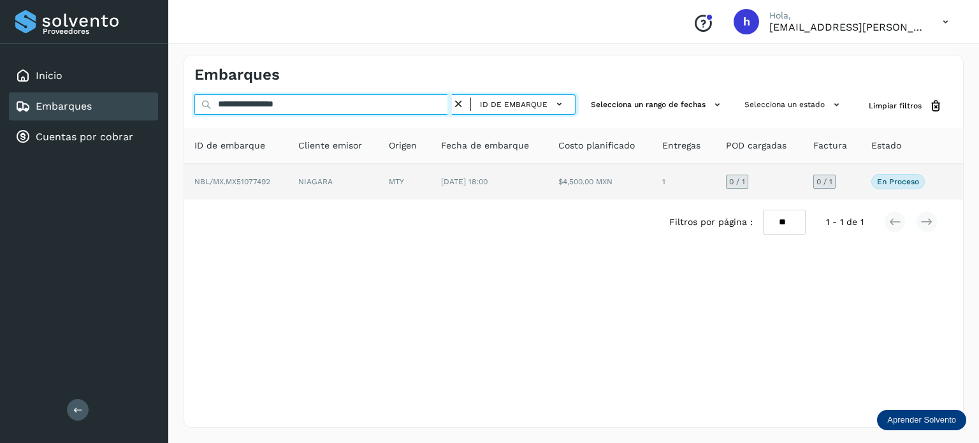
type input "**********"
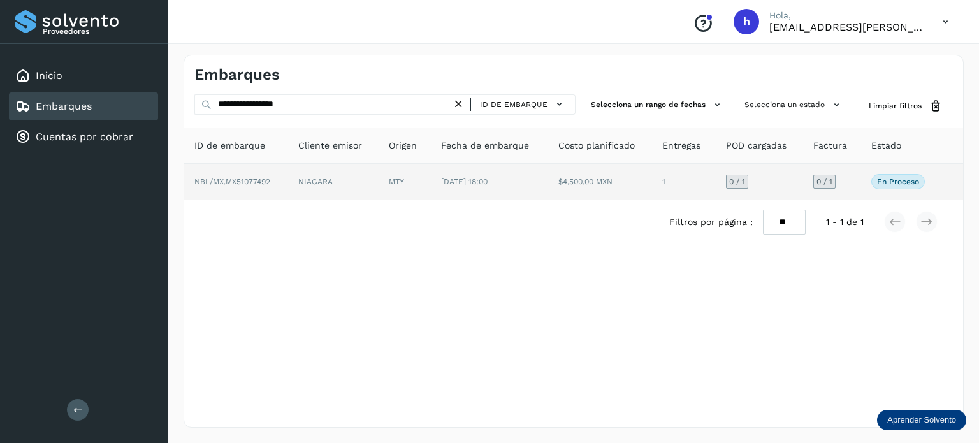
click at [282, 176] on td "NBL/MX.MX51077492" at bounding box center [236, 182] width 104 height 36
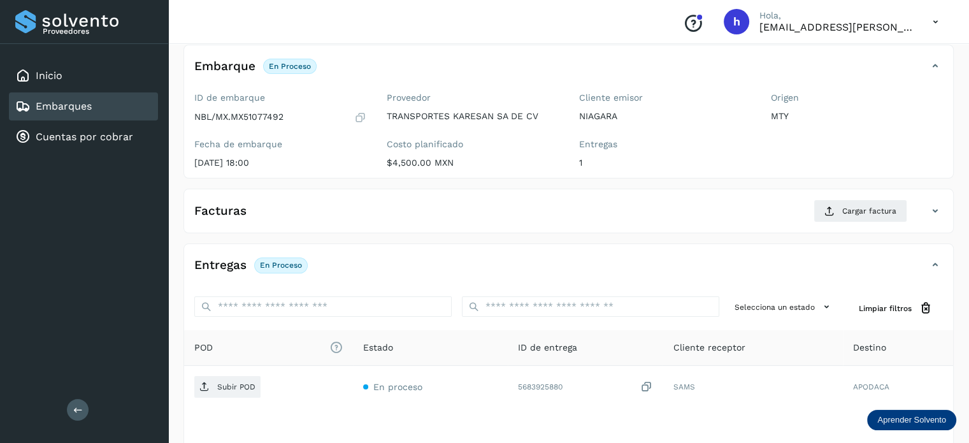
scroll to position [76, 0]
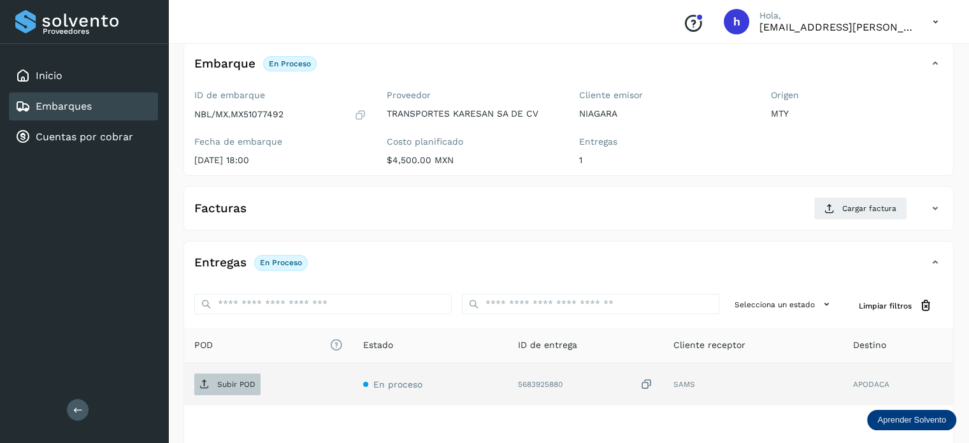
click at [229, 392] on button "Subir POD" at bounding box center [227, 384] width 66 height 22
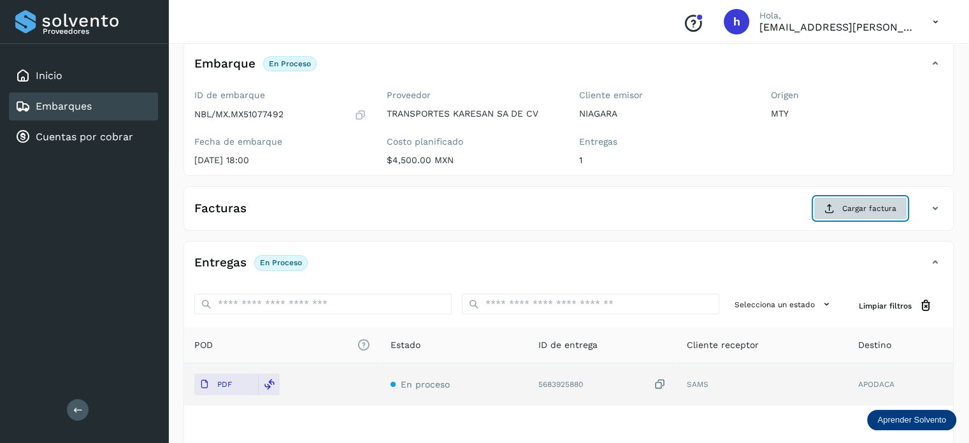
click at [865, 208] on span "Cargar factura" at bounding box center [869, 208] width 54 height 11
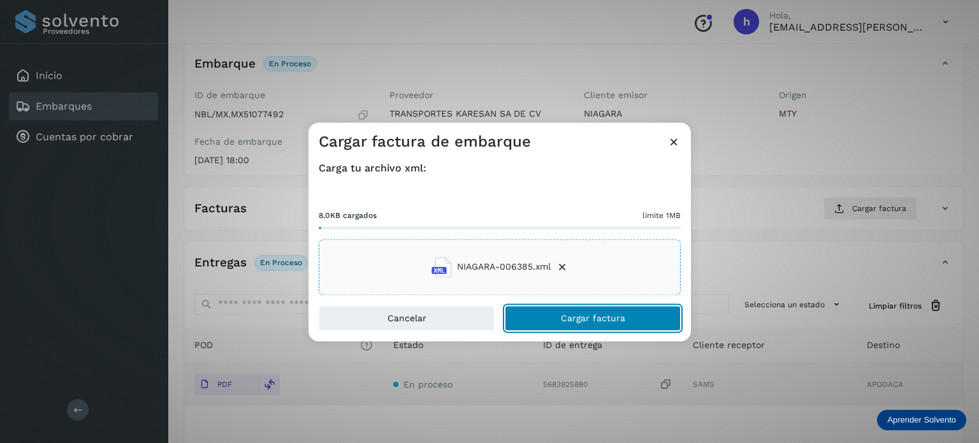
click at [629, 314] on button "Cargar factura" at bounding box center [593, 317] width 176 height 25
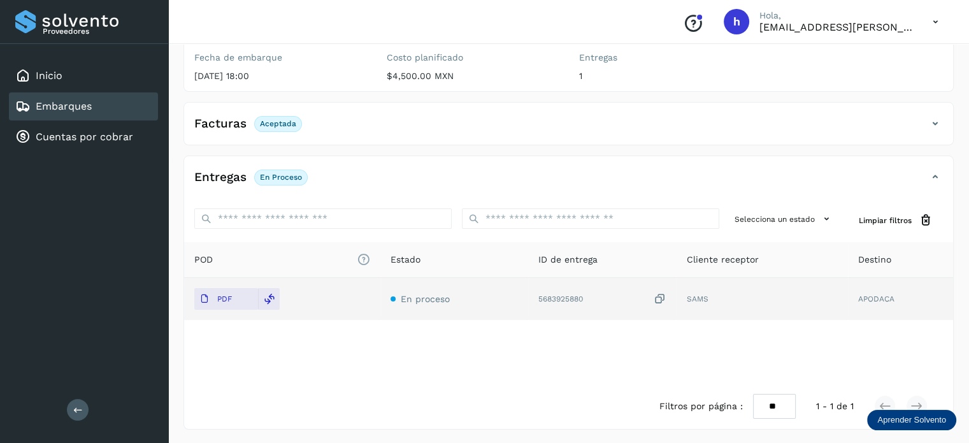
scroll to position [0, 0]
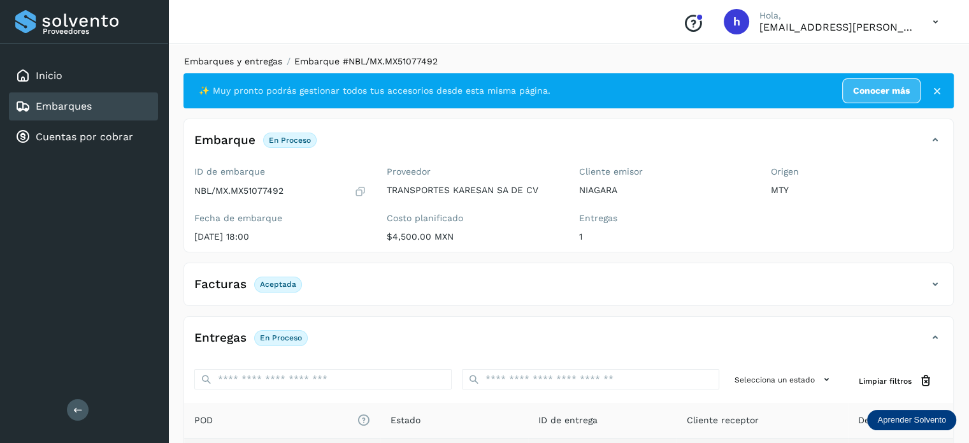
click at [257, 59] on link "Embarques y entregas" at bounding box center [233, 61] width 98 height 10
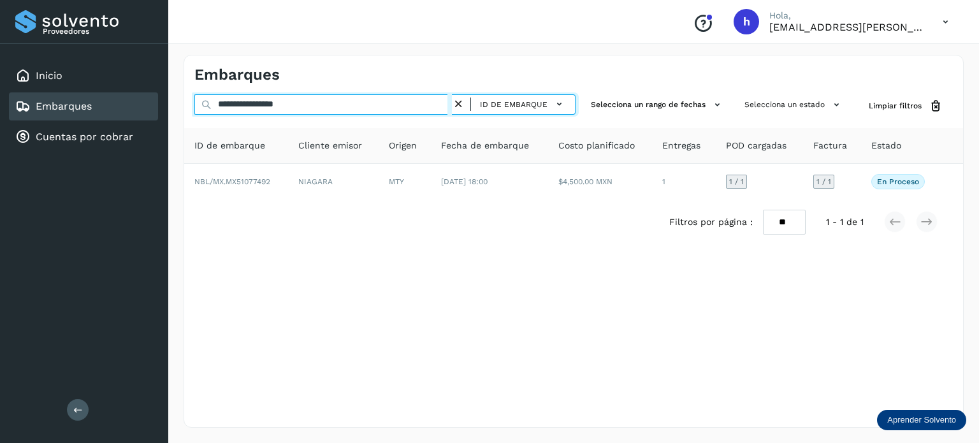
drag, startPoint x: 320, startPoint y: 104, endPoint x: 80, endPoint y: 101, distance: 240.2
click at [80, 101] on div "**********" at bounding box center [489, 221] width 979 height 443
paste input "text"
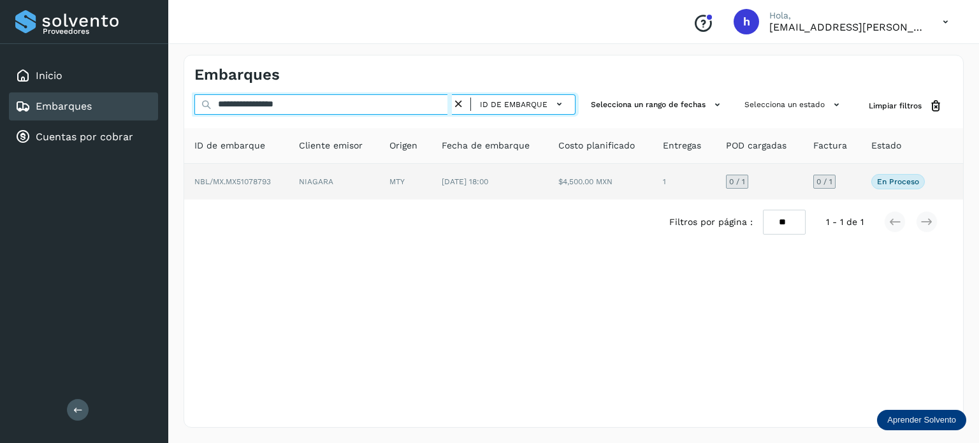
type input "**********"
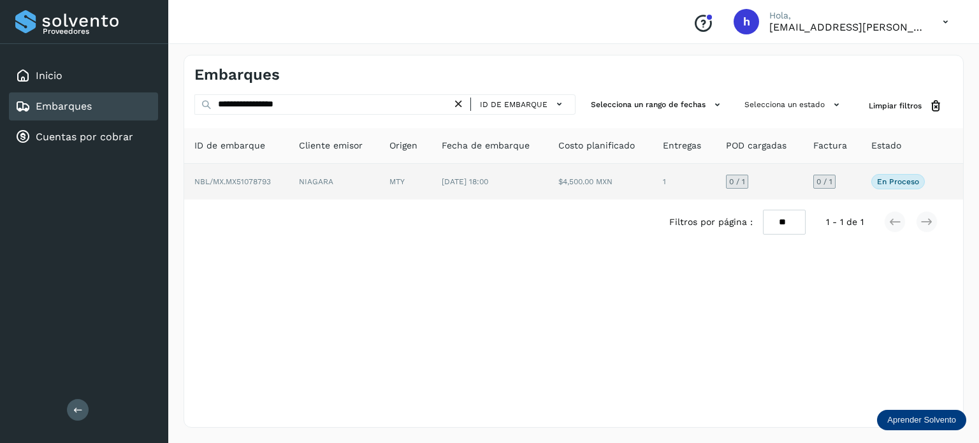
click at [274, 184] on td "NBL/MX.MX51078793" at bounding box center [236, 182] width 104 height 36
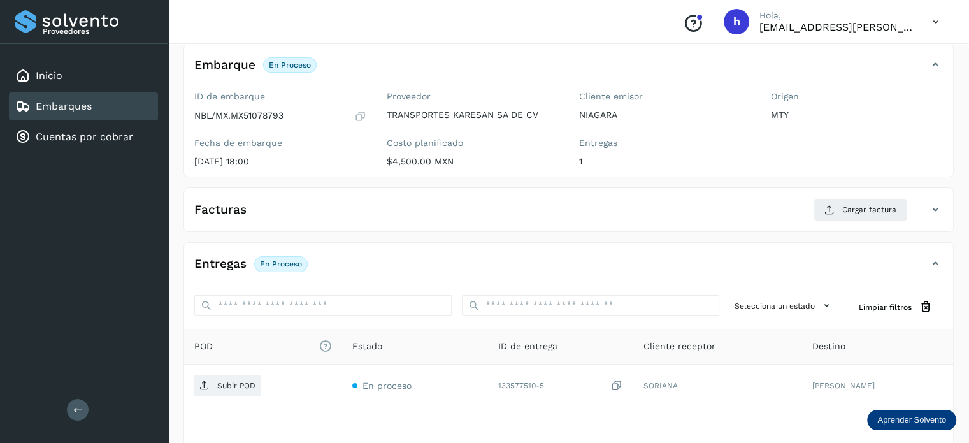
scroll to position [79, 0]
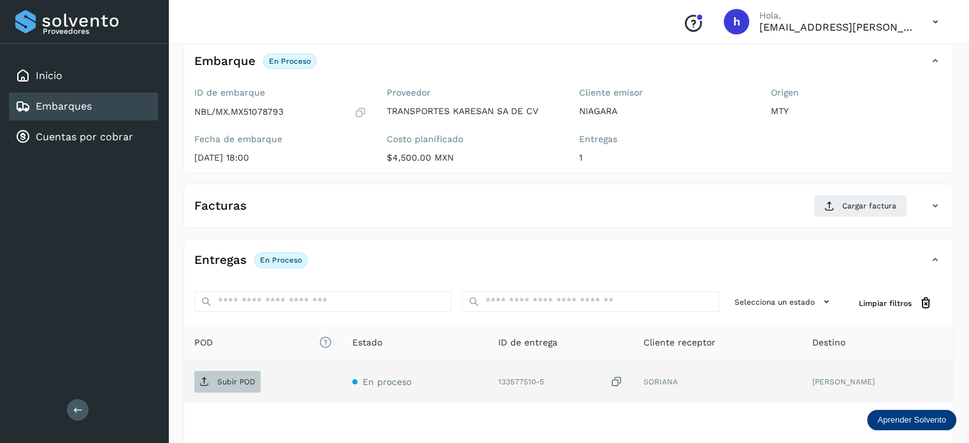
click at [240, 387] on span "Subir POD" at bounding box center [227, 381] width 66 height 20
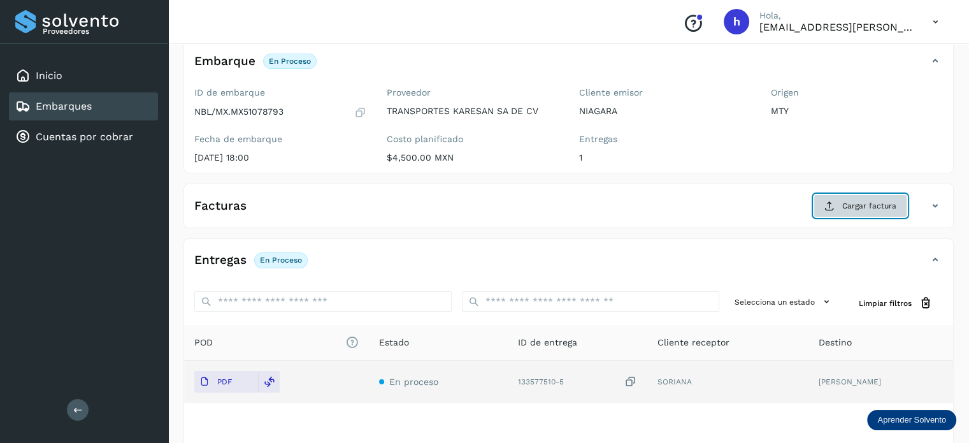
click at [863, 206] on span "Cargar factura" at bounding box center [869, 205] width 54 height 11
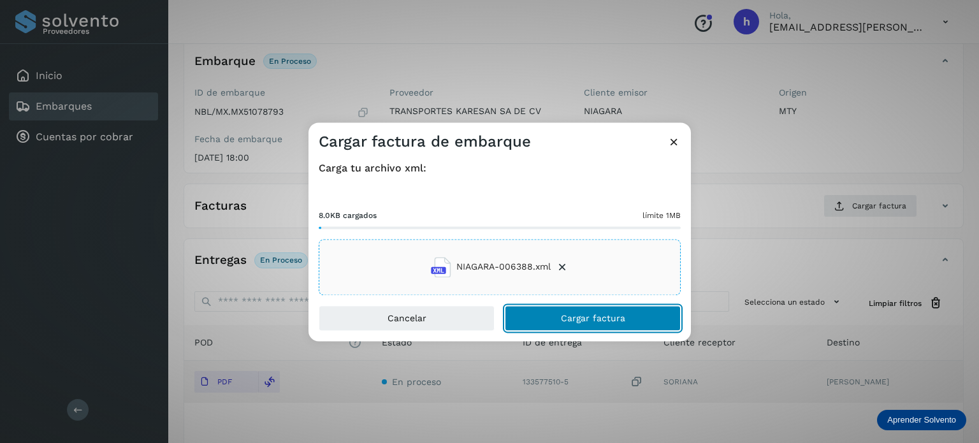
click at [617, 305] on button "Cargar factura" at bounding box center [593, 317] width 176 height 25
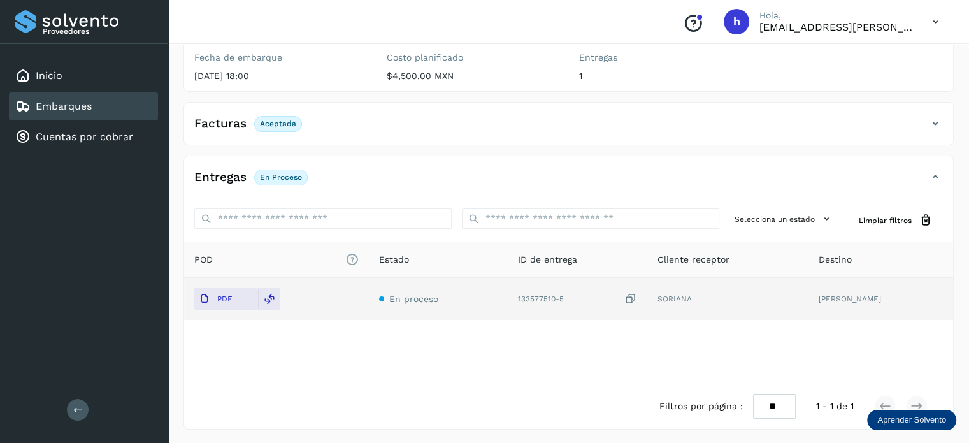
scroll to position [0, 0]
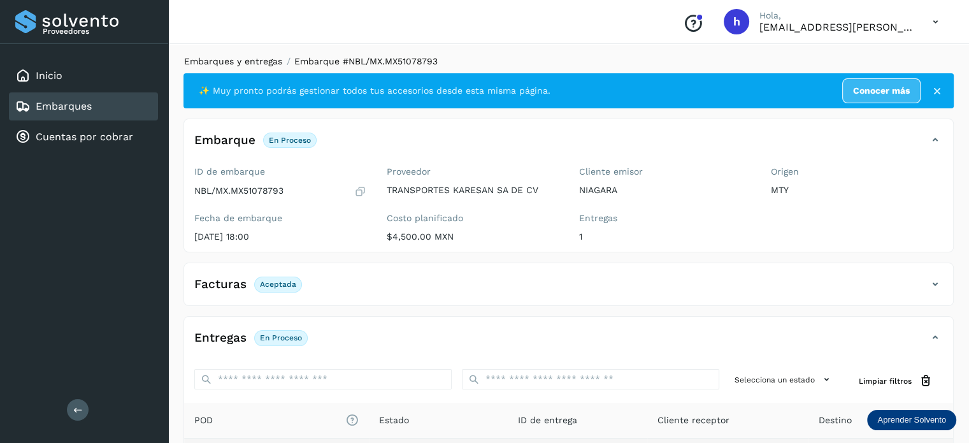
click at [252, 59] on link "Embarques y entregas" at bounding box center [233, 61] width 98 height 10
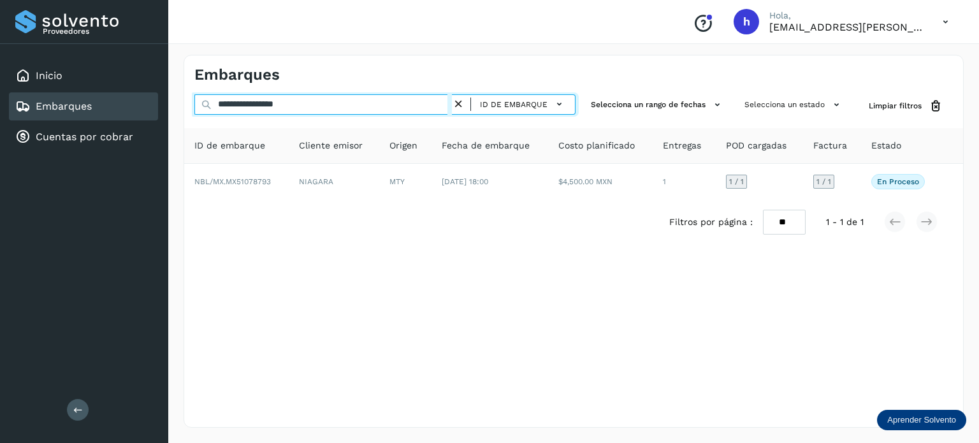
drag, startPoint x: 334, startPoint y: 104, endPoint x: 0, endPoint y: 134, distance: 335.2
click at [0, 134] on div "**********" at bounding box center [489, 221] width 979 height 443
paste input "text"
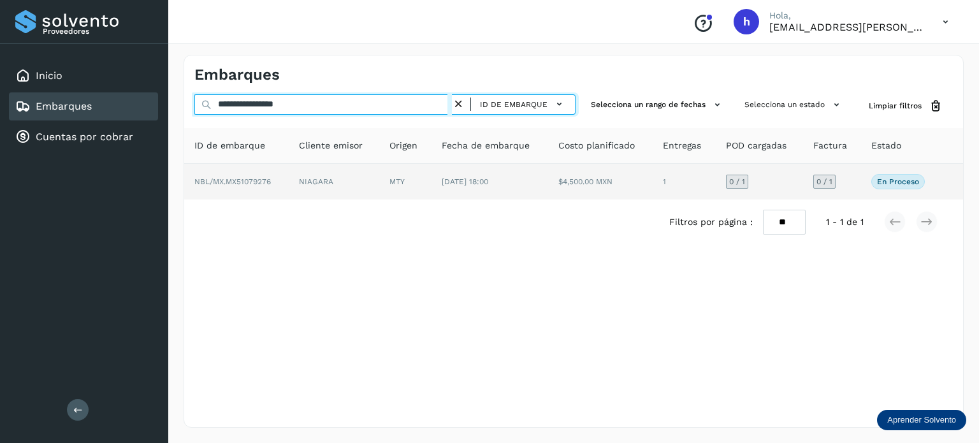
type input "**********"
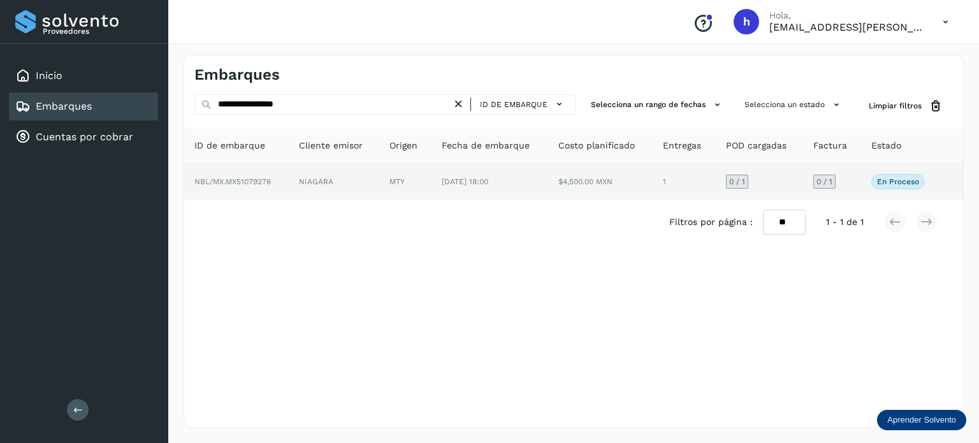
click at [268, 180] on span "NBL/MX.MX51079276" at bounding box center [232, 181] width 76 height 9
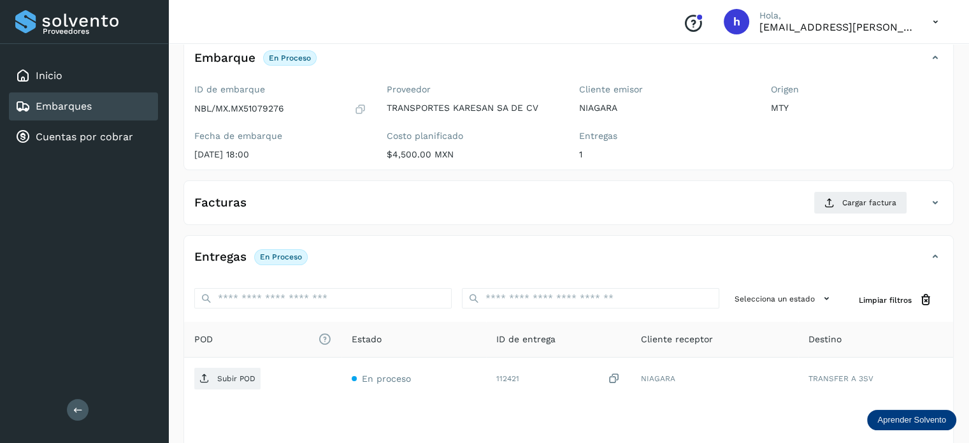
scroll to position [83, 0]
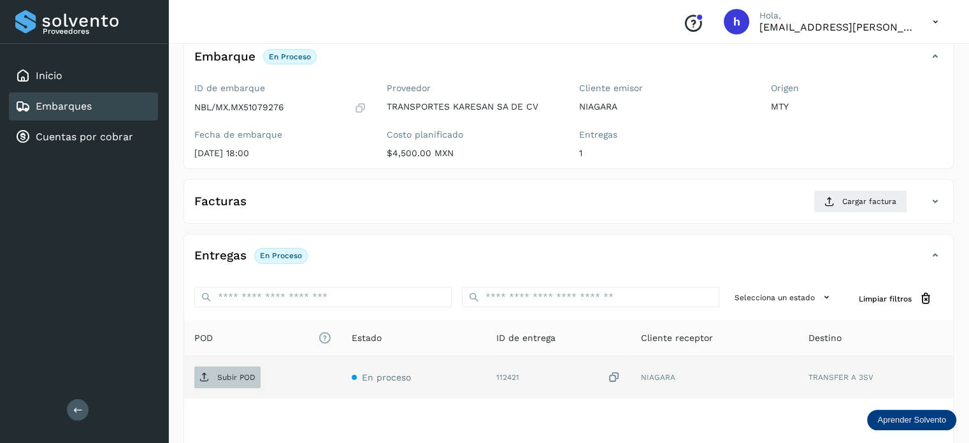
click at [236, 373] on p "Subir POD" at bounding box center [236, 377] width 38 height 9
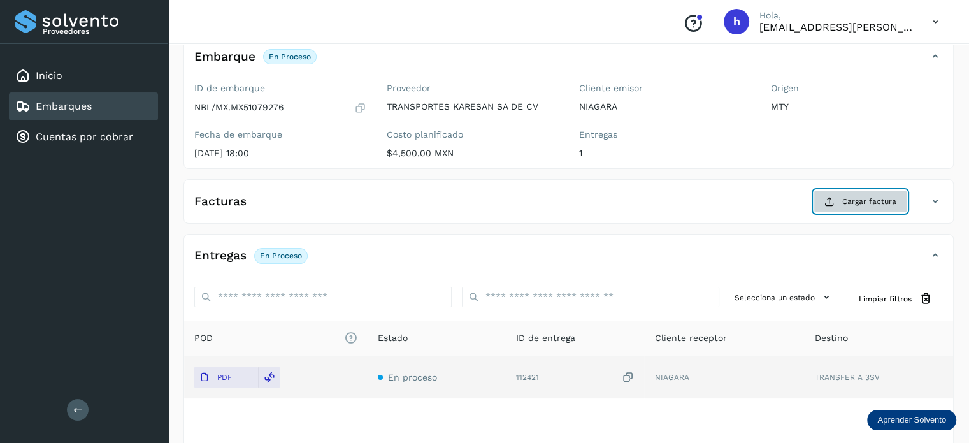
click at [867, 198] on span "Cargar factura" at bounding box center [869, 201] width 54 height 11
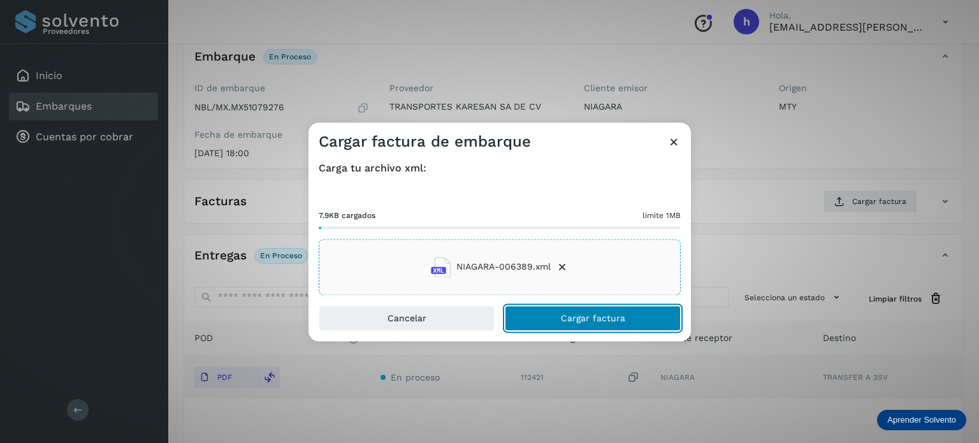
click at [626, 313] on button "Cargar factura" at bounding box center [593, 317] width 176 height 25
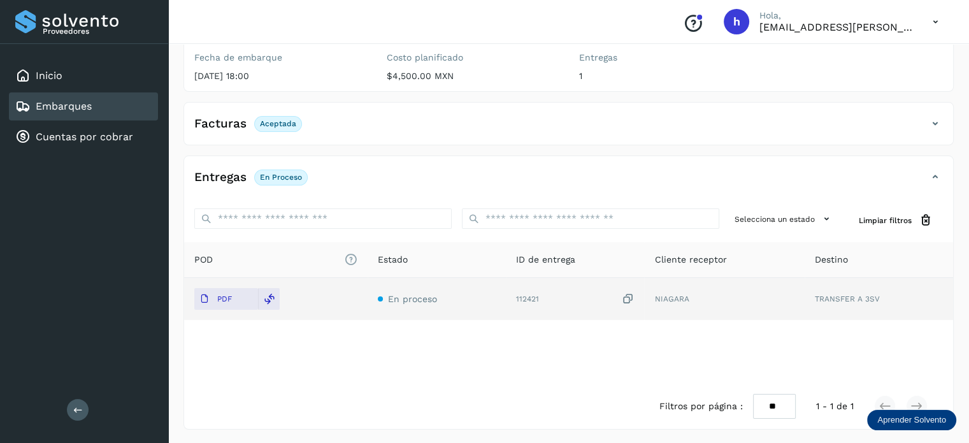
scroll to position [0, 0]
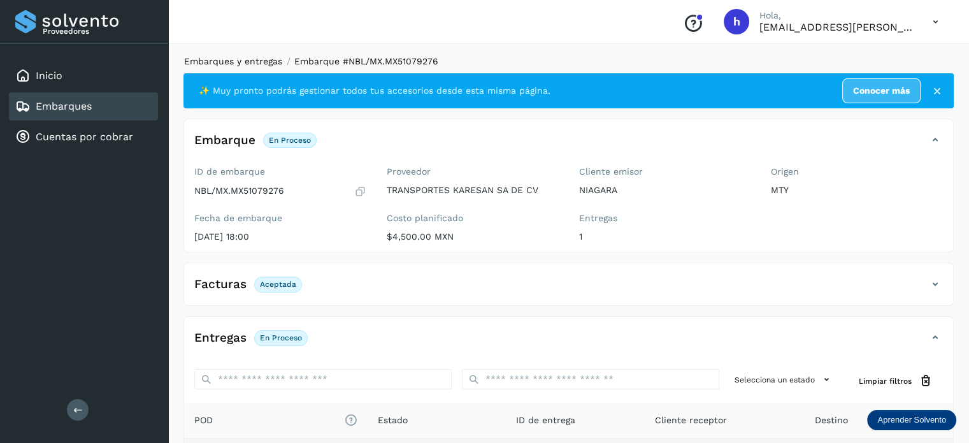
click at [257, 62] on link "Embarques y entregas" at bounding box center [233, 61] width 98 height 10
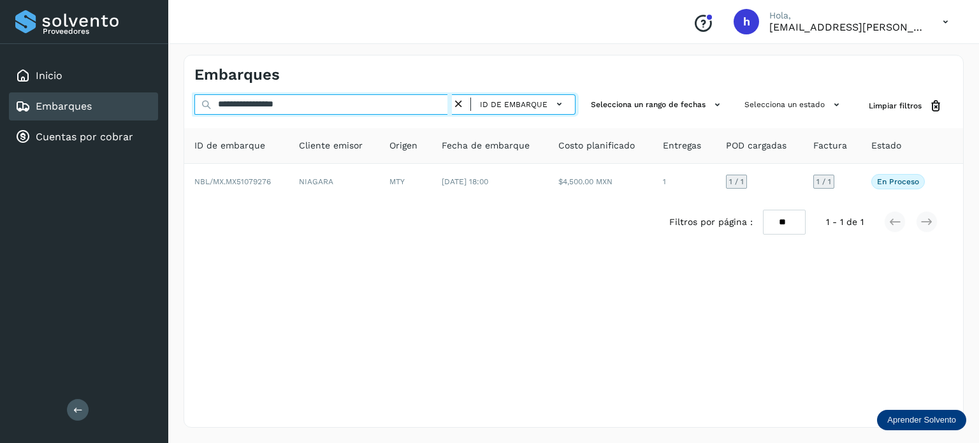
drag, startPoint x: 329, startPoint y: 102, endPoint x: 0, endPoint y: 126, distance: 330.3
click at [0, 126] on div "**********" at bounding box center [489, 221] width 979 height 443
paste input "text"
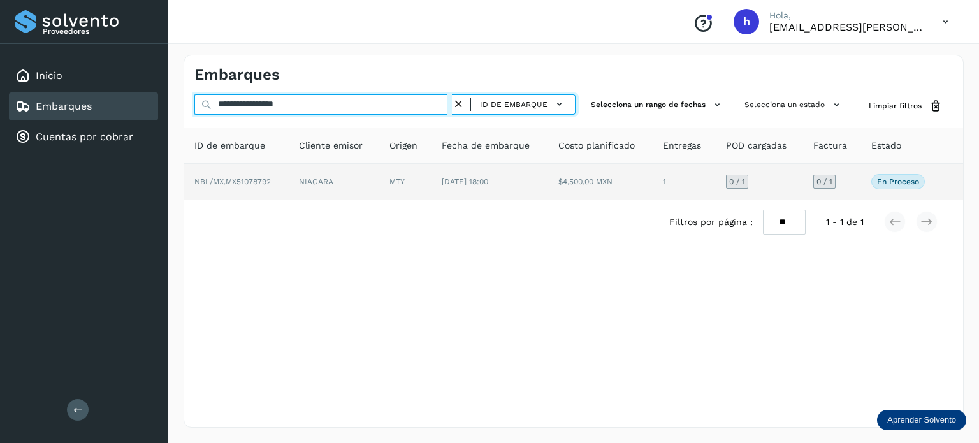
type input "**********"
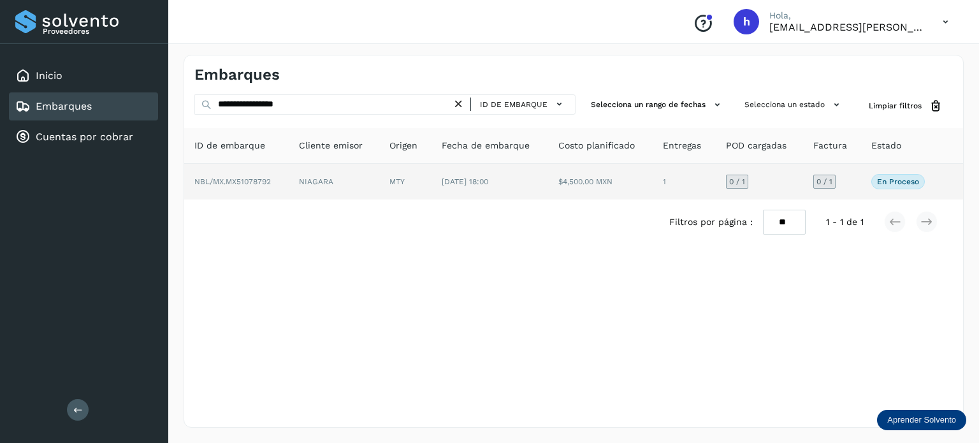
click at [265, 178] on span "NBL/MX.MX51078792" at bounding box center [232, 181] width 76 height 9
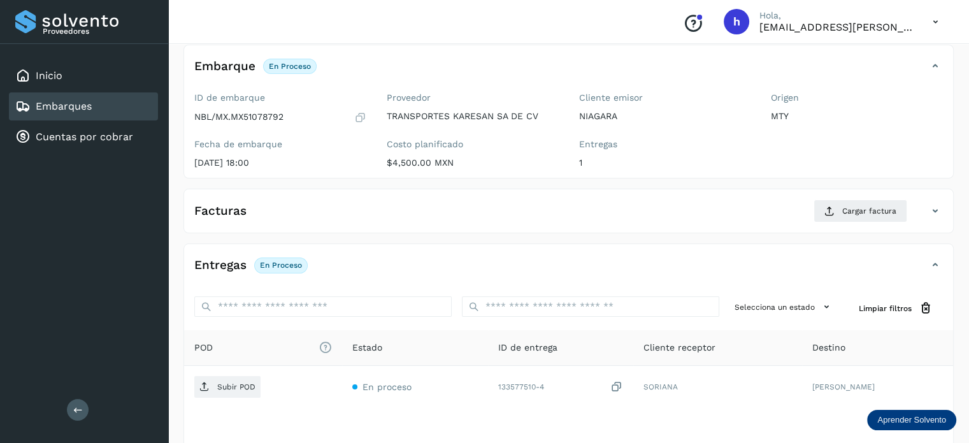
scroll to position [77, 0]
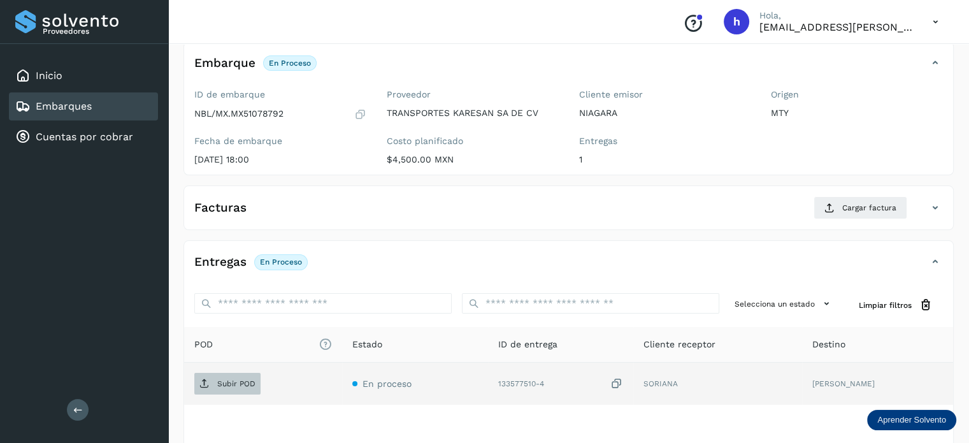
click at [238, 382] on p "Subir POD" at bounding box center [236, 383] width 38 height 9
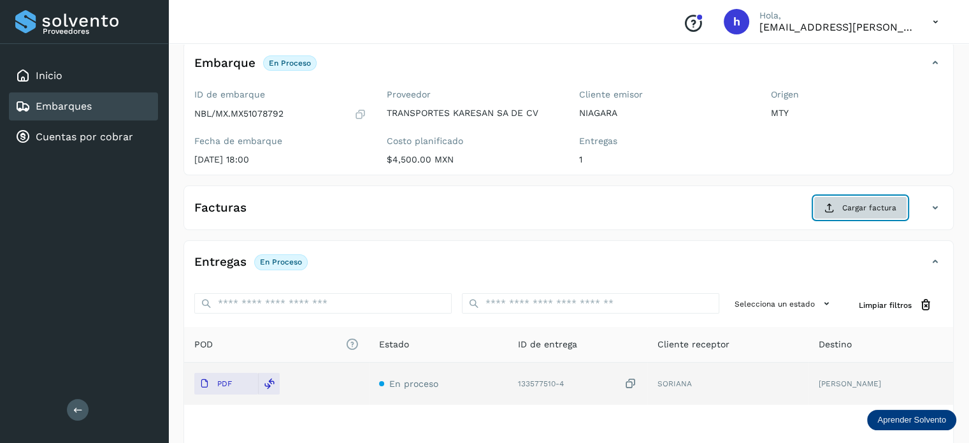
click at [877, 213] on button "Cargar factura" at bounding box center [861, 207] width 94 height 23
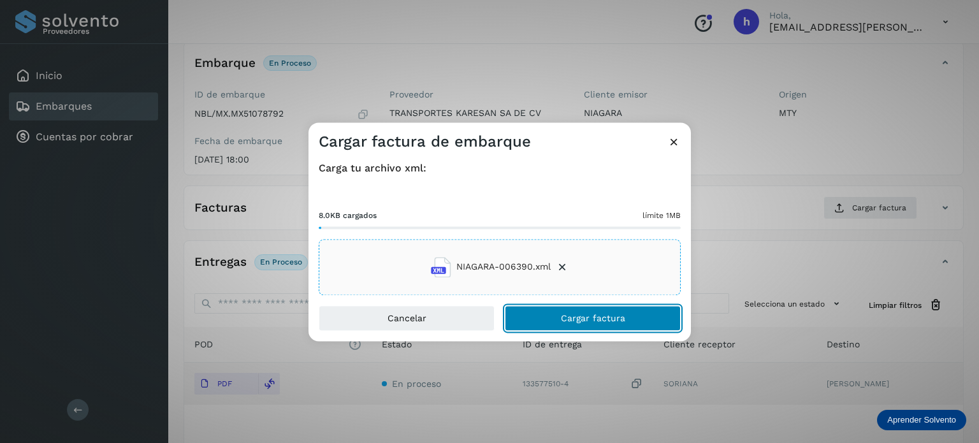
click at [627, 313] on button "Cargar factura" at bounding box center [593, 317] width 176 height 25
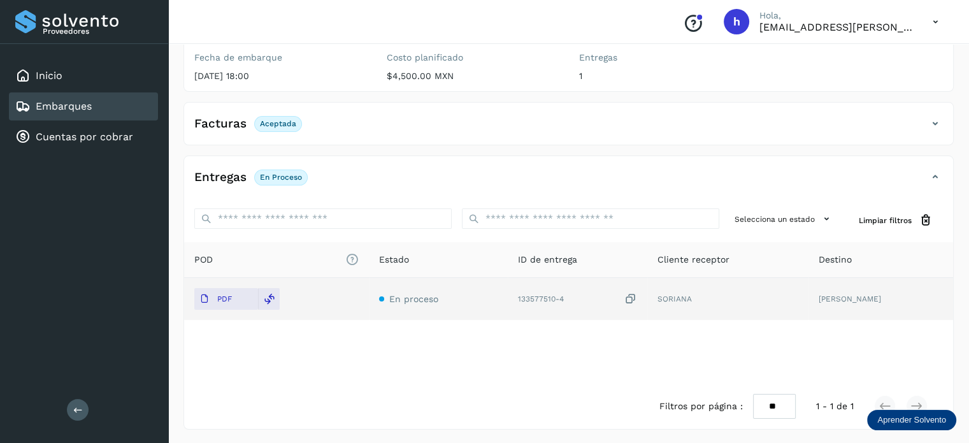
scroll to position [0, 0]
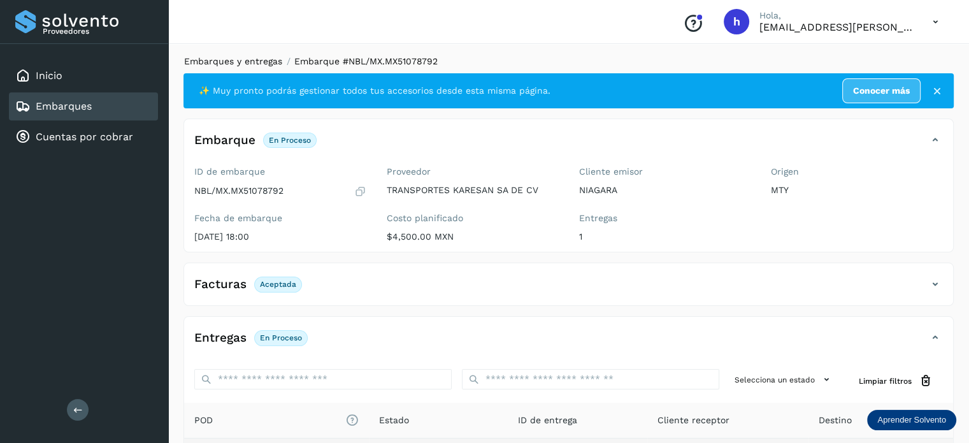
click at [265, 60] on link "Embarques y entregas" at bounding box center [233, 61] width 98 height 10
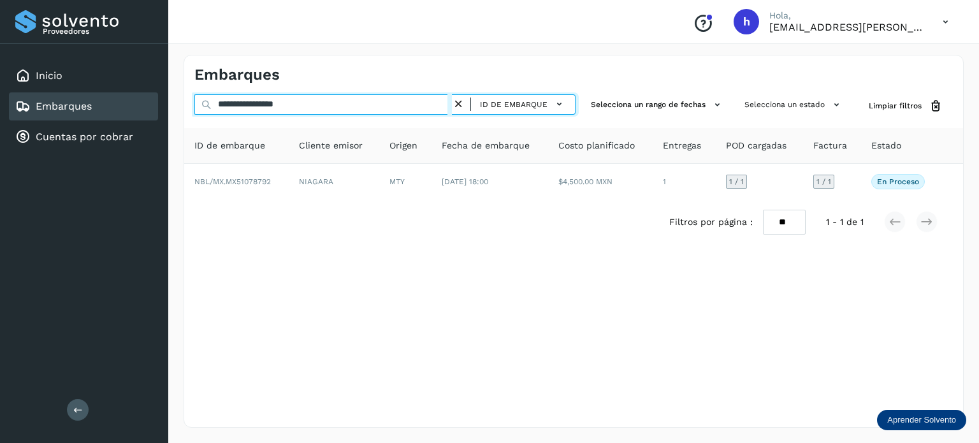
drag, startPoint x: 323, startPoint y: 106, endPoint x: 0, endPoint y: 122, distance: 323.4
click at [0, 122] on div "**********" at bounding box center [489, 221] width 979 height 443
paste input "text"
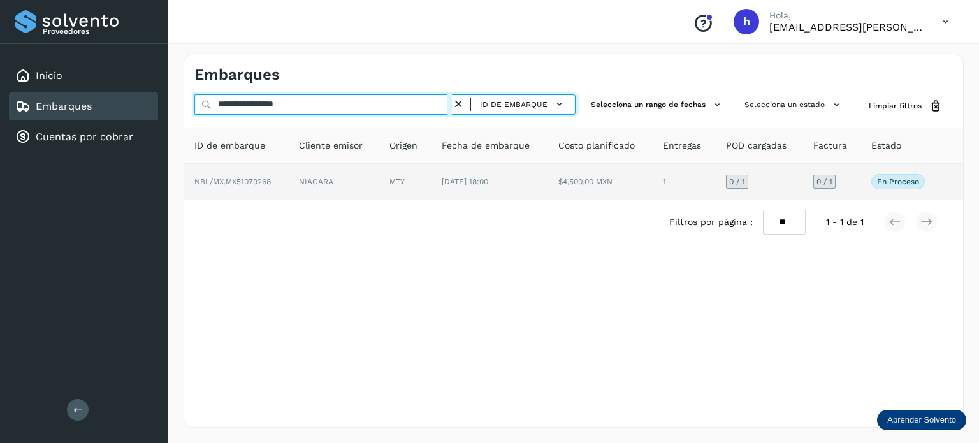
type input "**********"
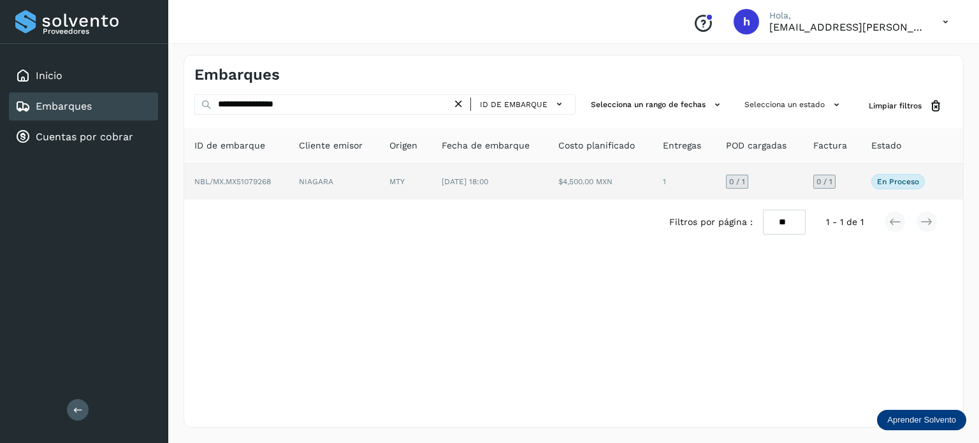
click at [260, 183] on span "NBL/MX.MX51079268" at bounding box center [232, 181] width 76 height 9
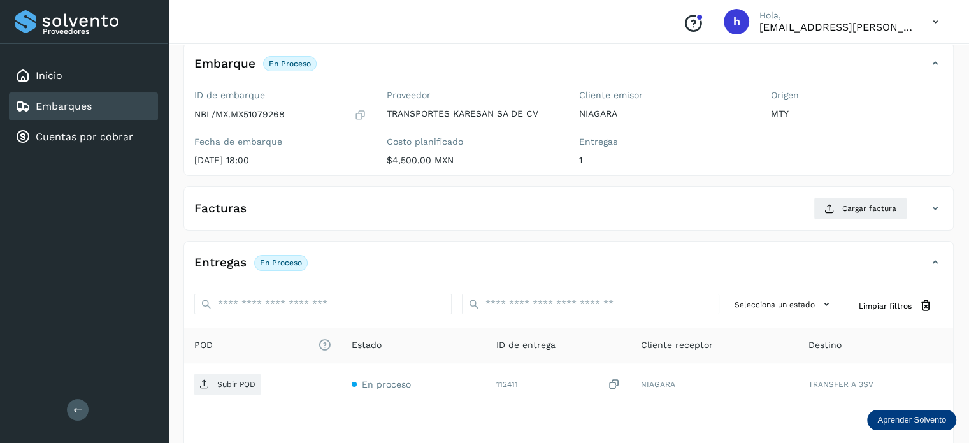
scroll to position [77, 0]
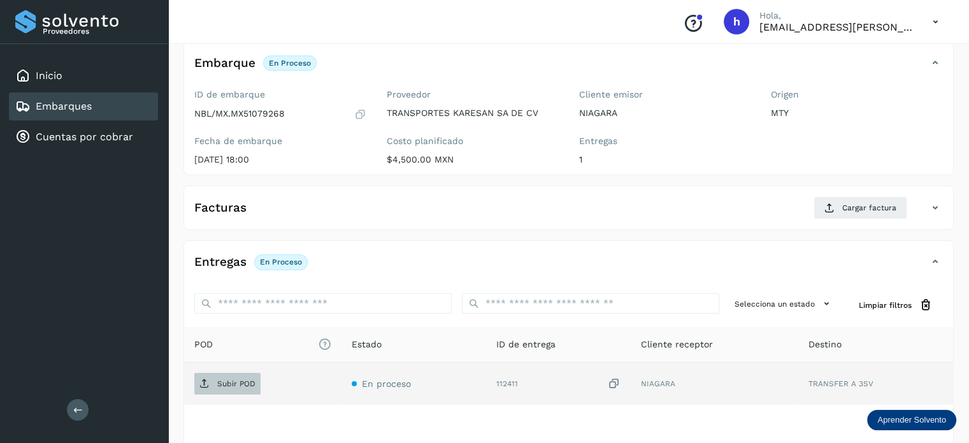
click at [249, 377] on span "Subir POD" at bounding box center [227, 383] width 66 height 20
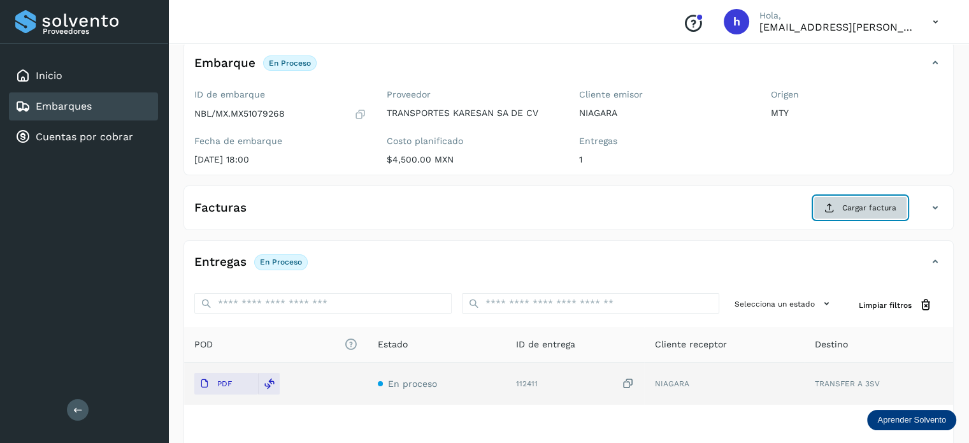
click at [874, 205] on span "Cargar factura" at bounding box center [869, 207] width 54 height 11
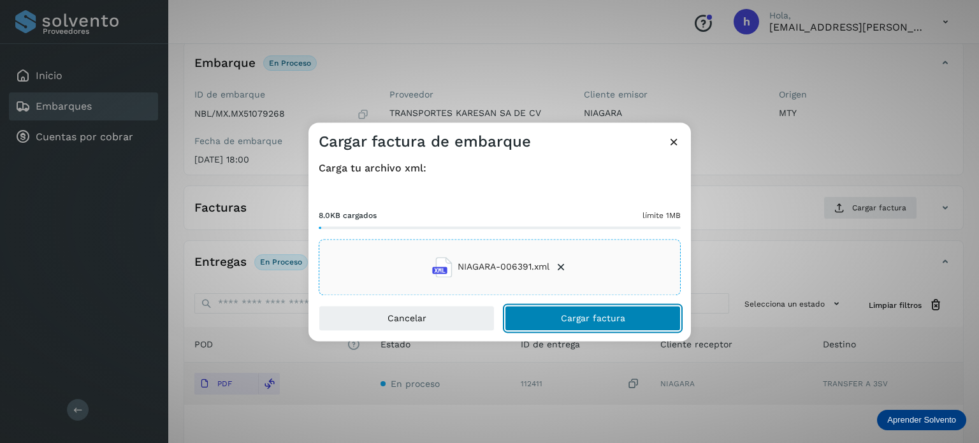
click at [628, 312] on button "Cargar factura" at bounding box center [593, 317] width 176 height 25
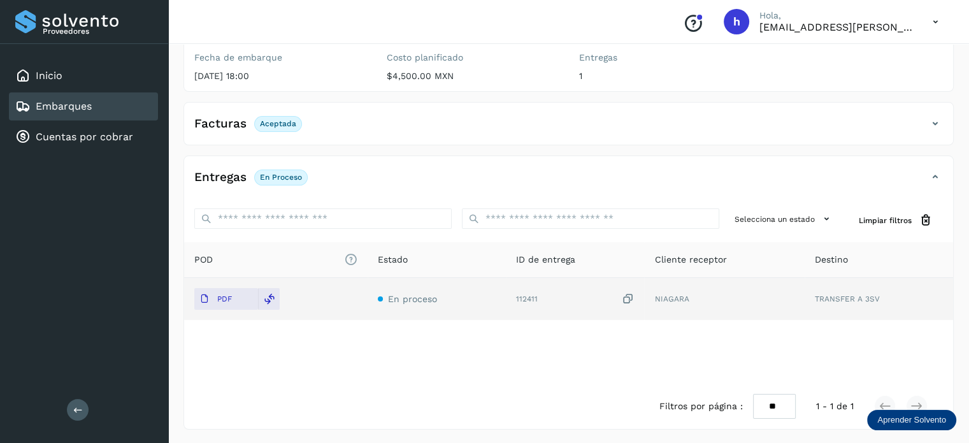
scroll to position [0, 0]
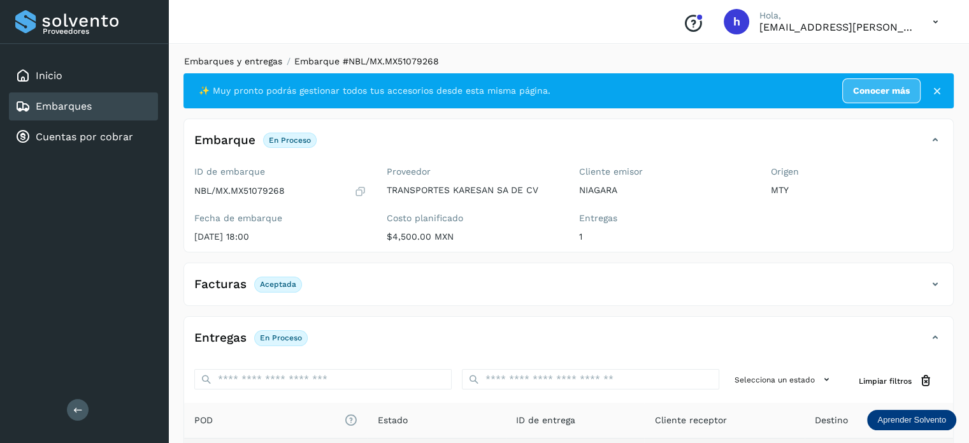
click at [257, 63] on link "Embarques y entregas" at bounding box center [233, 61] width 98 height 10
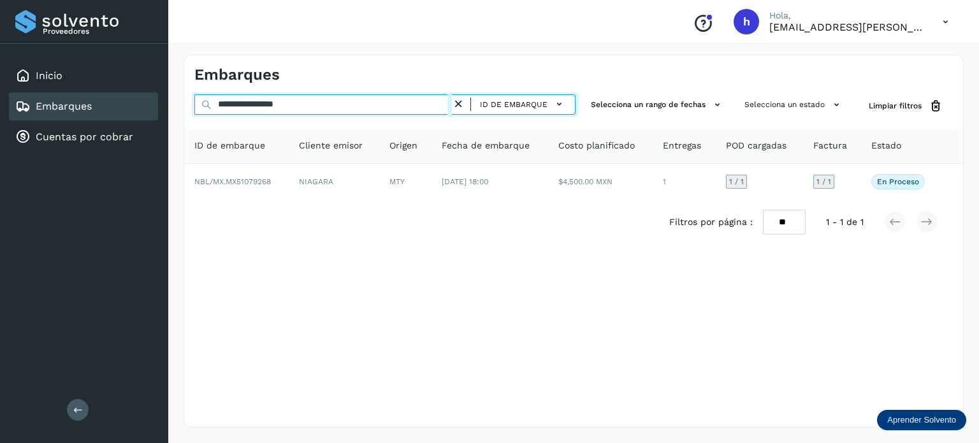
drag, startPoint x: 329, startPoint y: 113, endPoint x: 96, endPoint y: 120, distance: 232.7
click at [96, 120] on div "**********" at bounding box center [489, 221] width 979 height 443
paste input "text"
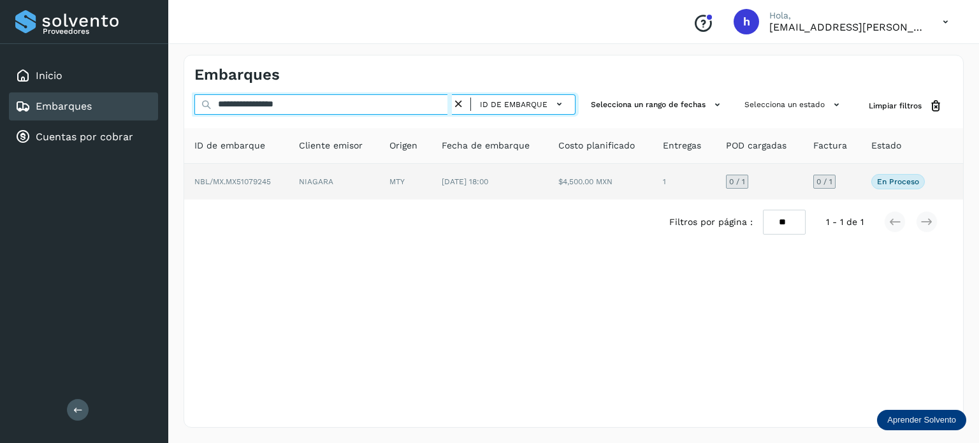
type input "**********"
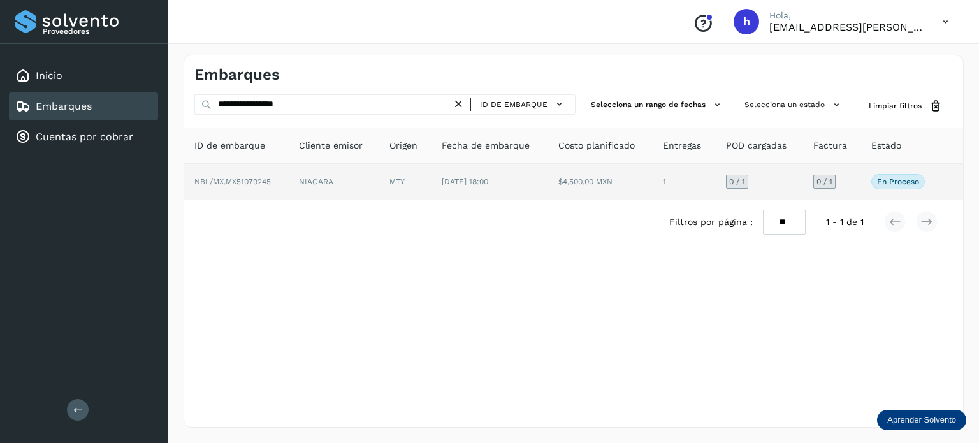
click at [238, 178] on span "NBL/MX.MX51079245" at bounding box center [232, 181] width 76 height 9
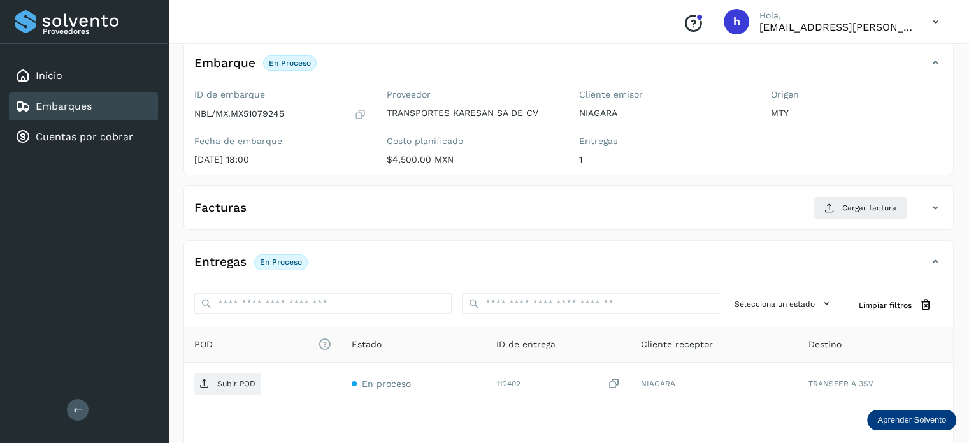
scroll to position [83, 0]
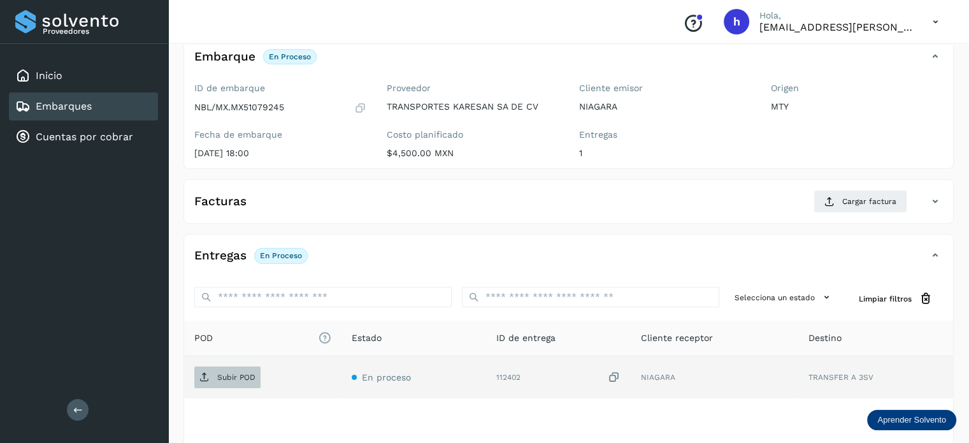
click at [221, 376] on p "Subir POD" at bounding box center [236, 377] width 38 height 9
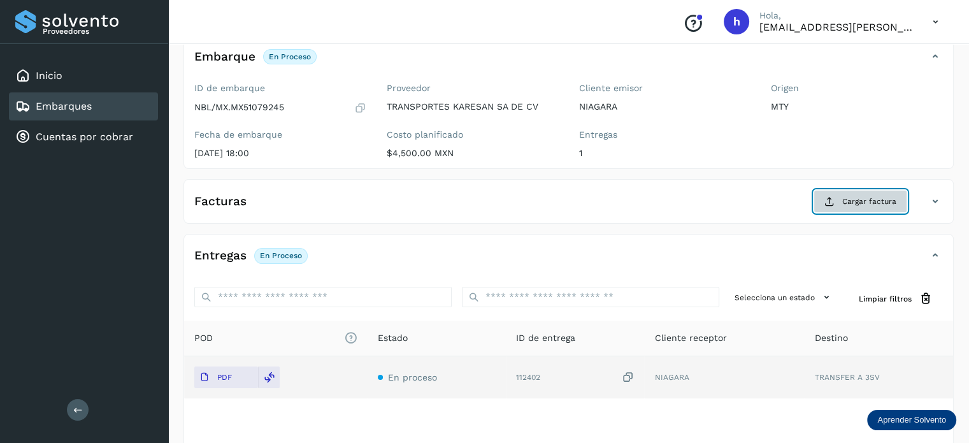
click at [851, 196] on span "Cargar factura" at bounding box center [869, 201] width 54 height 11
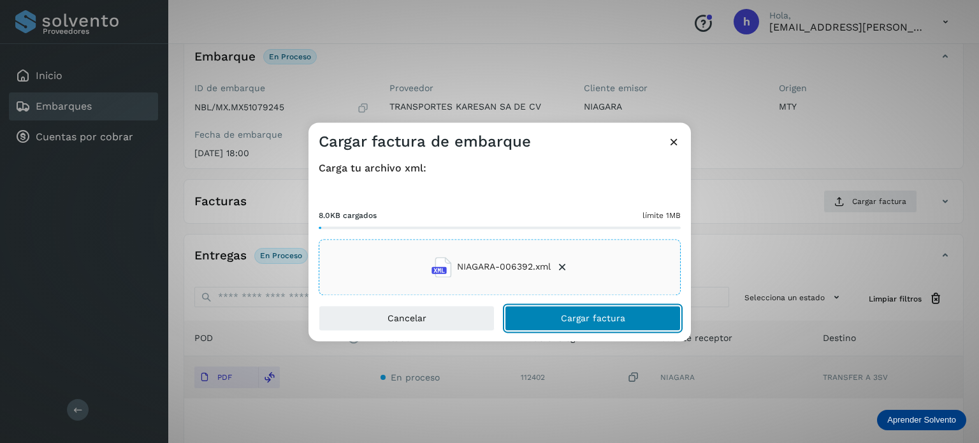
click at [636, 315] on button "Cargar factura" at bounding box center [593, 317] width 176 height 25
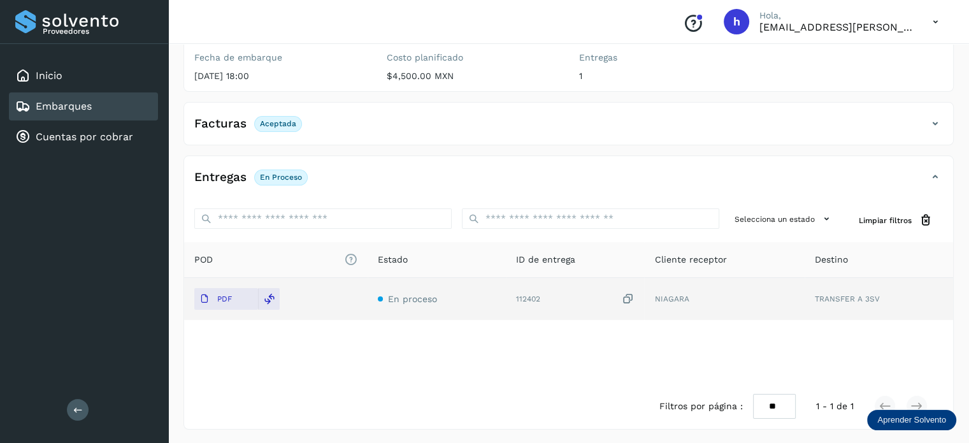
scroll to position [0, 0]
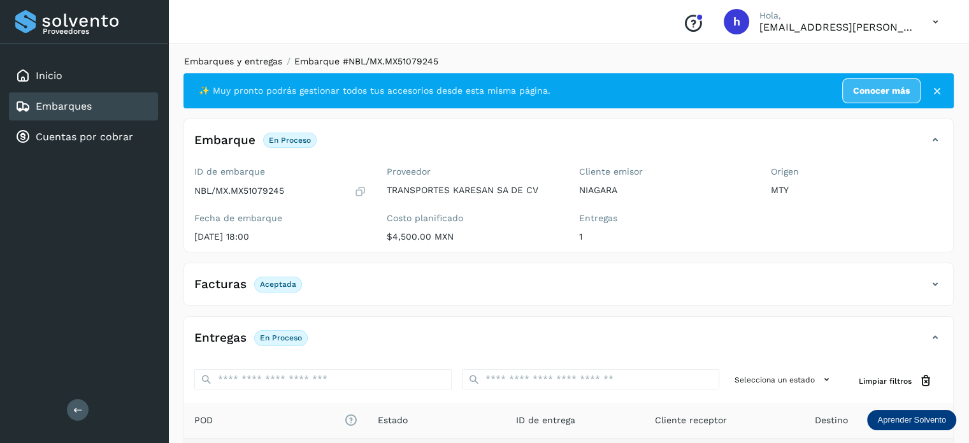
click at [268, 60] on link "Embarques y entregas" at bounding box center [233, 61] width 98 height 10
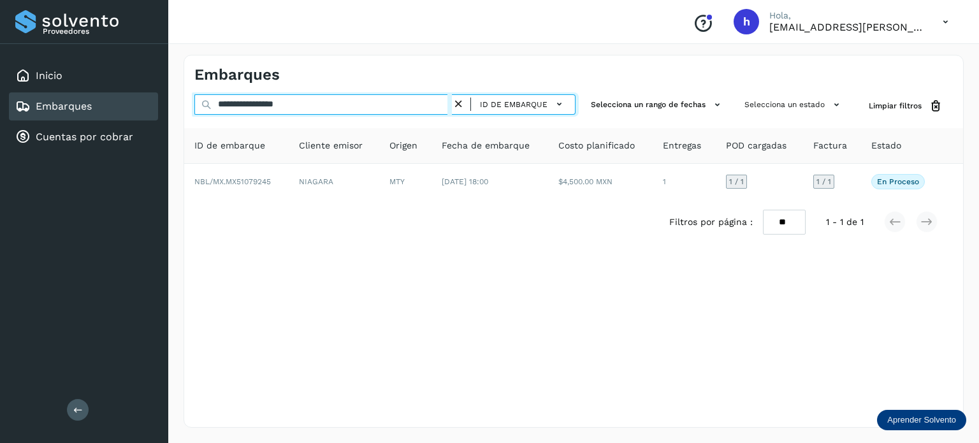
drag, startPoint x: 339, startPoint y: 106, endPoint x: 43, endPoint y: 120, distance: 296.0
click at [43, 120] on div "**********" at bounding box center [489, 221] width 979 height 443
paste input "text"
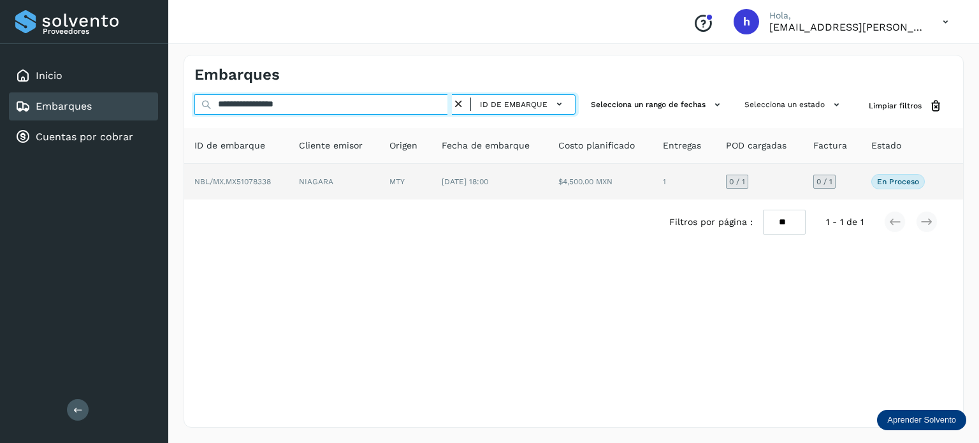
type input "**********"
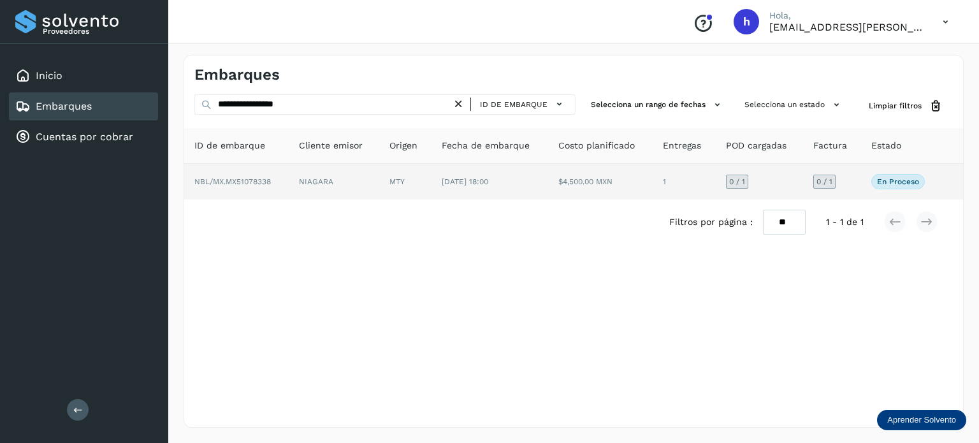
click at [283, 183] on td "NBL/MX.MX51078338" at bounding box center [236, 182] width 104 height 36
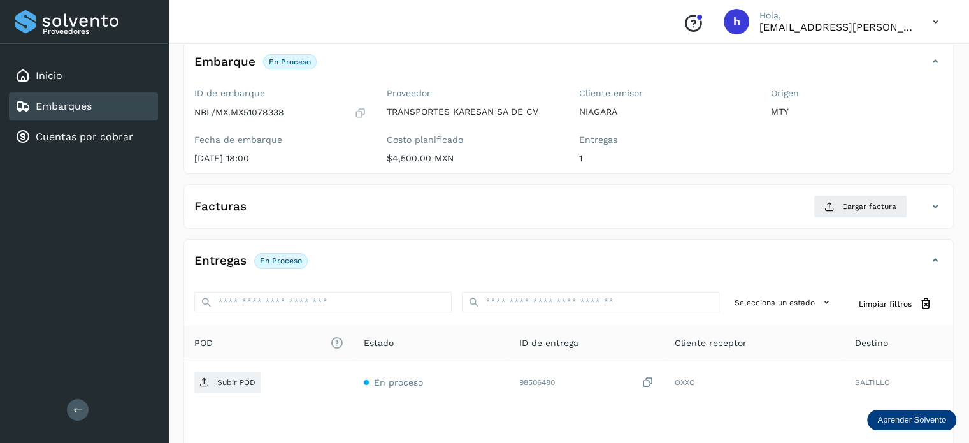
scroll to position [81, 0]
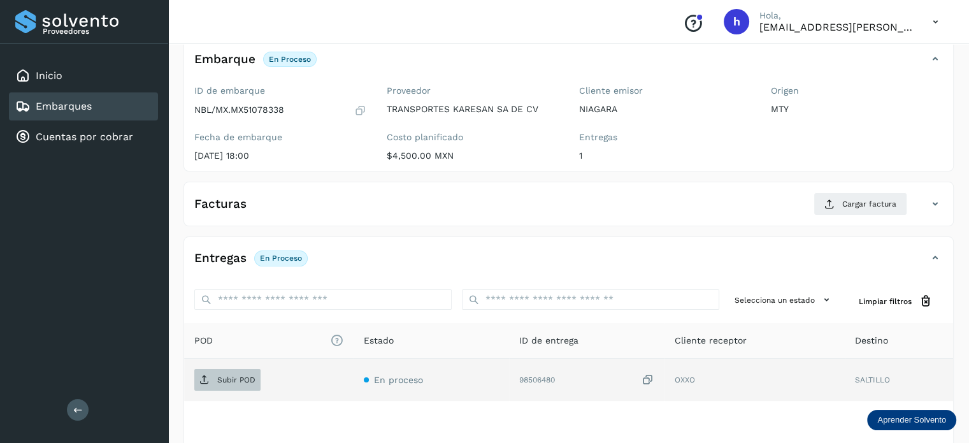
click at [227, 379] on p "Subir POD" at bounding box center [236, 379] width 38 height 9
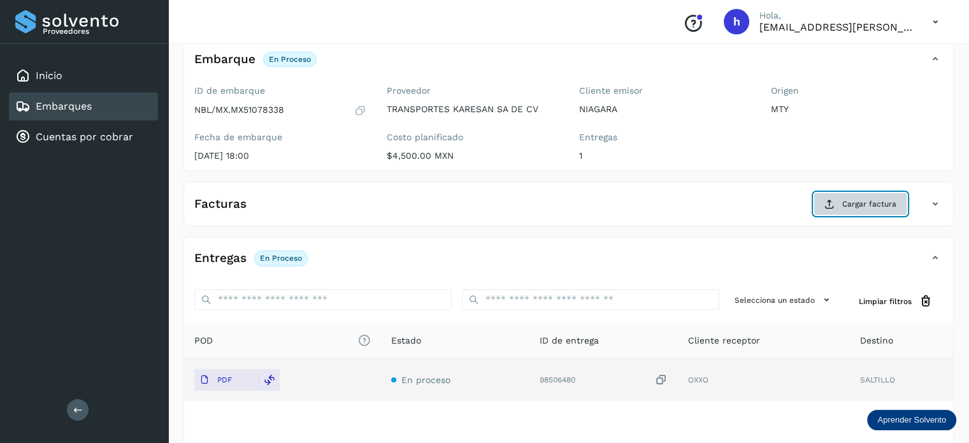
click at [866, 198] on span "Cargar factura" at bounding box center [869, 203] width 54 height 11
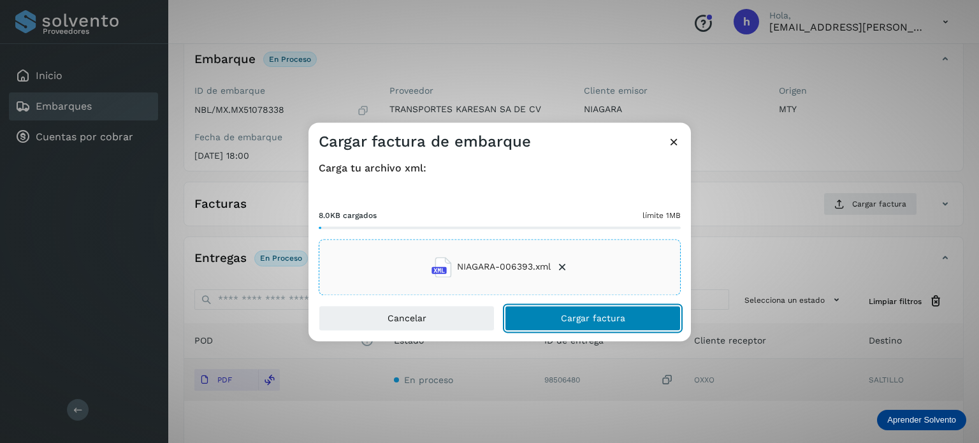
click at [635, 316] on button "Cargar factura" at bounding box center [593, 317] width 176 height 25
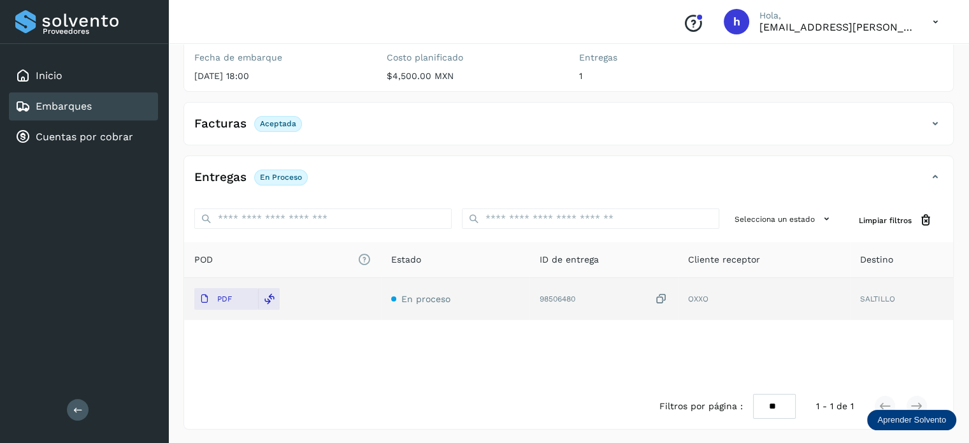
scroll to position [0, 0]
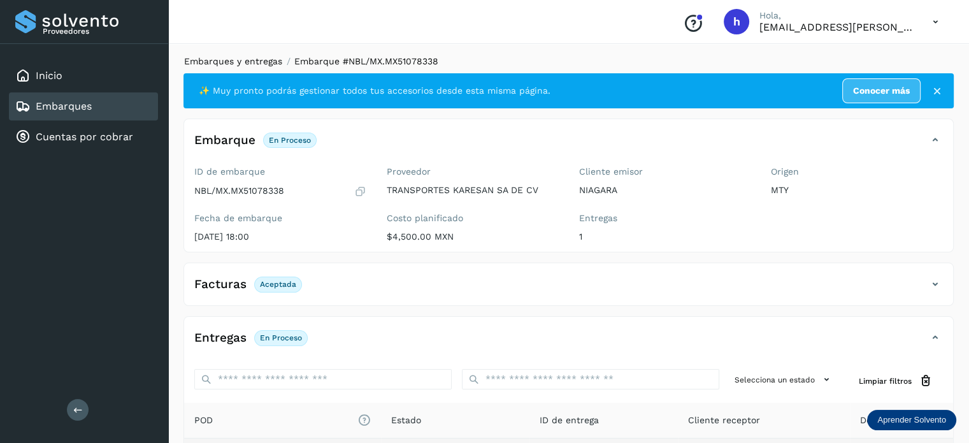
click at [268, 59] on link "Embarques y entregas" at bounding box center [233, 61] width 98 height 10
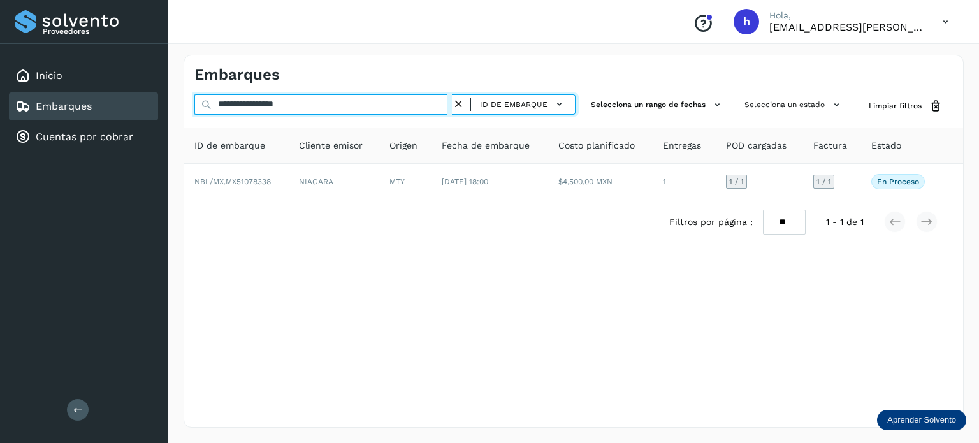
drag, startPoint x: 327, startPoint y: 102, endPoint x: 4, endPoint y: 131, distance: 323.7
click at [4, 131] on div "**********" at bounding box center [489, 221] width 979 height 443
paste input "text"
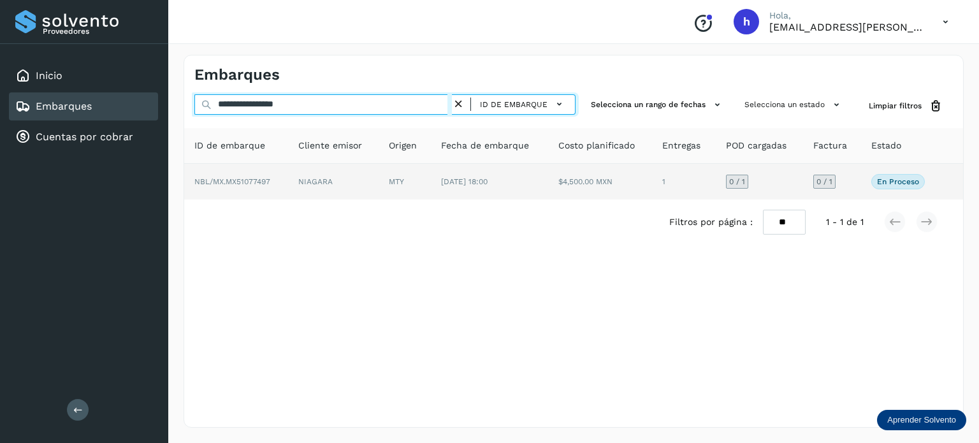
type input "**********"
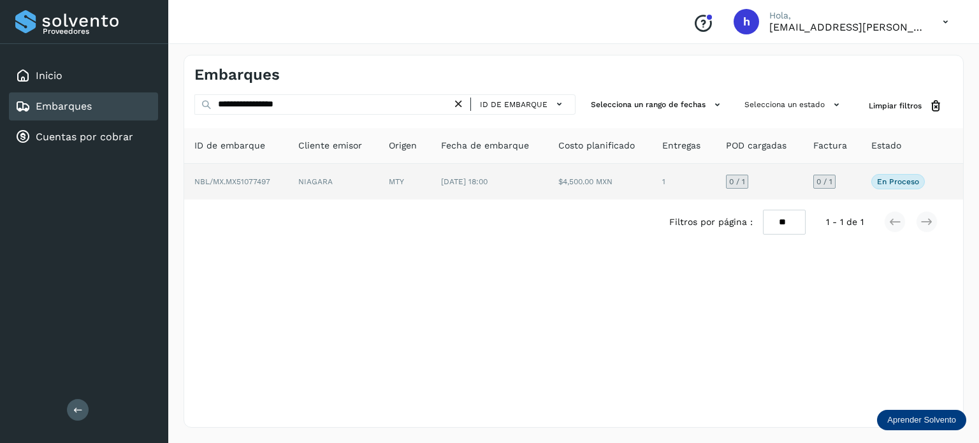
click at [283, 184] on td "NBL/MX.MX51077497" at bounding box center [236, 182] width 104 height 36
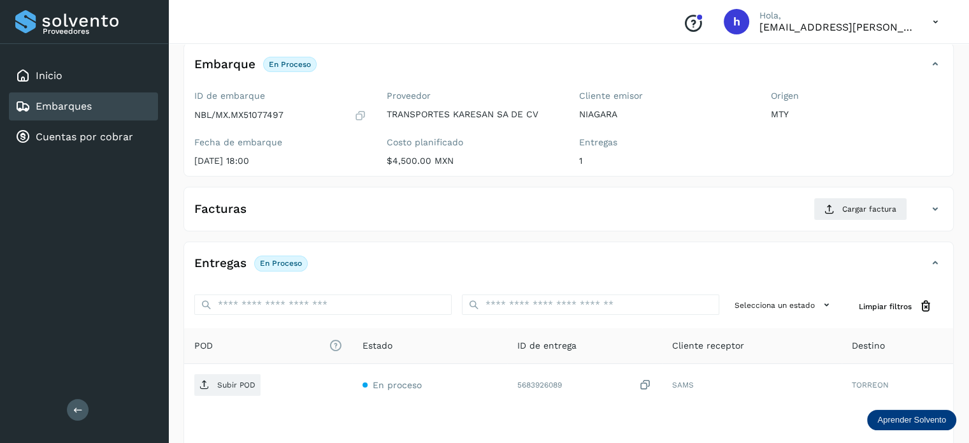
scroll to position [79, 0]
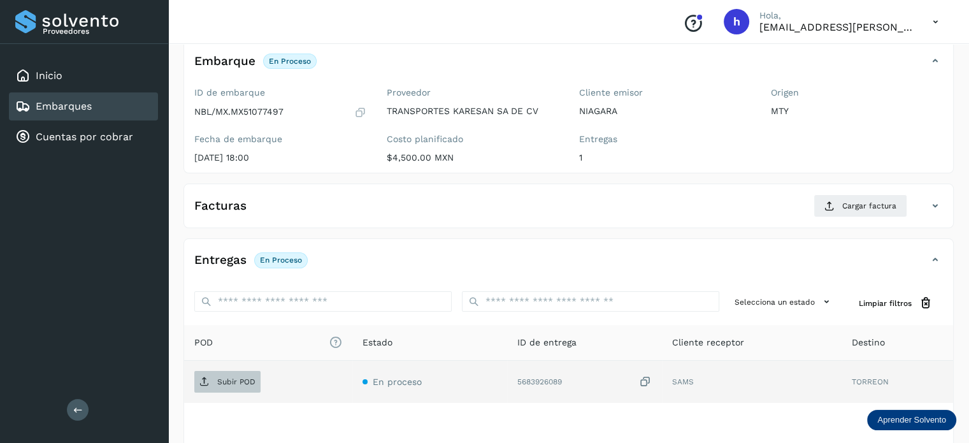
click at [237, 381] on p "Subir POD" at bounding box center [236, 381] width 38 height 9
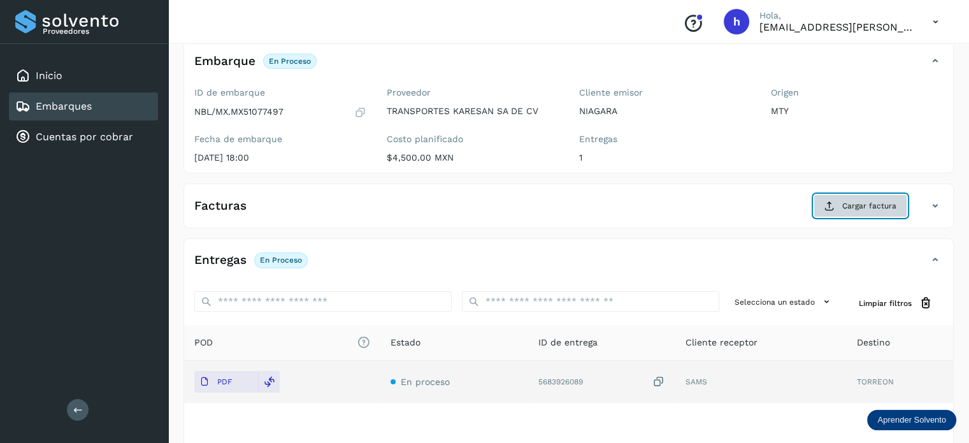
click at [881, 210] on span "Cargar factura" at bounding box center [869, 205] width 54 height 11
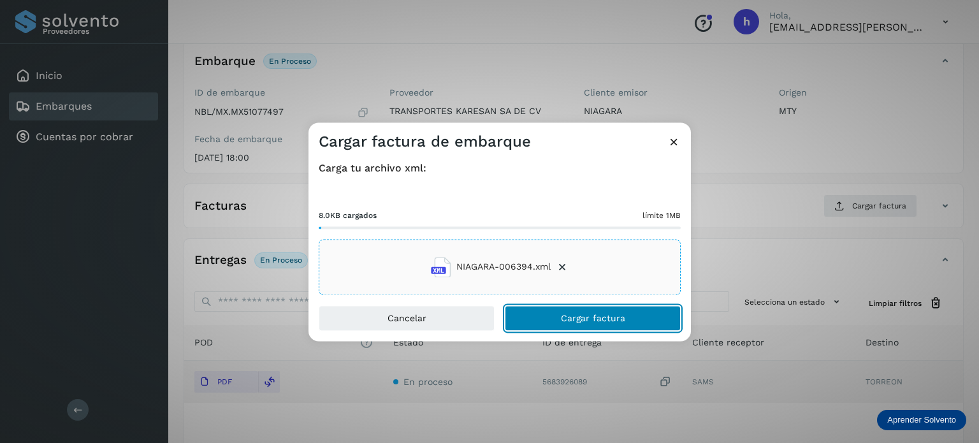
click at [635, 316] on button "Cargar factura" at bounding box center [593, 317] width 176 height 25
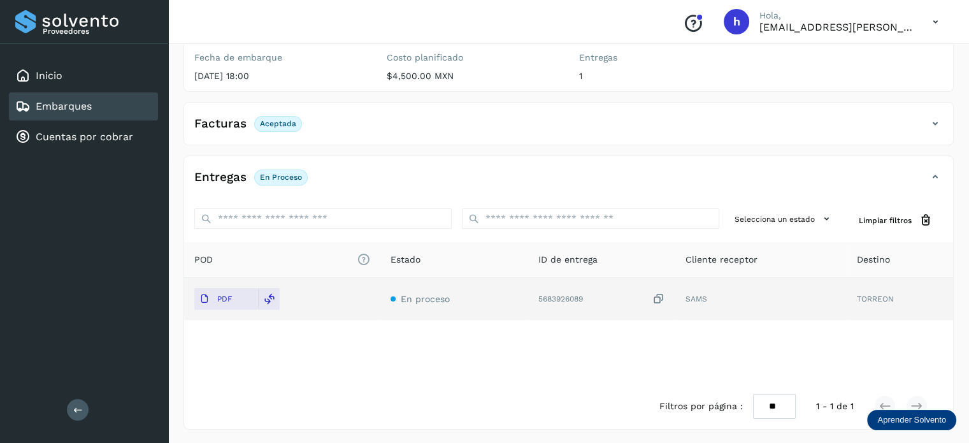
scroll to position [0, 0]
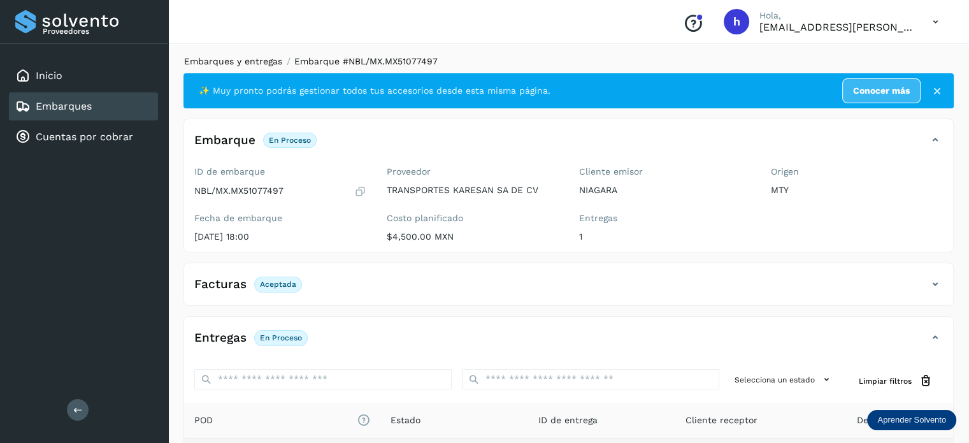
click at [263, 61] on link "Embarques y entregas" at bounding box center [233, 61] width 98 height 10
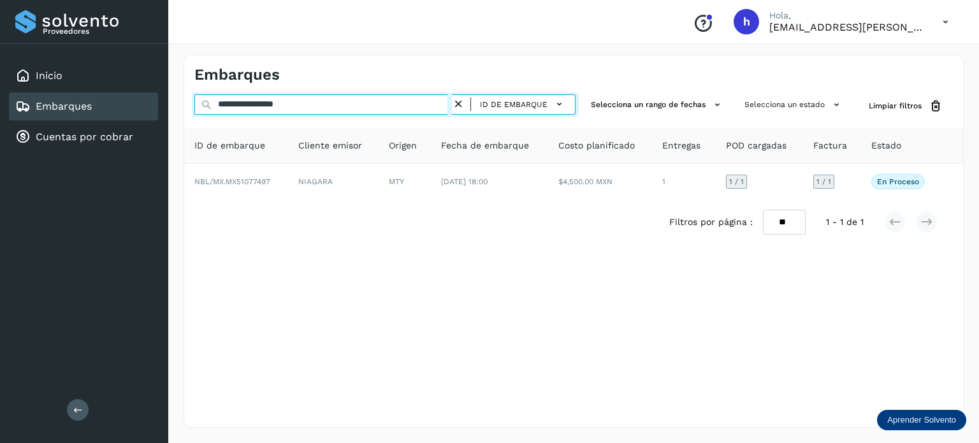
drag, startPoint x: 316, startPoint y: 110, endPoint x: 93, endPoint y: 119, distance: 223.2
click at [93, 119] on div "**********" at bounding box center [489, 221] width 979 height 443
paste input "text"
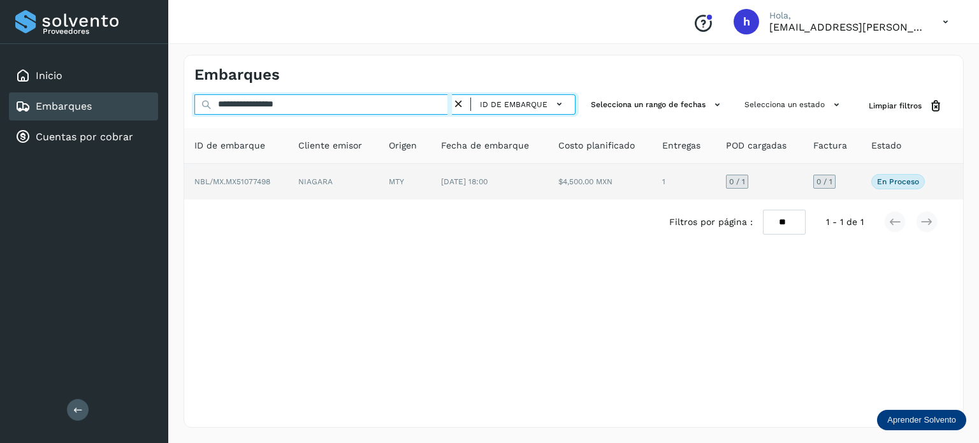
type input "**********"
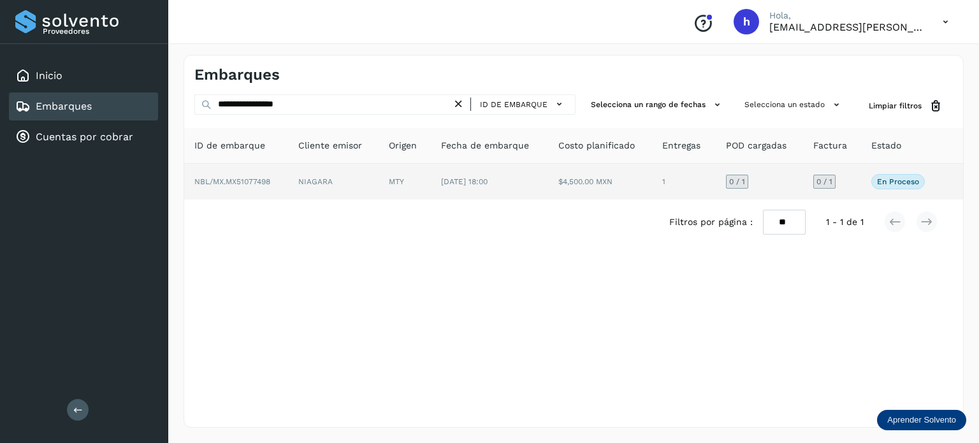
click at [299, 188] on td "NIAGARA" at bounding box center [333, 182] width 90 height 36
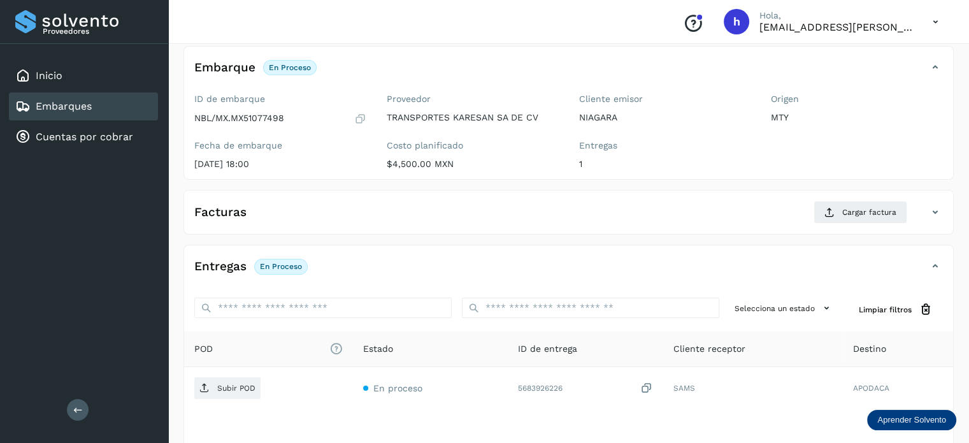
scroll to position [78, 0]
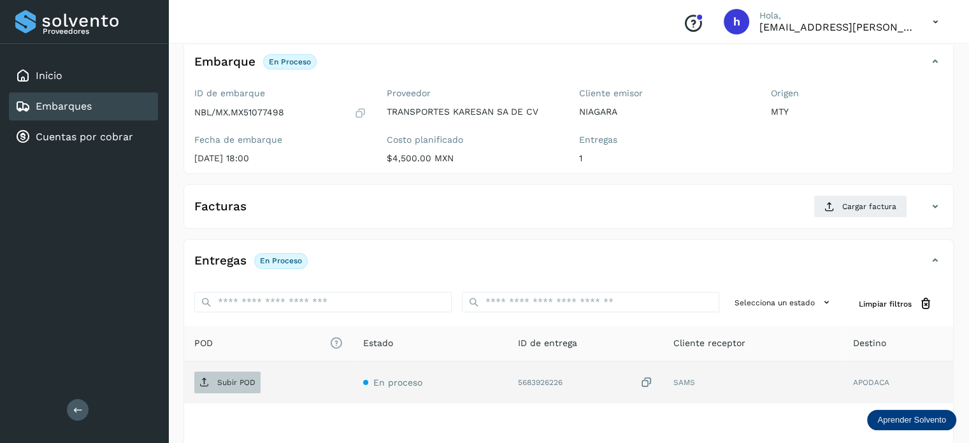
click at [244, 378] on p "Subir POD" at bounding box center [236, 382] width 38 height 9
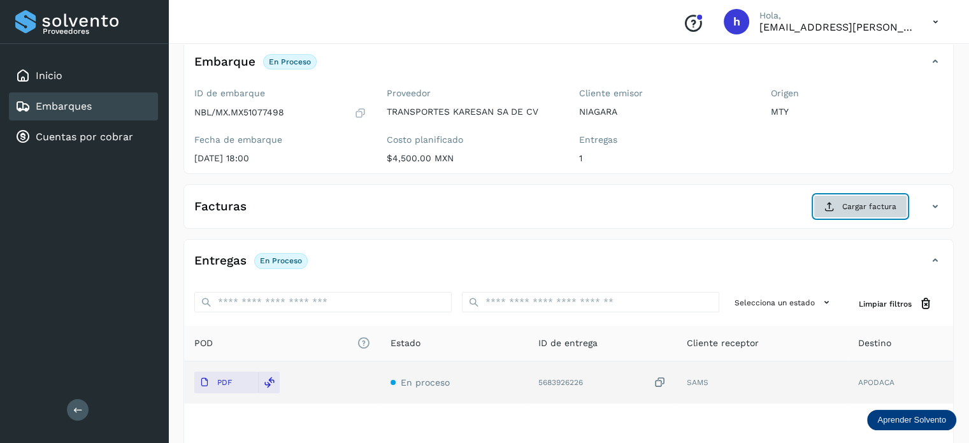
click at [861, 205] on span "Cargar factura" at bounding box center [869, 206] width 54 height 11
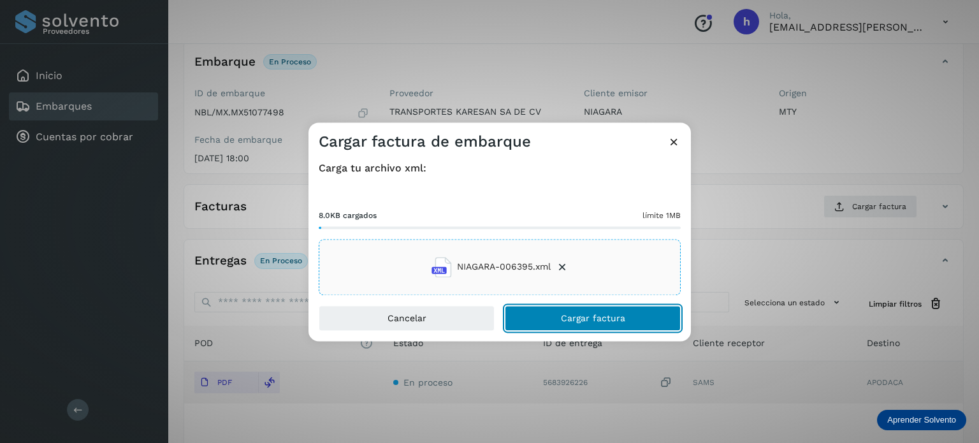
click at [637, 312] on button "Cargar factura" at bounding box center [593, 317] width 176 height 25
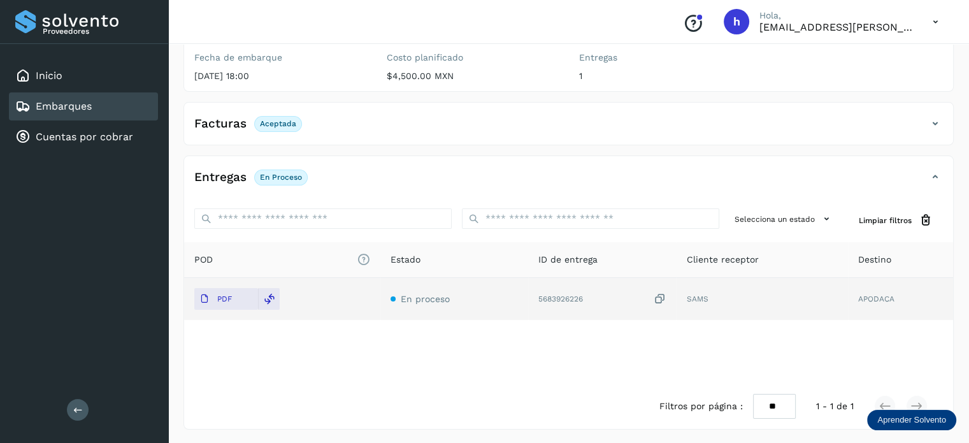
scroll to position [0, 0]
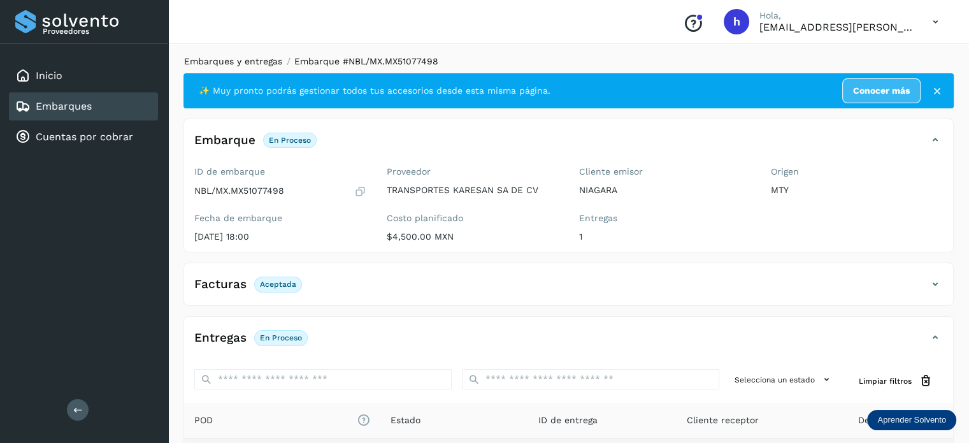
click at [236, 61] on link "Embarques y entregas" at bounding box center [233, 61] width 98 height 10
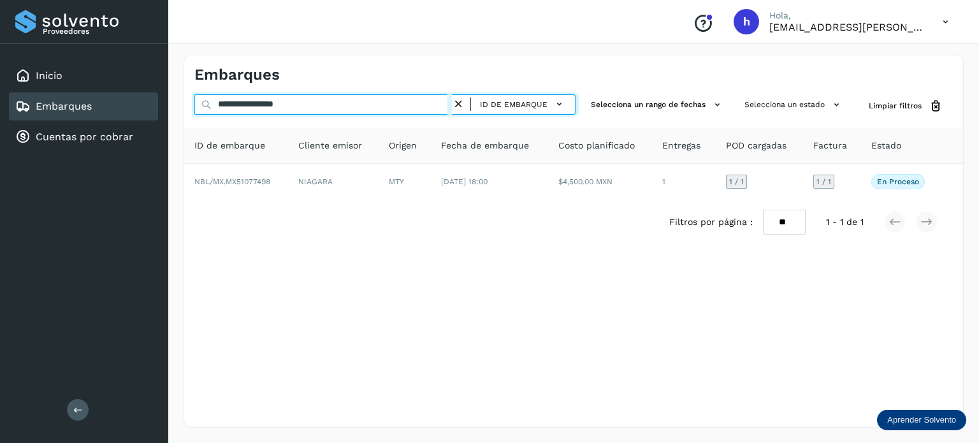
drag, startPoint x: 367, startPoint y: 102, endPoint x: 38, endPoint y: 104, distance: 328.8
click at [38, 104] on div "**********" at bounding box center [489, 221] width 979 height 443
paste input "text"
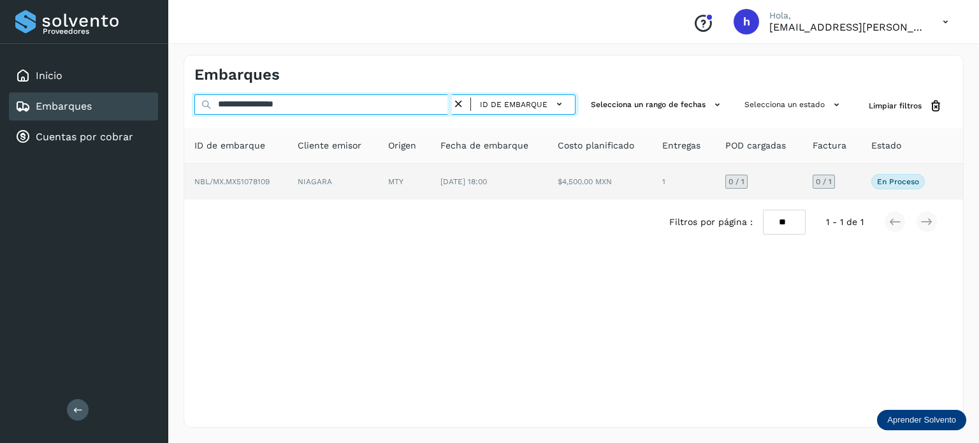
type input "**********"
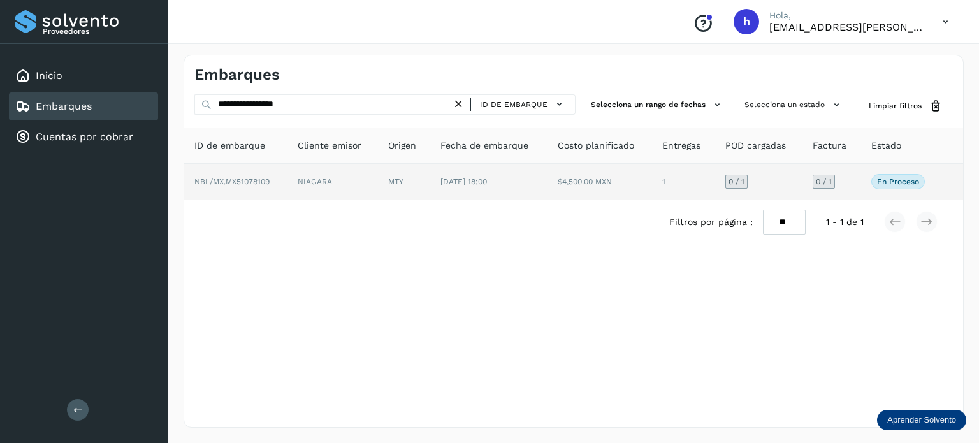
click at [278, 186] on td "NBL/MX.MX51078109" at bounding box center [235, 182] width 103 height 36
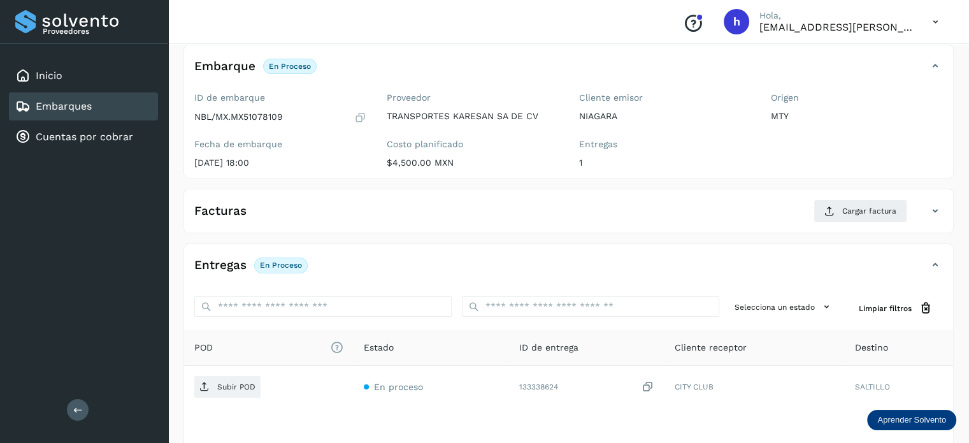
scroll to position [76, 0]
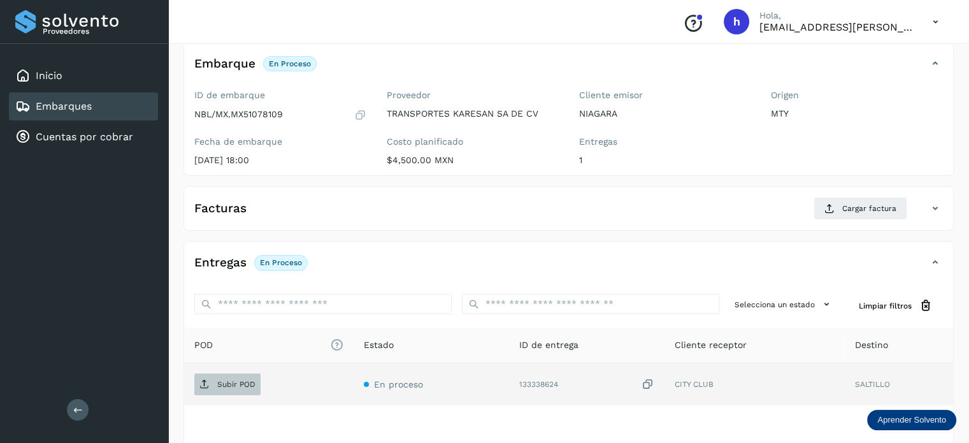
click at [213, 382] on span "Subir POD" at bounding box center [227, 384] width 66 height 20
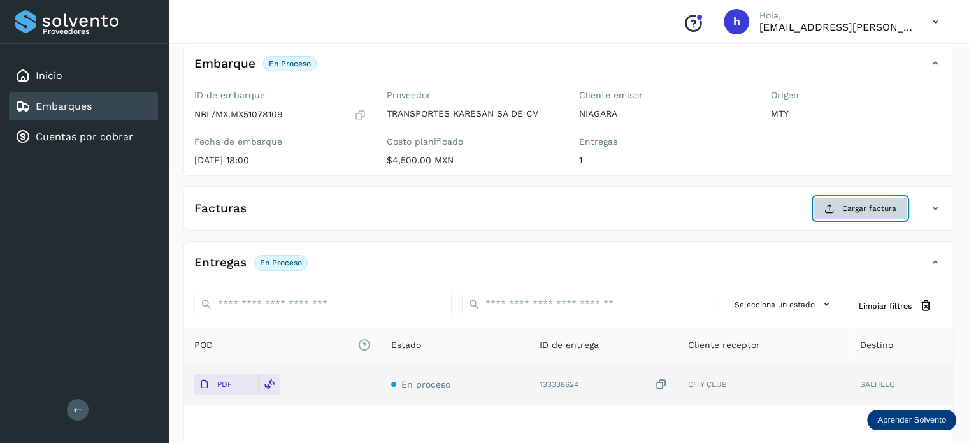
click at [852, 209] on span "Cargar factura" at bounding box center [869, 208] width 54 height 11
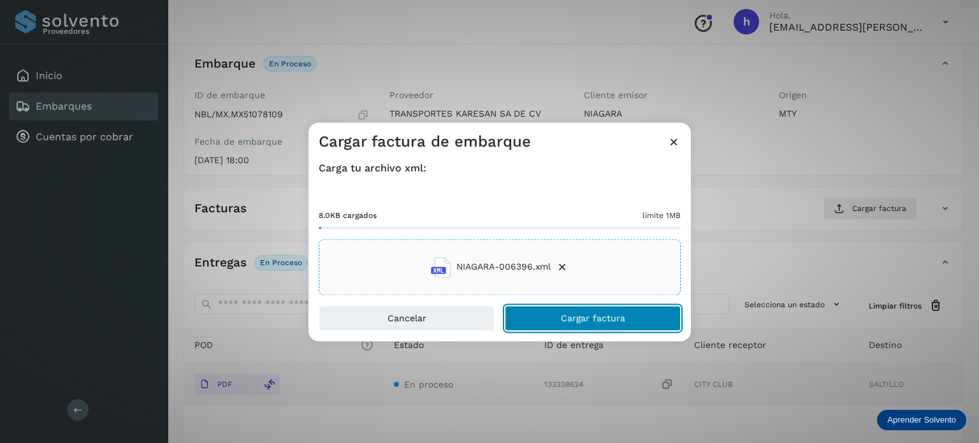
click at [644, 318] on button "Cargar factura" at bounding box center [593, 317] width 176 height 25
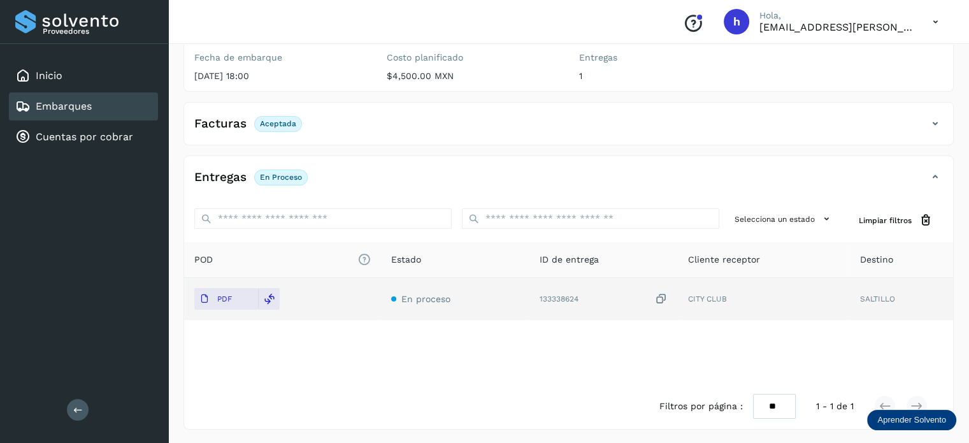
scroll to position [0, 0]
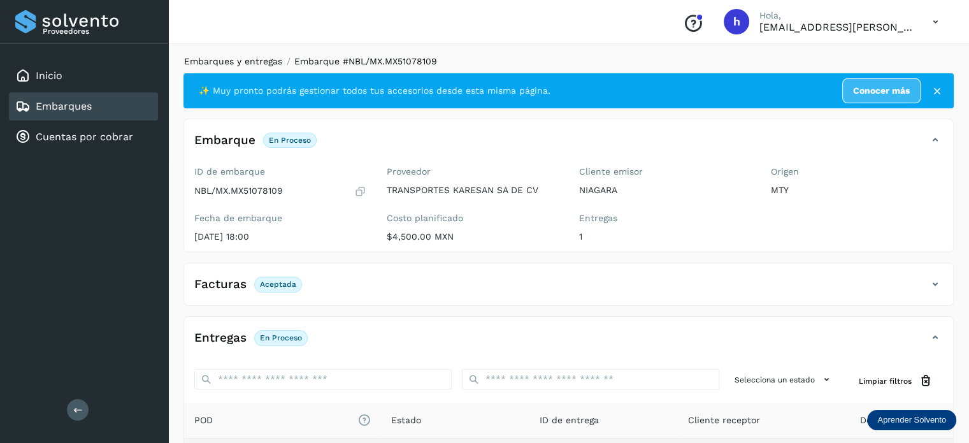
click at [248, 60] on link "Embarques y entregas" at bounding box center [233, 61] width 98 height 10
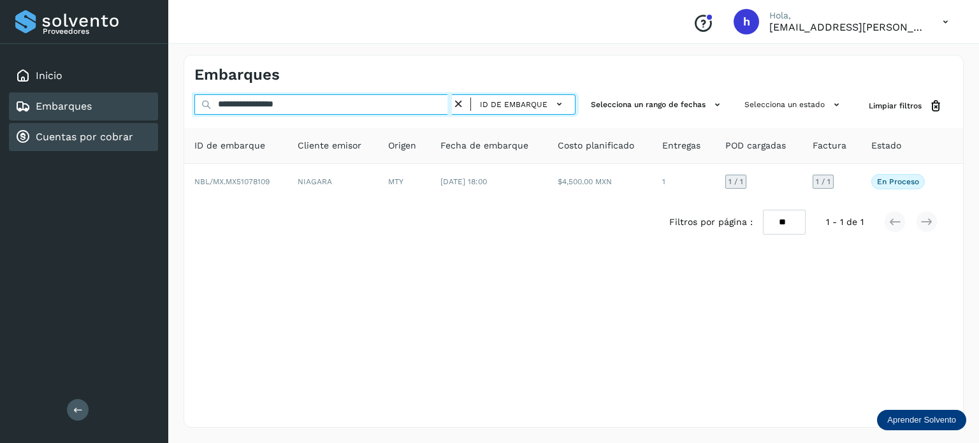
drag, startPoint x: 333, startPoint y: 112, endPoint x: 9, endPoint y: 127, distance: 324.0
click at [9, 127] on div "**********" at bounding box center [489, 221] width 979 height 443
paste input "text"
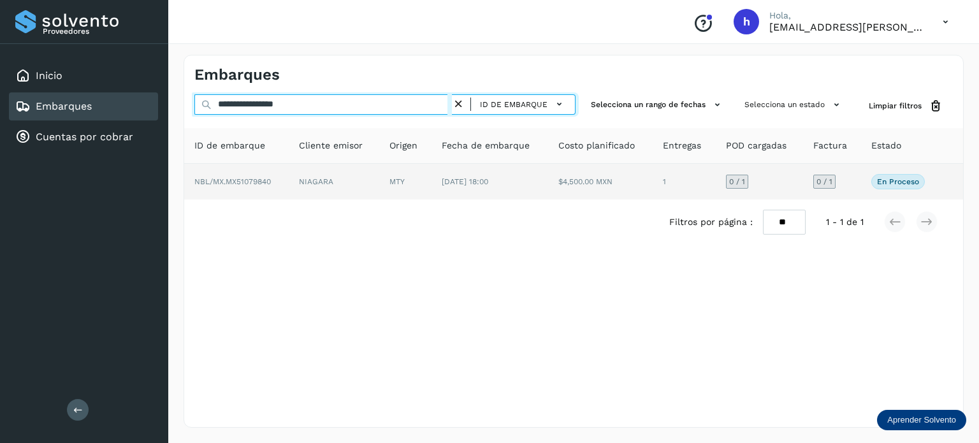
type input "**********"
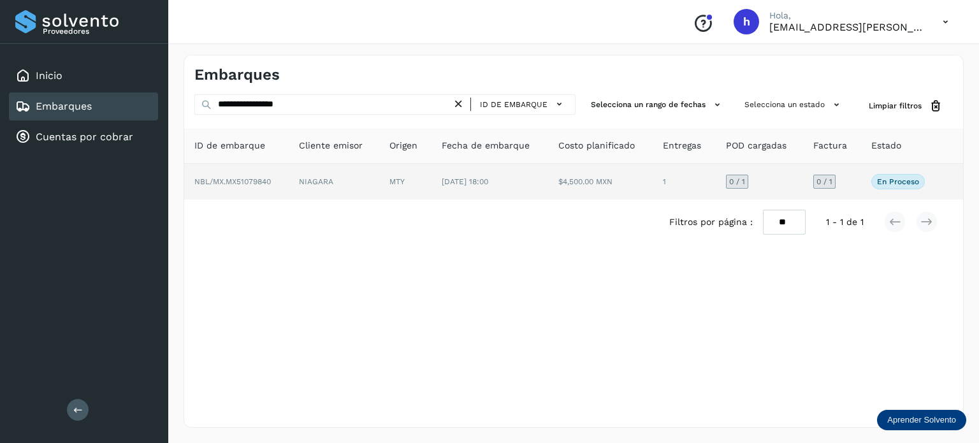
click at [288, 180] on td "NBL/MX.MX51079840" at bounding box center [236, 182] width 104 height 36
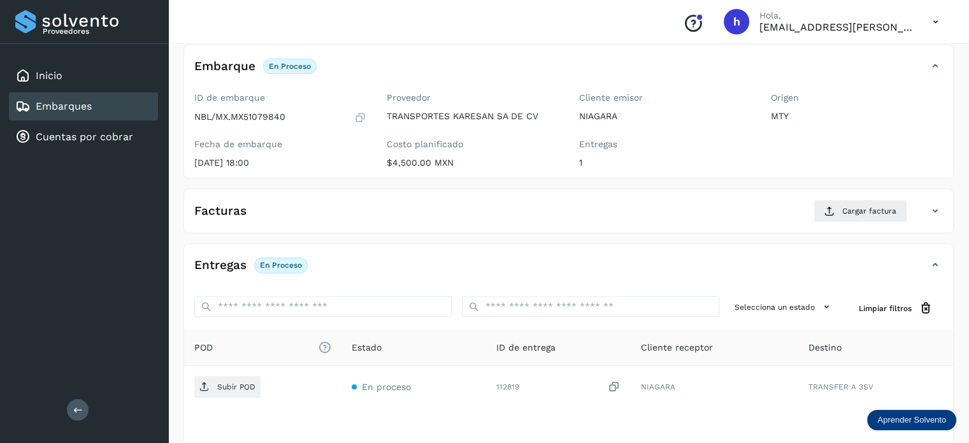
scroll to position [76, 0]
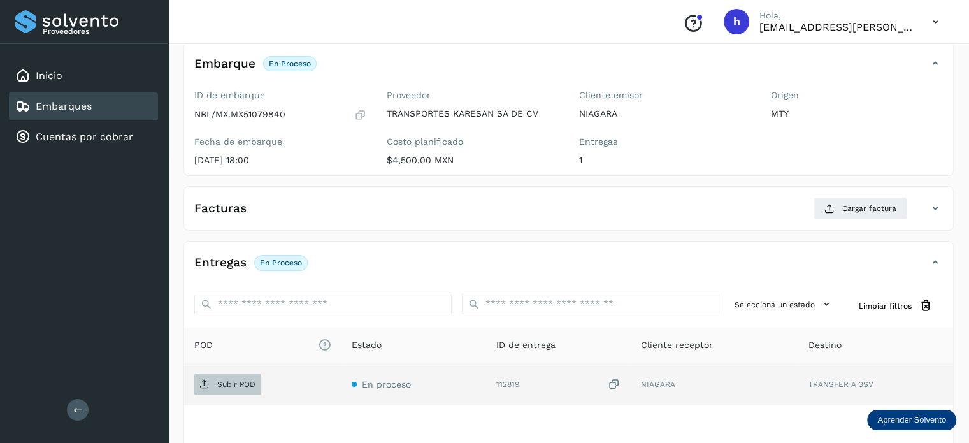
click at [234, 377] on span "Subir POD" at bounding box center [227, 384] width 66 height 20
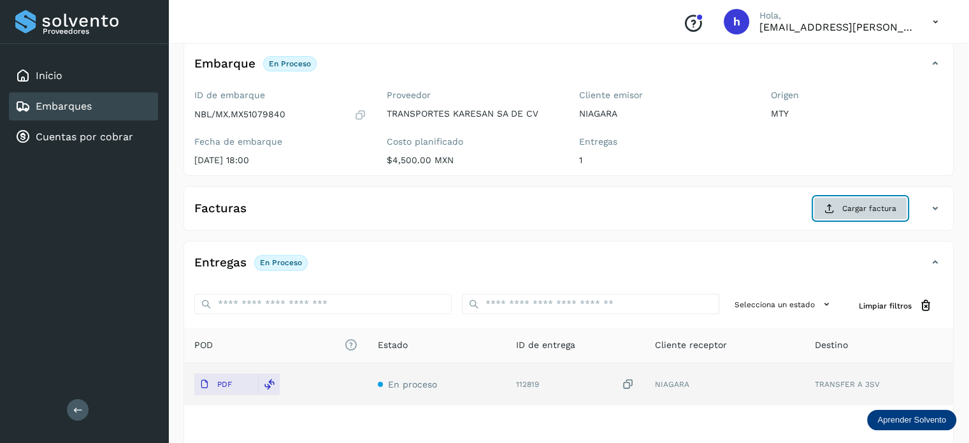
click at [861, 208] on span "Cargar factura" at bounding box center [869, 208] width 54 height 11
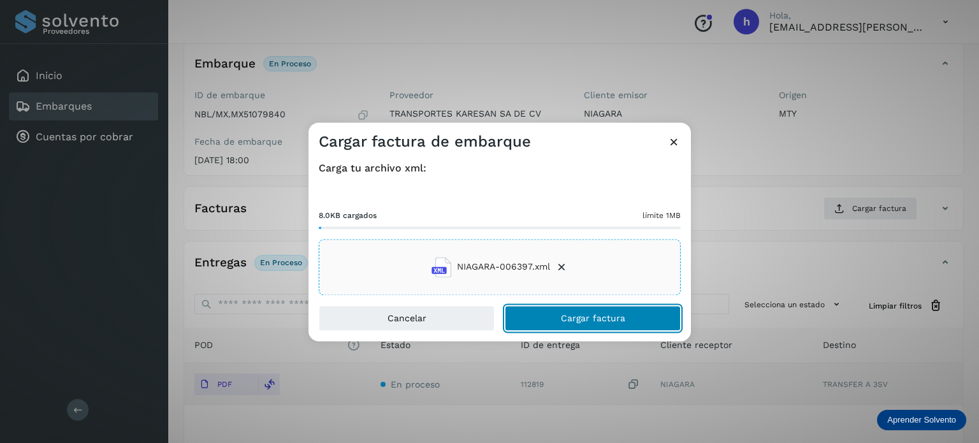
click at [630, 312] on button "Cargar factura" at bounding box center [593, 317] width 176 height 25
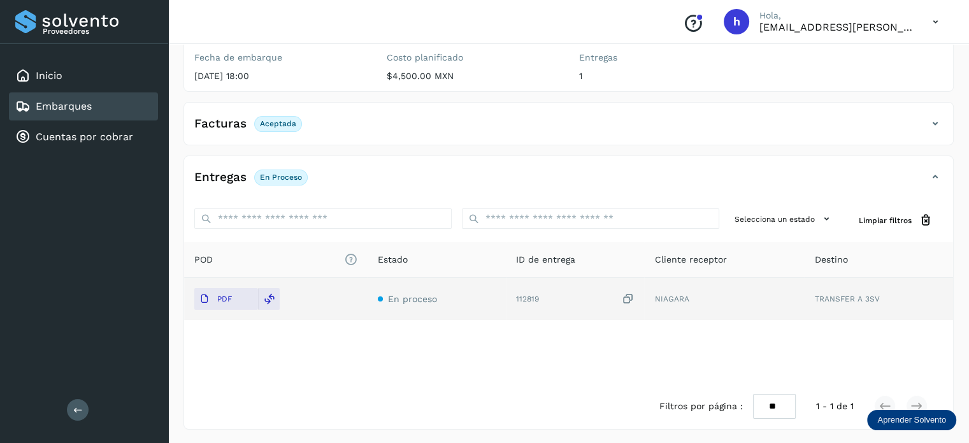
scroll to position [0, 0]
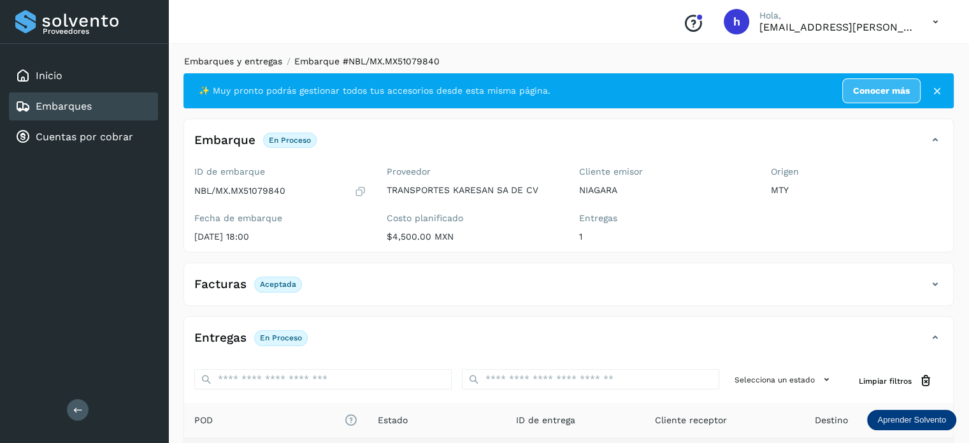
click at [245, 63] on link "Embarques y entregas" at bounding box center [233, 61] width 98 height 10
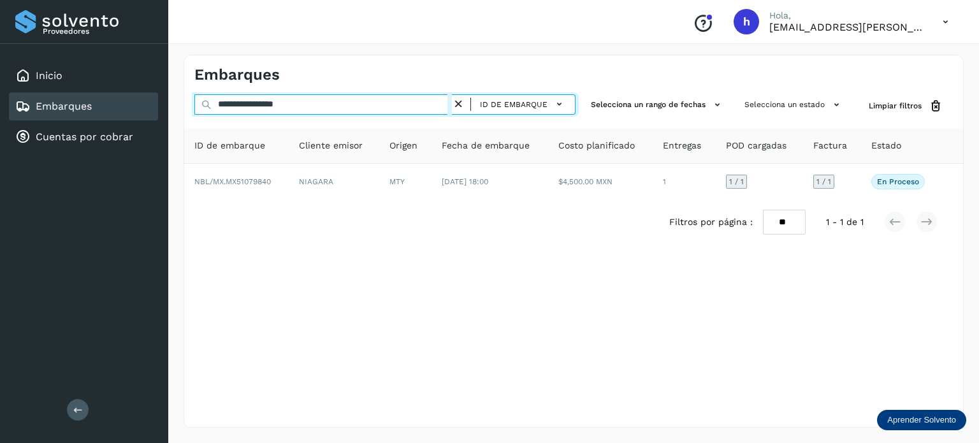
drag, startPoint x: 331, startPoint y: 103, endPoint x: 0, endPoint y: 127, distance: 332.2
click at [0, 127] on div "**********" at bounding box center [489, 221] width 979 height 443
paste input "text"
click at [326, 110] on input "**********" at bounding box center [322, 104] width 257 height 20
drag, startPoint x: 326, startPoint y: 110, endPoint x: 0, endPoint y: 131, distance: 326.9
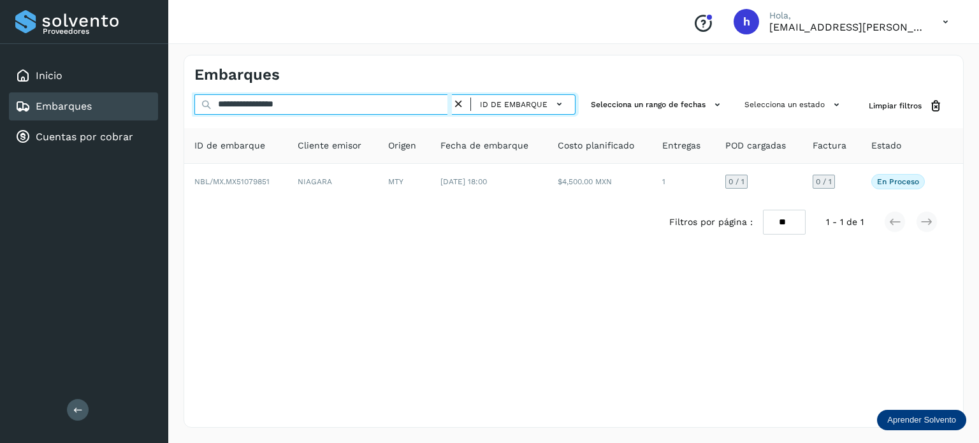
click at [0, 131] on div "**********" at bounding box center [489, 221] width 979 height 443
paste input "text"
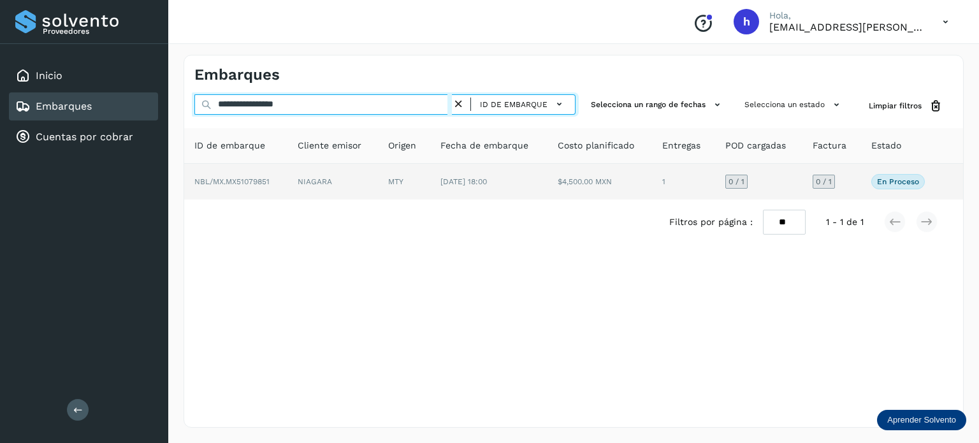
type input "**********"
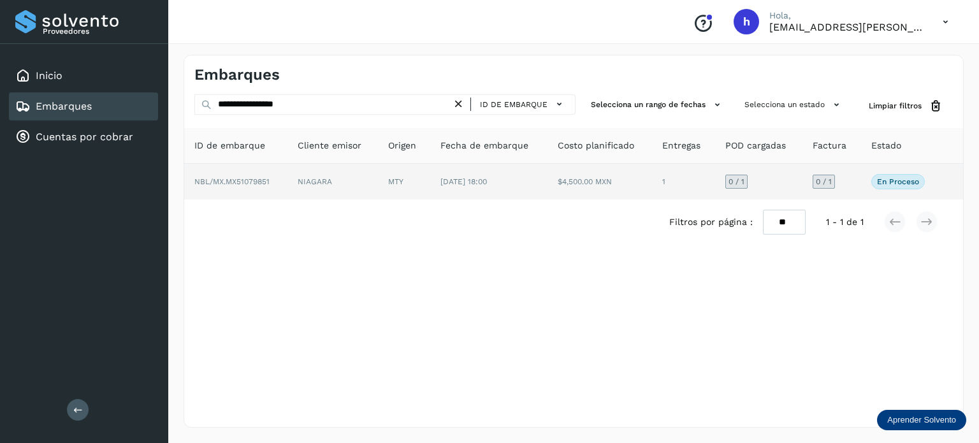
click at [279, 185] on td "NBL/MX.MX51079851" at bounding box center [235, 182] width 103 height 36
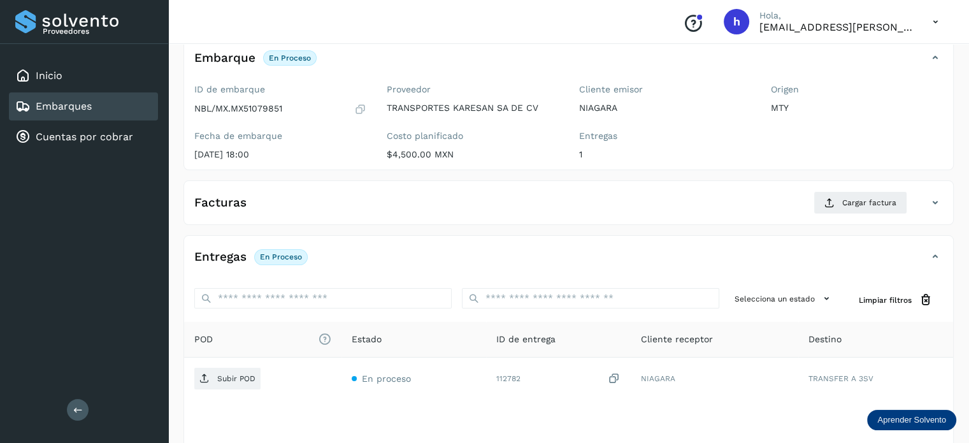
scroll to position [84, 0]
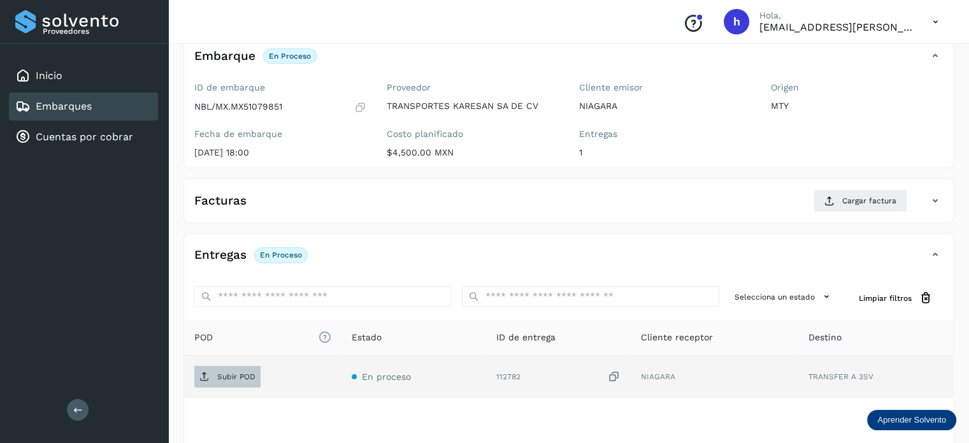
click at [240, 372] on p "Subir POD" at bounding box center [236, 376] width 38 height 9
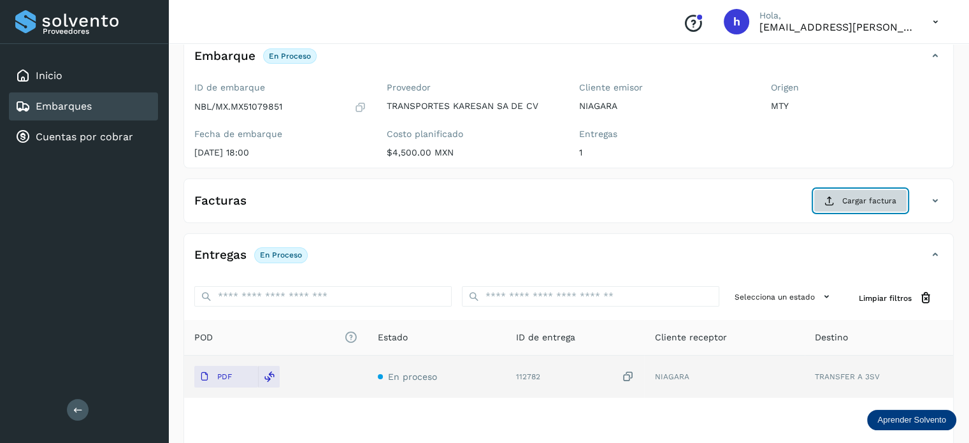
click at [861, 198] on span "Cargar factura" at bounding box center [869, 200] width 54 height 11
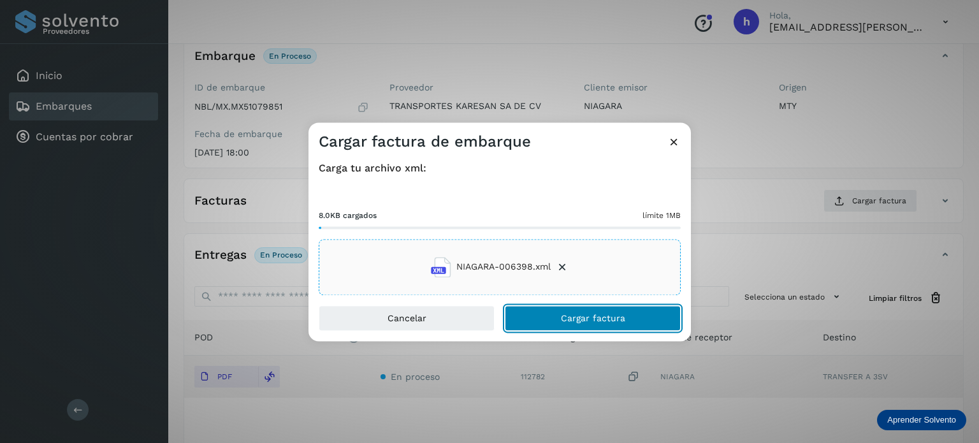
click at [630, 315] on button "Cargar factura" at bounding box center [593, 317] width 176 height 25
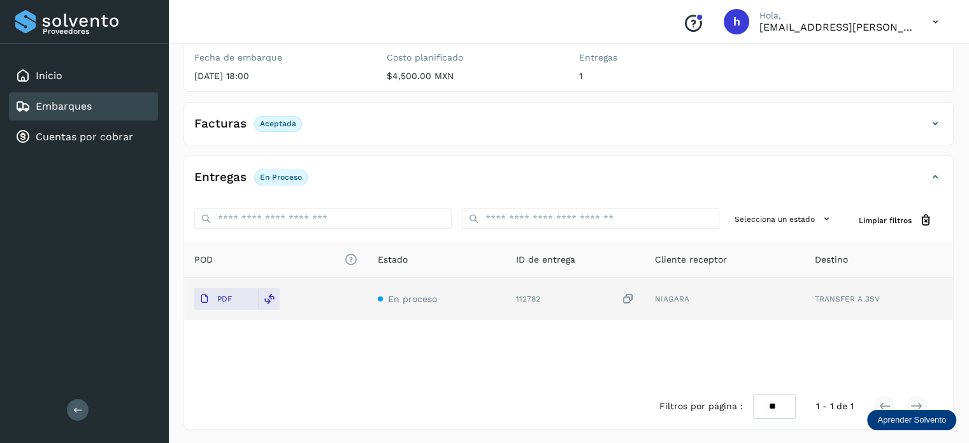
scroll to position [0, 0]
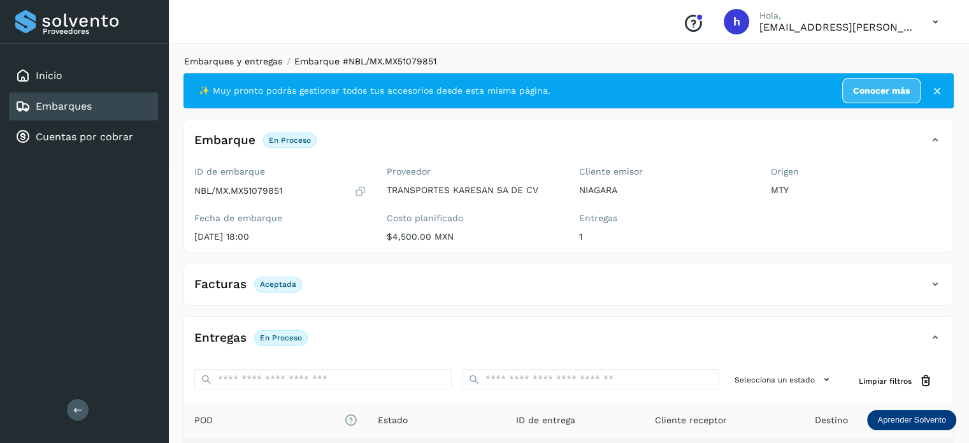
click at [255, 61] on link "Embarques y entregas" at bounding box center [233, 61] width 98 height 10
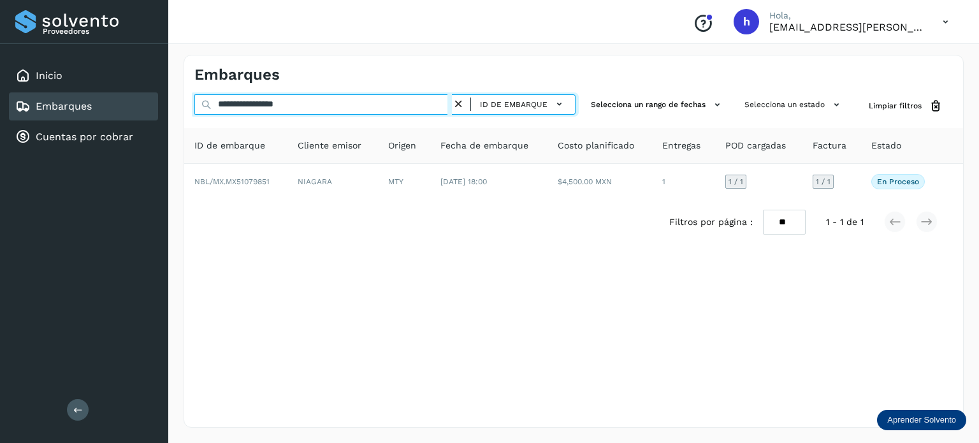
drag, startPoint x: 334, startPoint y: 104, endPoint x: 0, endPoint y: 117, distance: 334.1
click at [0, 117] on div "**********" at bounding box center [489, 221] width 979 height 443
paste input "text"
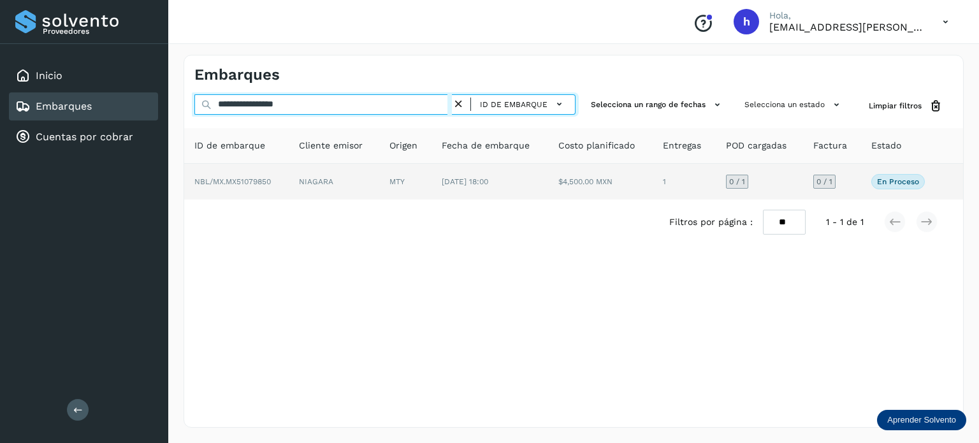
type input "**********"
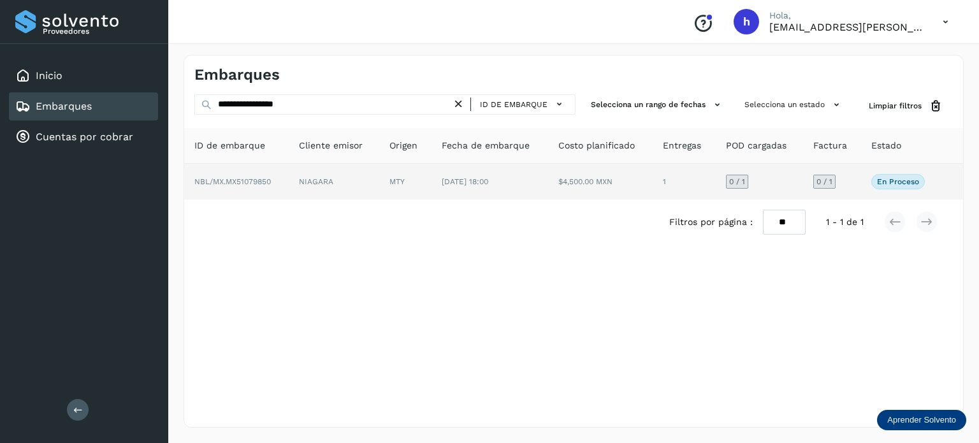
click at [257, 187] on td "NBL/MX.MX51079850" at bounding box center [236, 182] width 104 height 36
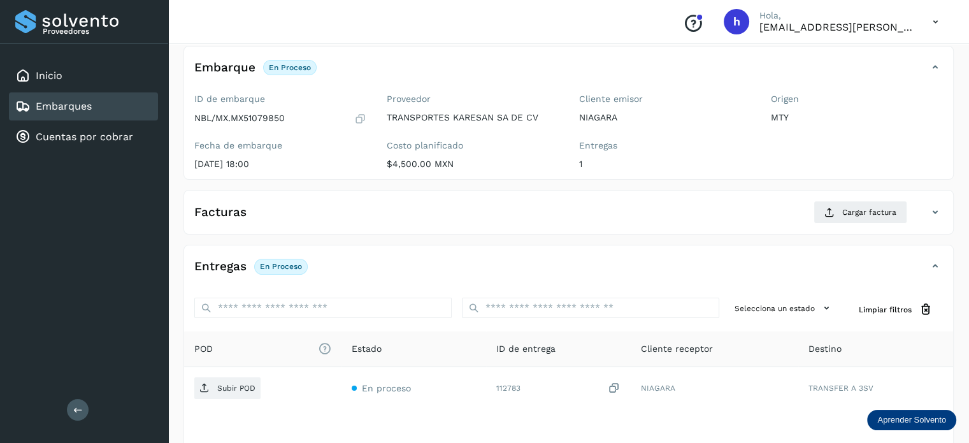
scroll to position [78, 0]
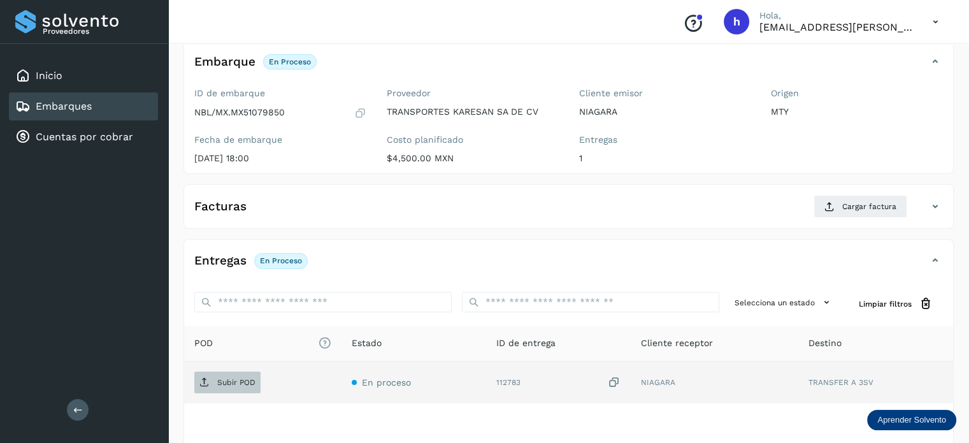
click at [237, 373] on span "Subir POD" at bounding box center [227, 382] width 66 height 20
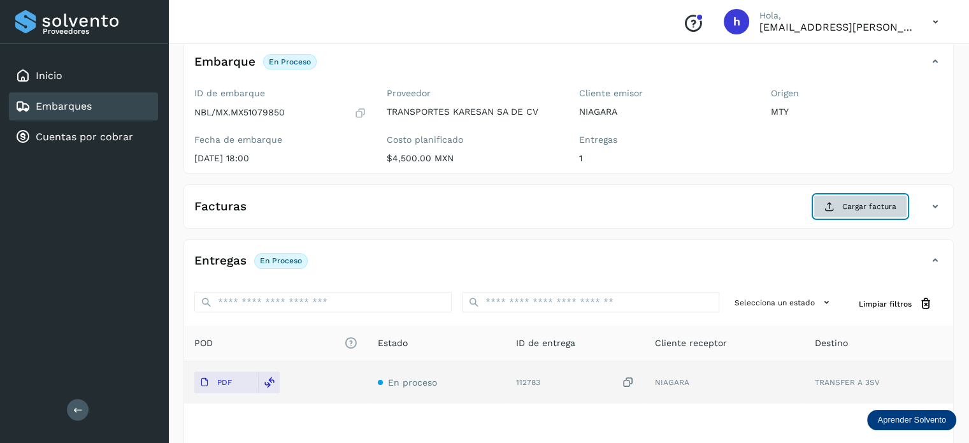
click at [882, 206] on span "Cargar factura" at bounding box center [869, 206] width 54 height 11
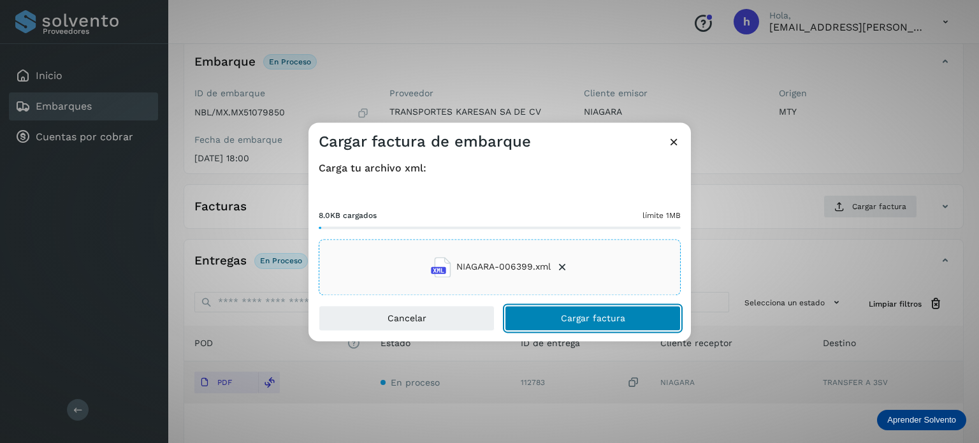
click at [646, 320] on button "Cargar factura" at bounding box center [593, 317] width 176 height 25
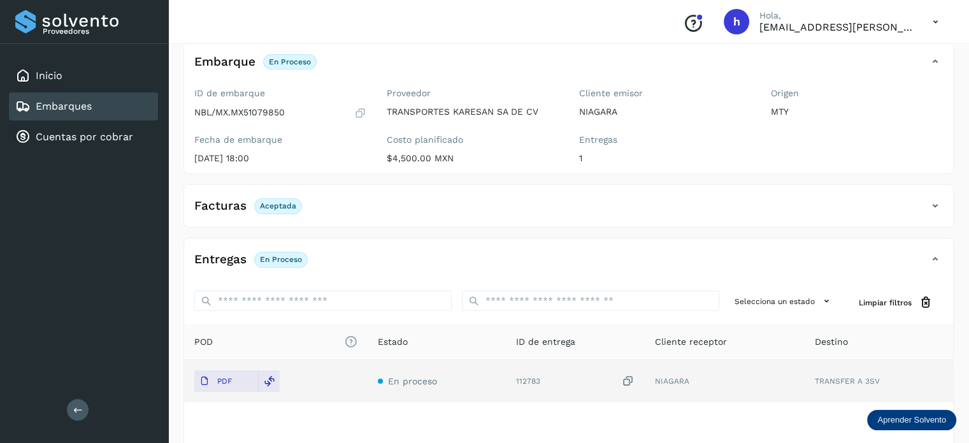
scroll to position [0, 0]
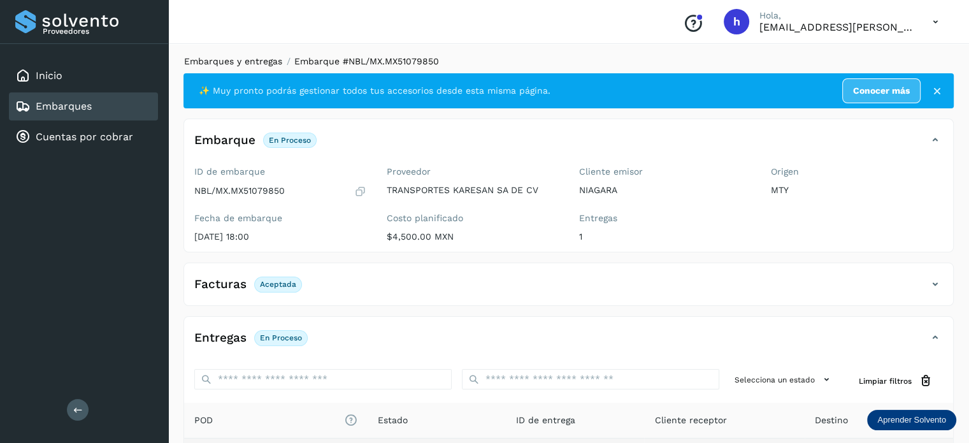
click at [231, 62] on link "Embarques y entregas" at bounding box center [233, 61] width 98 height 10
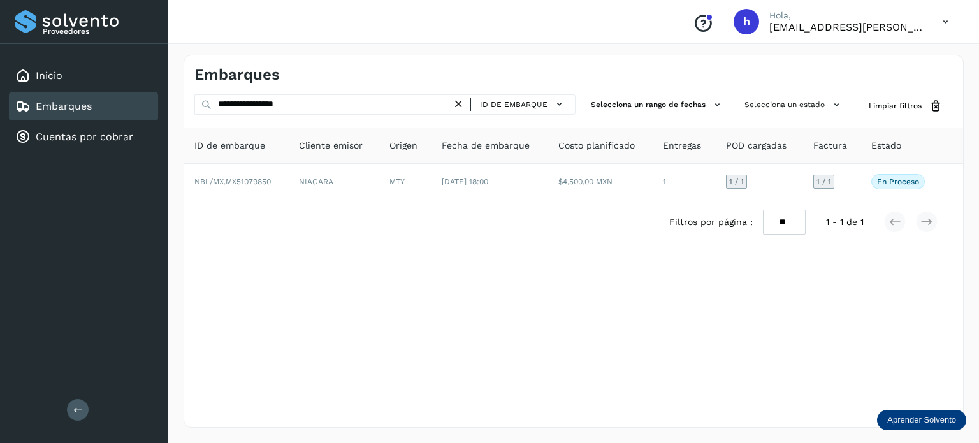
click at [675, 322] on div "**********" at bounding box center [574, 241] width 780 height 373
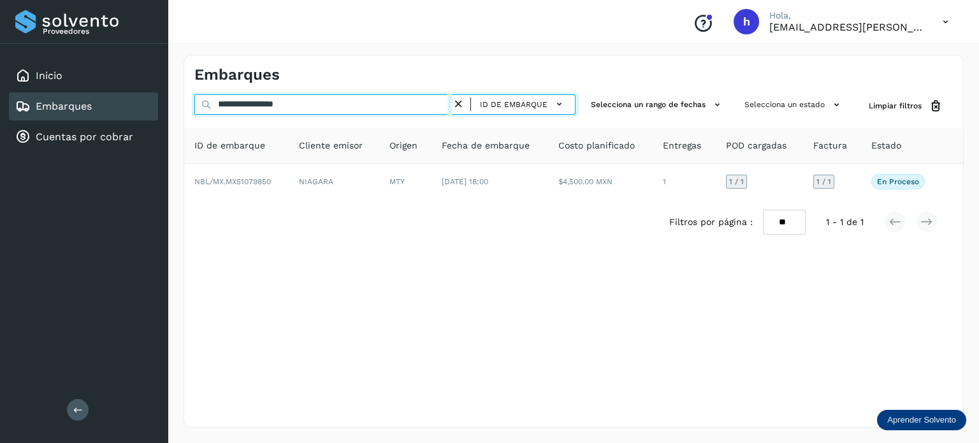
drag, startPoint x: 326, startPoint y: 106, endPoint x: 0, endPoint y: 149, distance: 328.5
click at [0, 149] on div "**********" at bounding box center [489, 221] width 979 height 443
paste input "text"
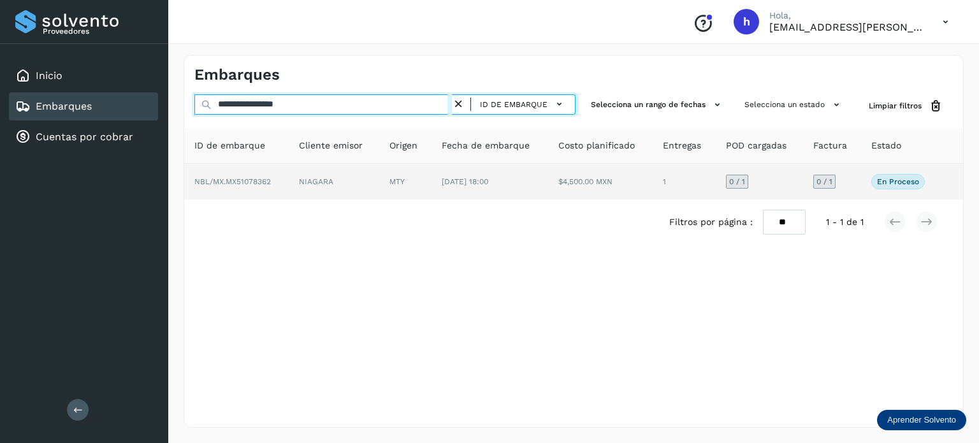
type input "**********"
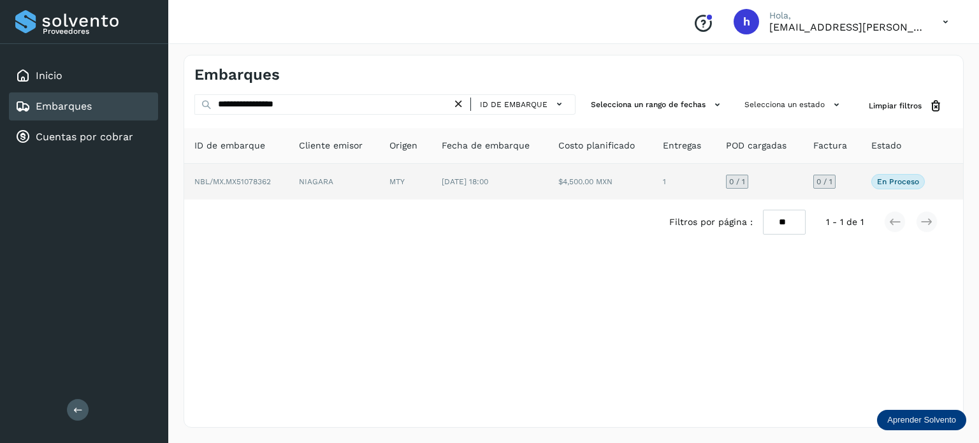
click at [283, 185] on td "NBL/MX.MX51078362" at bounding box center [236, 182] width 104 height 36
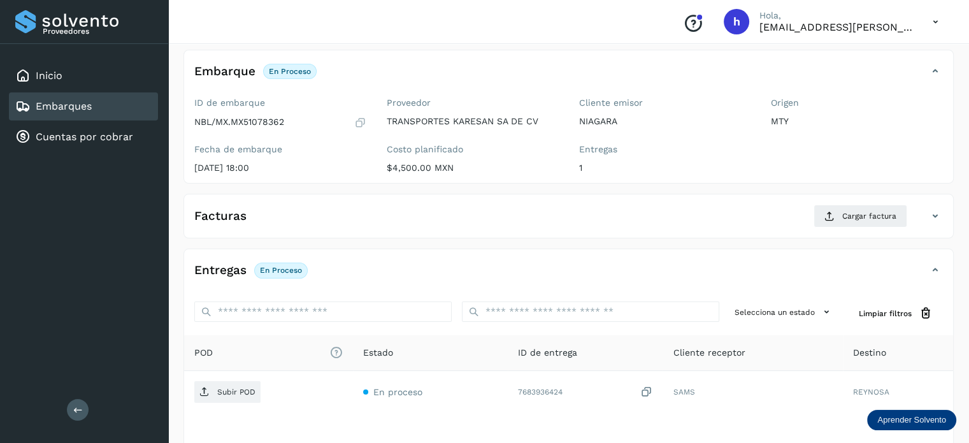
scroll to position [73, 0]
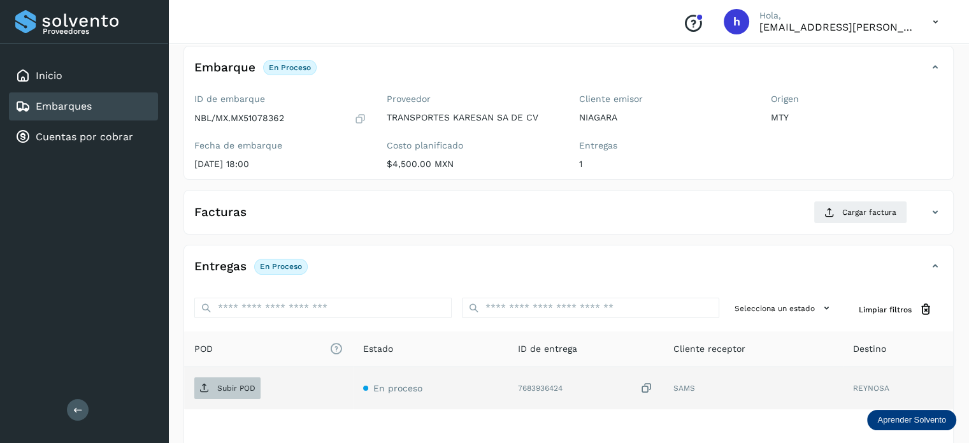
click at [232, 391] on p "Subir POD" at bounding box center [236, 388] width 38 height 9
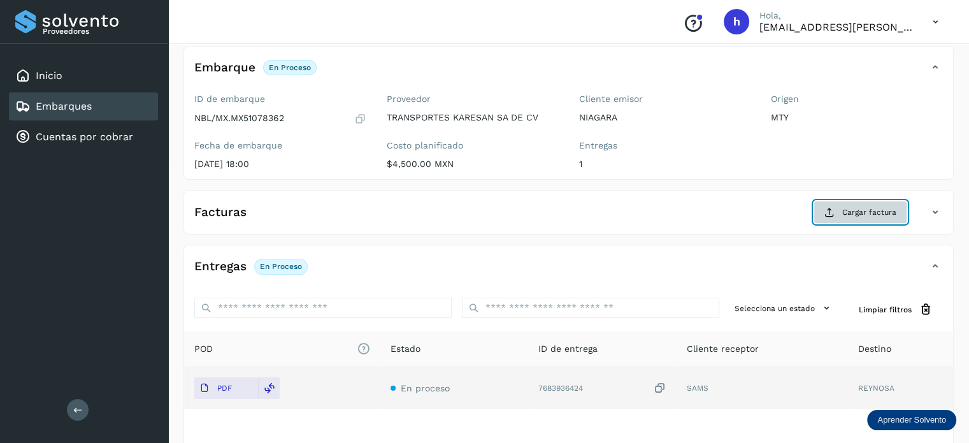
click at [873, 206] on span "Cargar factura" at bounding box center [869, 211] width 54 height 11
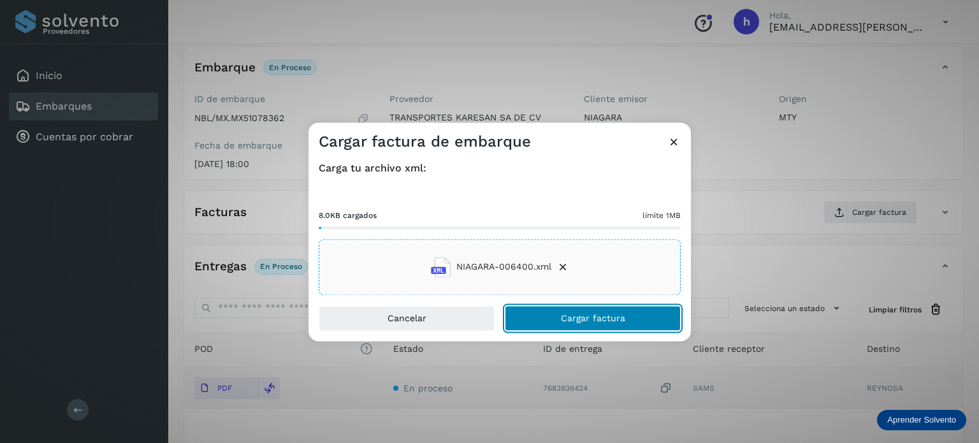
click at [633, 313] on button "Cargar factura" at bounding box center [593, 317] width 176 height 25
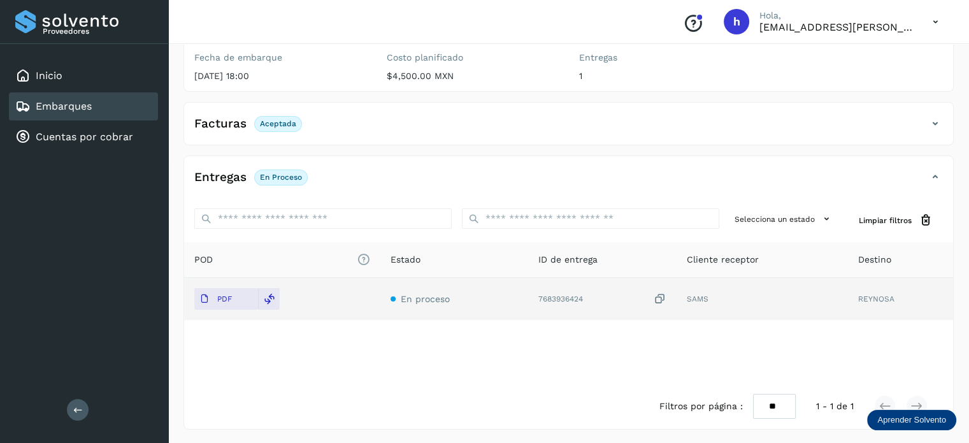
scroll to position [0, 0]
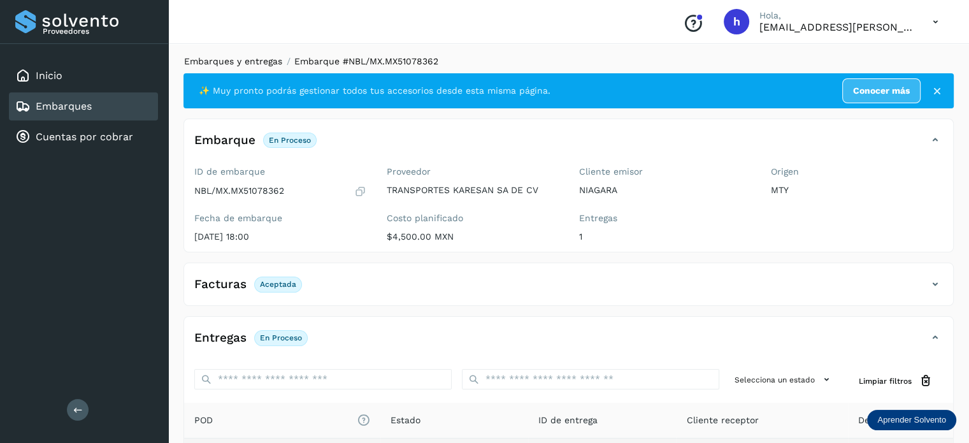
click at [265, 64] on link "Embarques y entregas" at bounding box center [233, 61] width 98 height 10
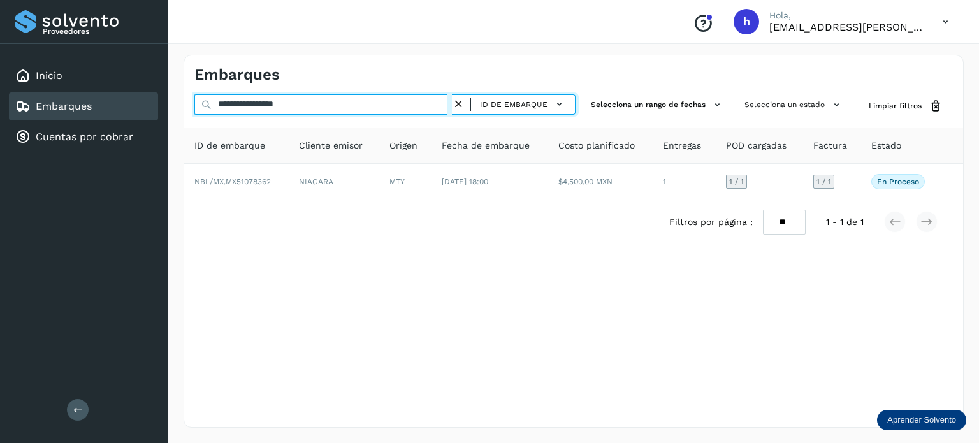
drag, startPoint x: 323, startPoint y: 103, endPoint x: 57, endPoint y: 119, distance: 266.1
click at [57, 119] on div "**********" at bounding box center [489, 221] width 979 height 443
paste input "text"
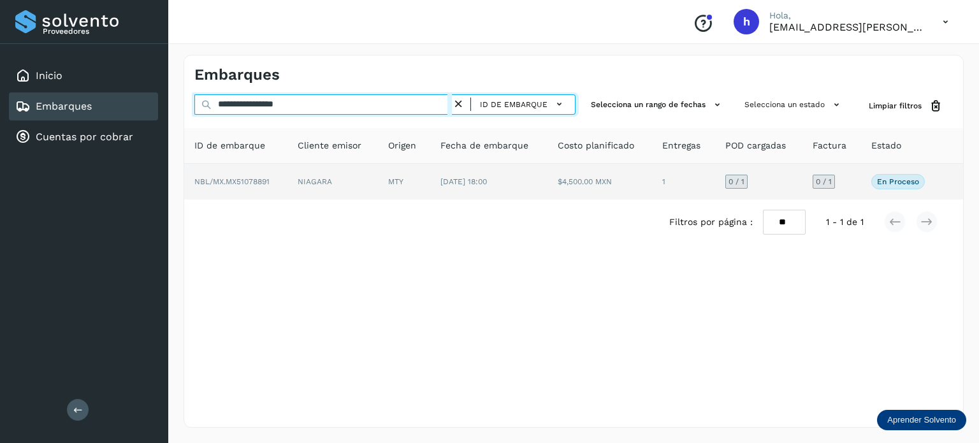
type input "**********"
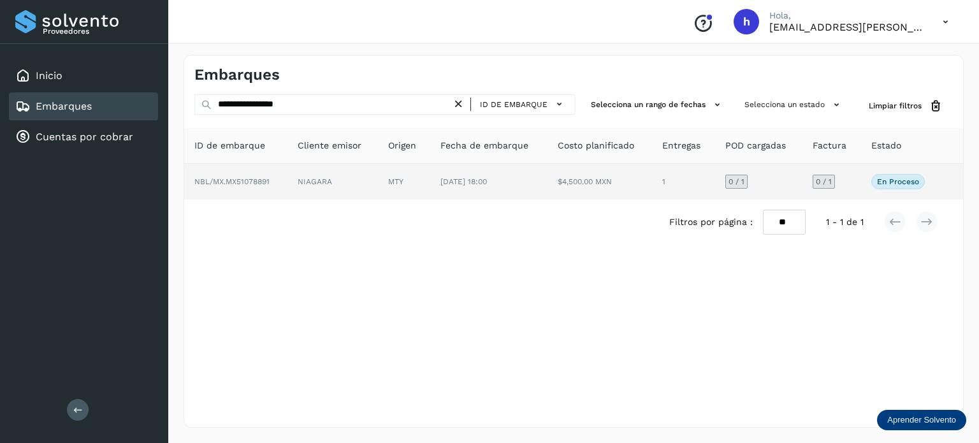
click at [263, 183] on span "NBL/MX.MX51078891" at bounding box center [231, 181] width 75 height 9
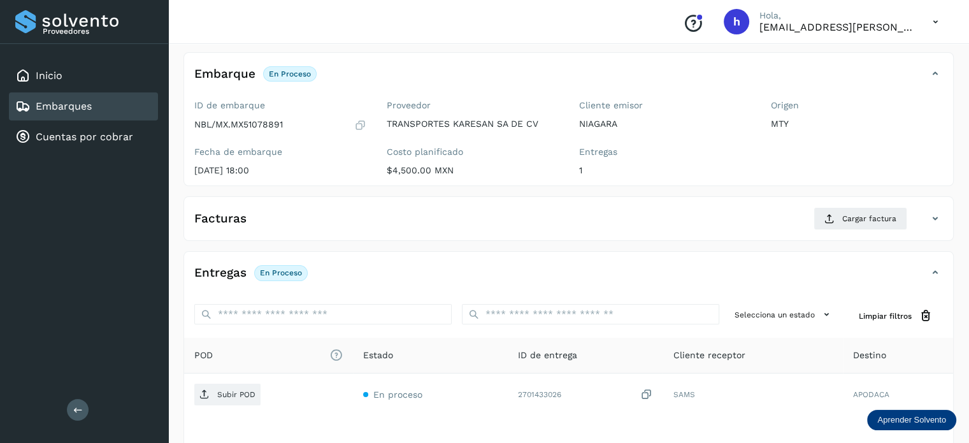
scroll to position [69, 0]
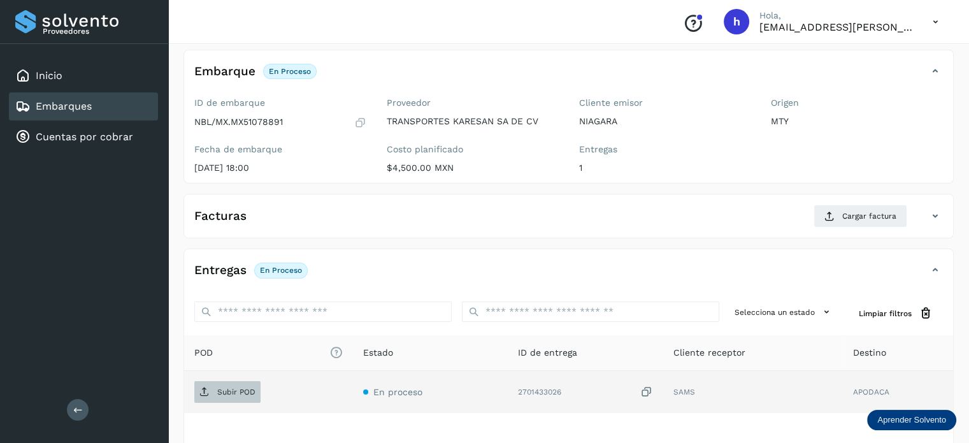
click at [236, 384] on span "Subir POD" at bounding box center [227, 392] width 66 height 20
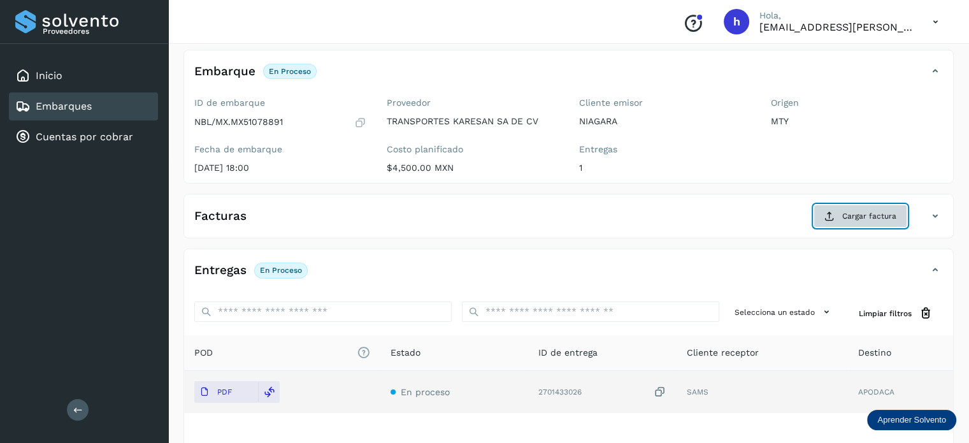
click at [864, 215] on span "Cargar factura" at bounding box center [869, 215] width 54 height 11
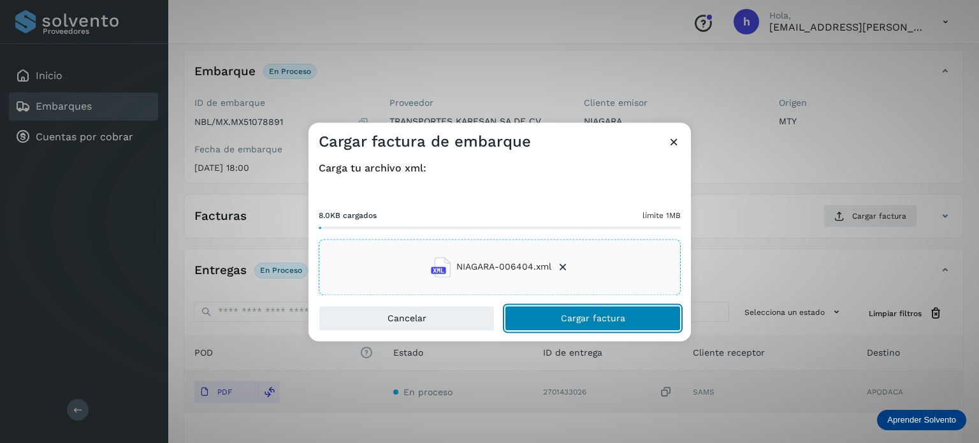
click at [630, 314] on button "Cargar factura" at bounding box center [593, 317] width 176 height 25
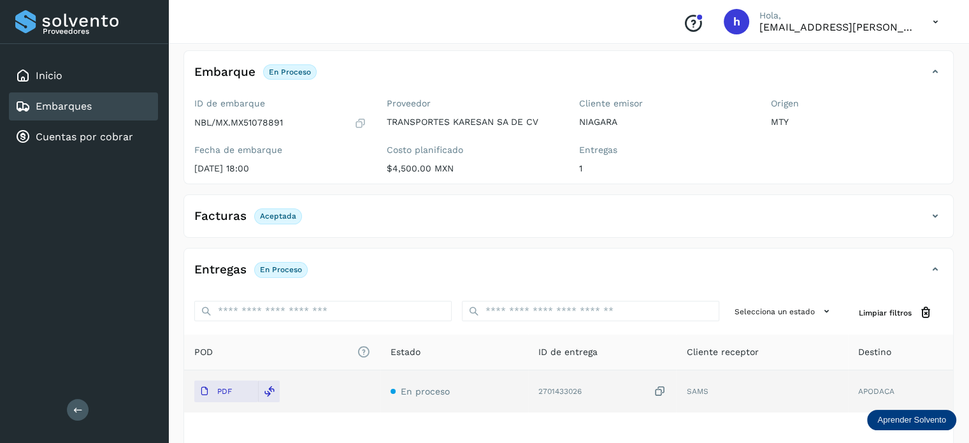
scroll to position [0, 0]
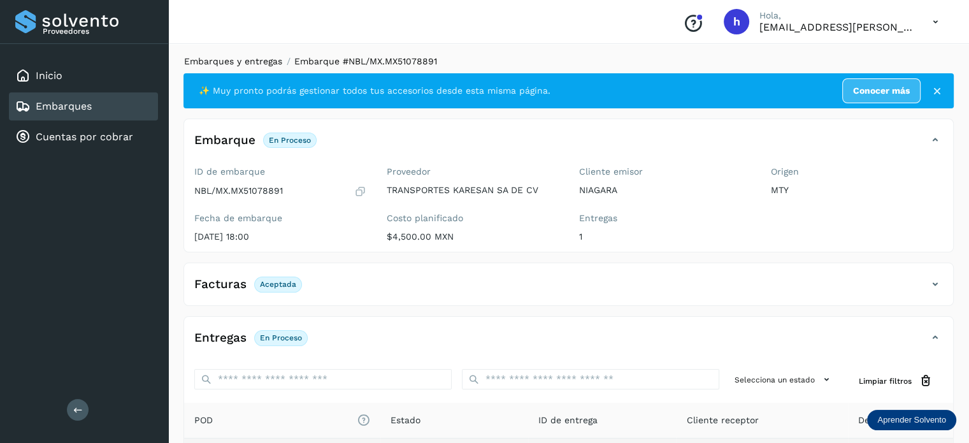
click at [234, 63] on link "Embarques y entregas" at bounding box center [233, 61] width 98 height 10
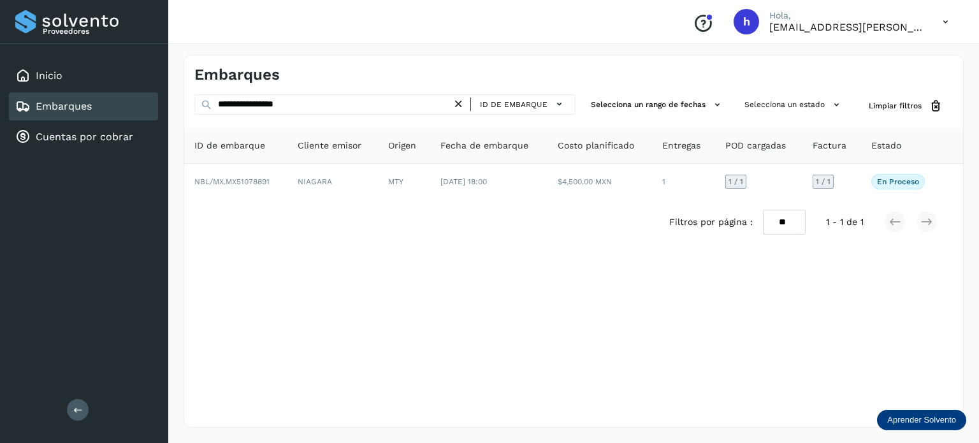
click at [461, 103] on icon at bounding box center [458, 103] width 13 height 13
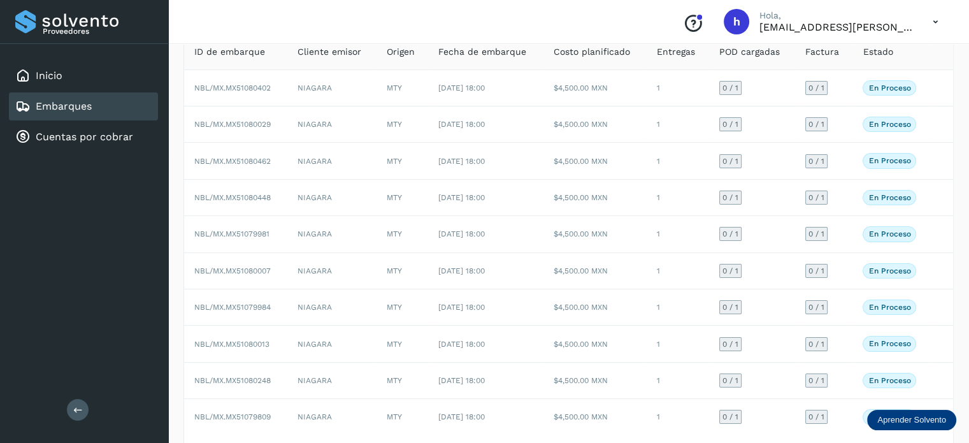
scroll to position [143, 0]
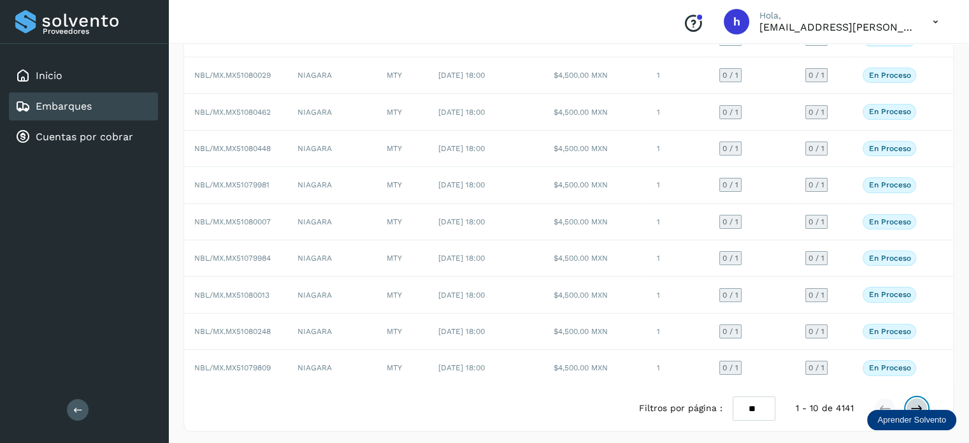
click at [916, 402] on icon at bounding box center [917, 408] width 13 height 13
click at [918, 402] on icon at bounding box center [917, 408] width 13 height 13
click at [916, 402] on icon at bounding box center [917, 408] width 13 height 13
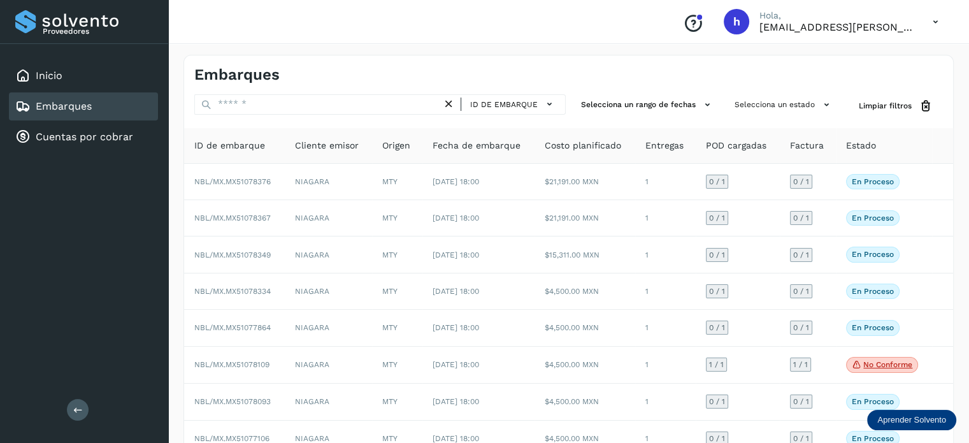
scroll to position [143, 0]
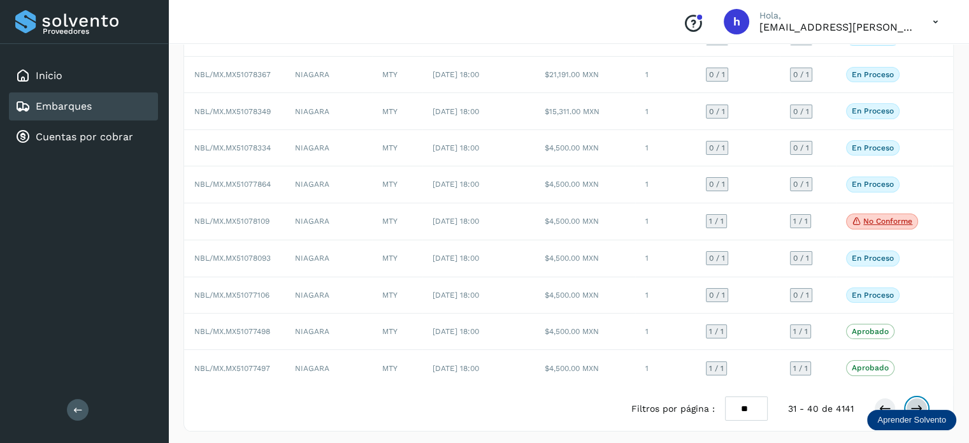
click at [918, 402] on icon at bounding box center [917, 408] width 13 height 13
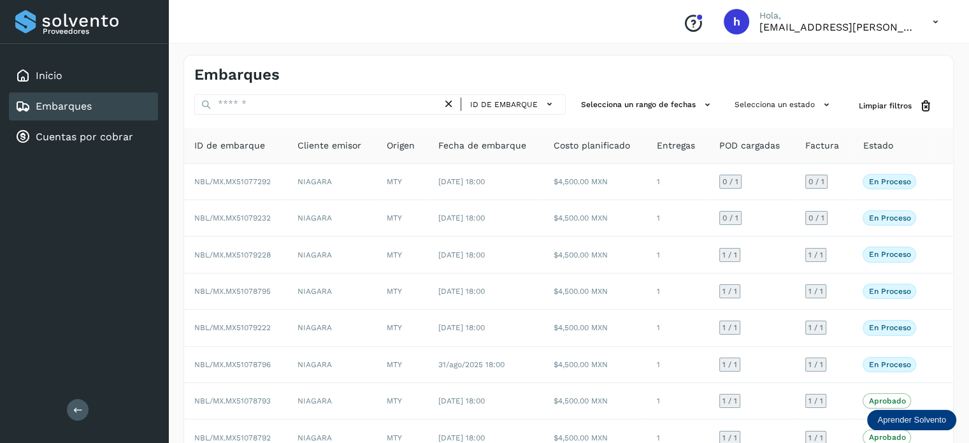
scroll to position [143, 0]
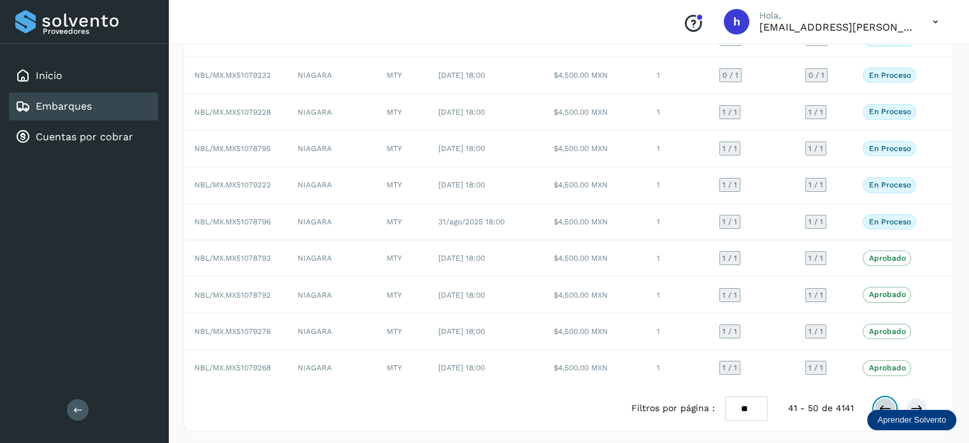
click at [884, 402] on icon at bounding box center [885, 408] width 13 height 13
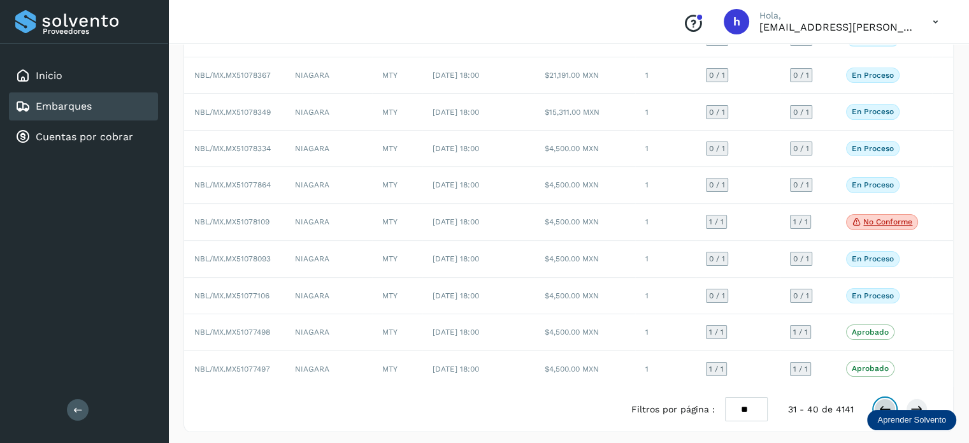
click at [884, 403] on icon at bounding box center [885, 409] width 13 height 13
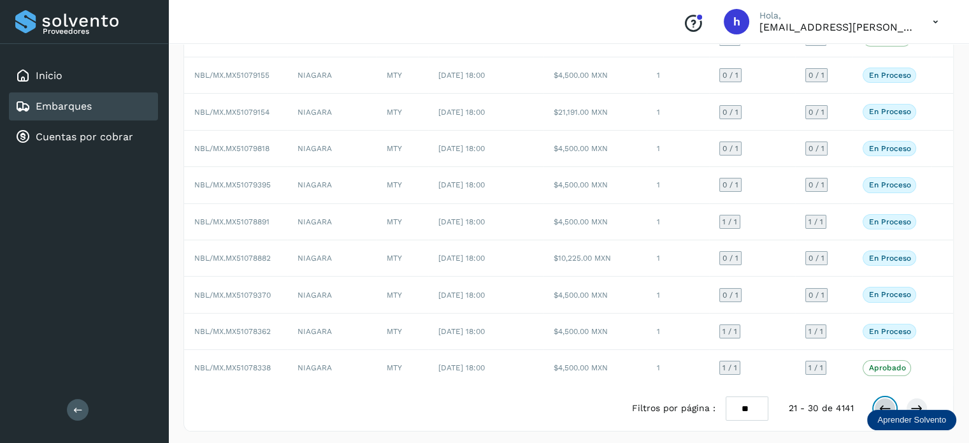
click at [884, 402] on icon at bounding box center [885, 408] width 13 height 13
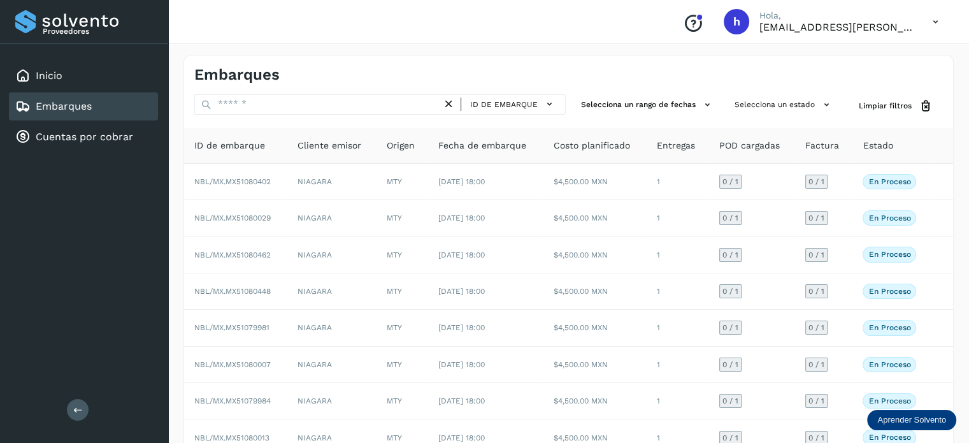
click at [520, 73] on div "Embarques" at bounding box center [381, 75] width 375 height 18
